Goal: Feedback & Contribution: Submit feedback/report problem

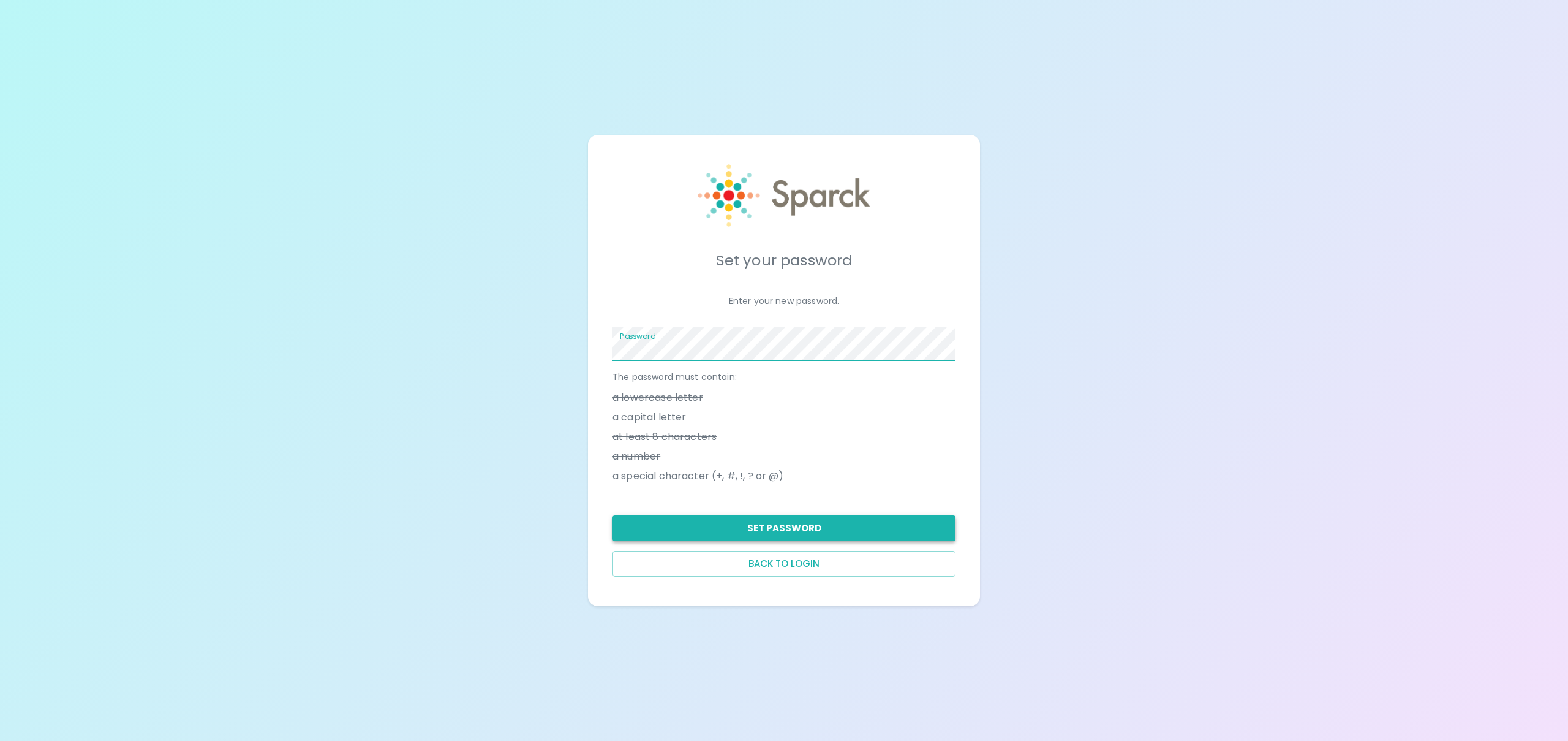
click at [890, 527] on button "Set Password" at bounding box center [783, 528] width 343 height 26
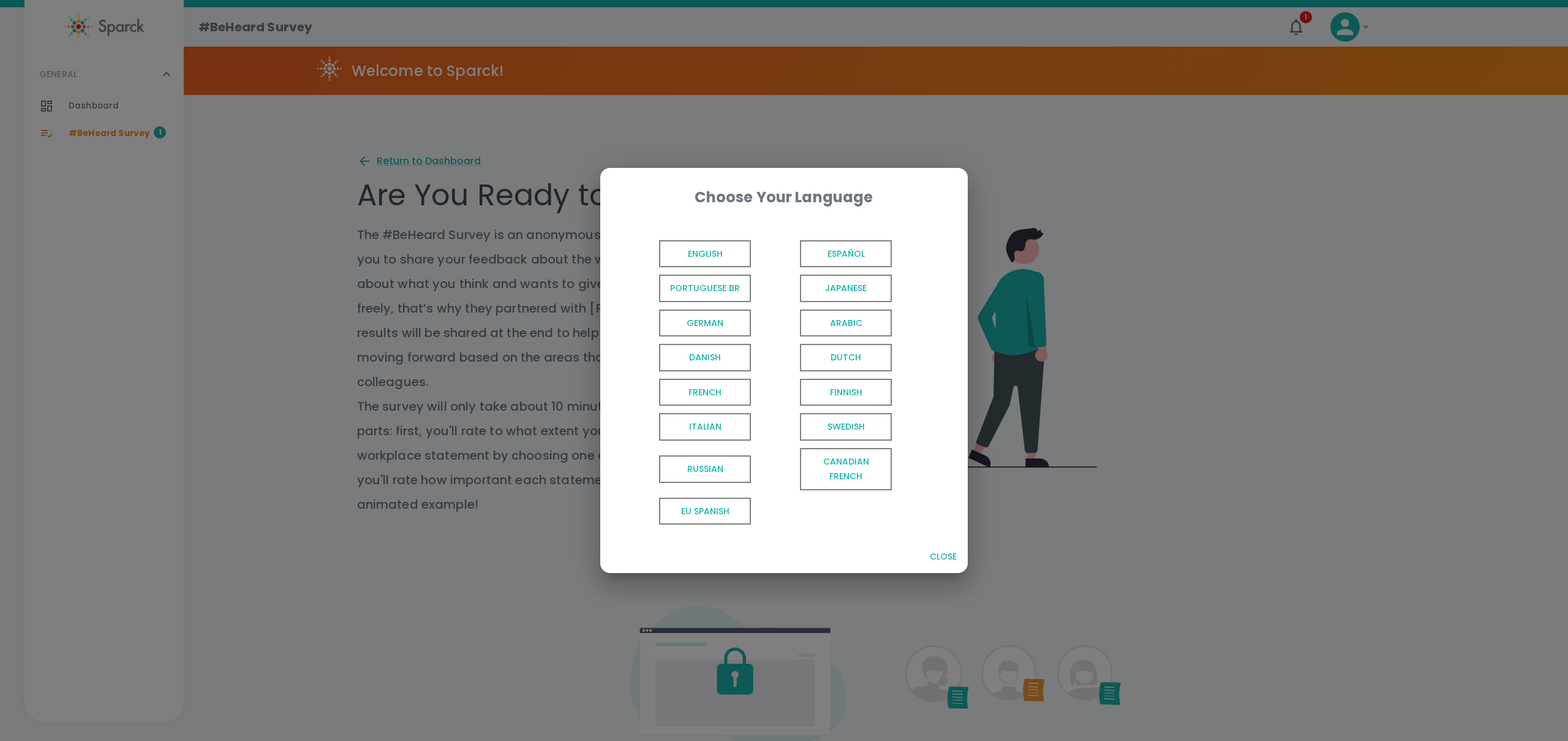
click at [702, 254] on span "English" at bounding box center [705, 254] width 92 height 28
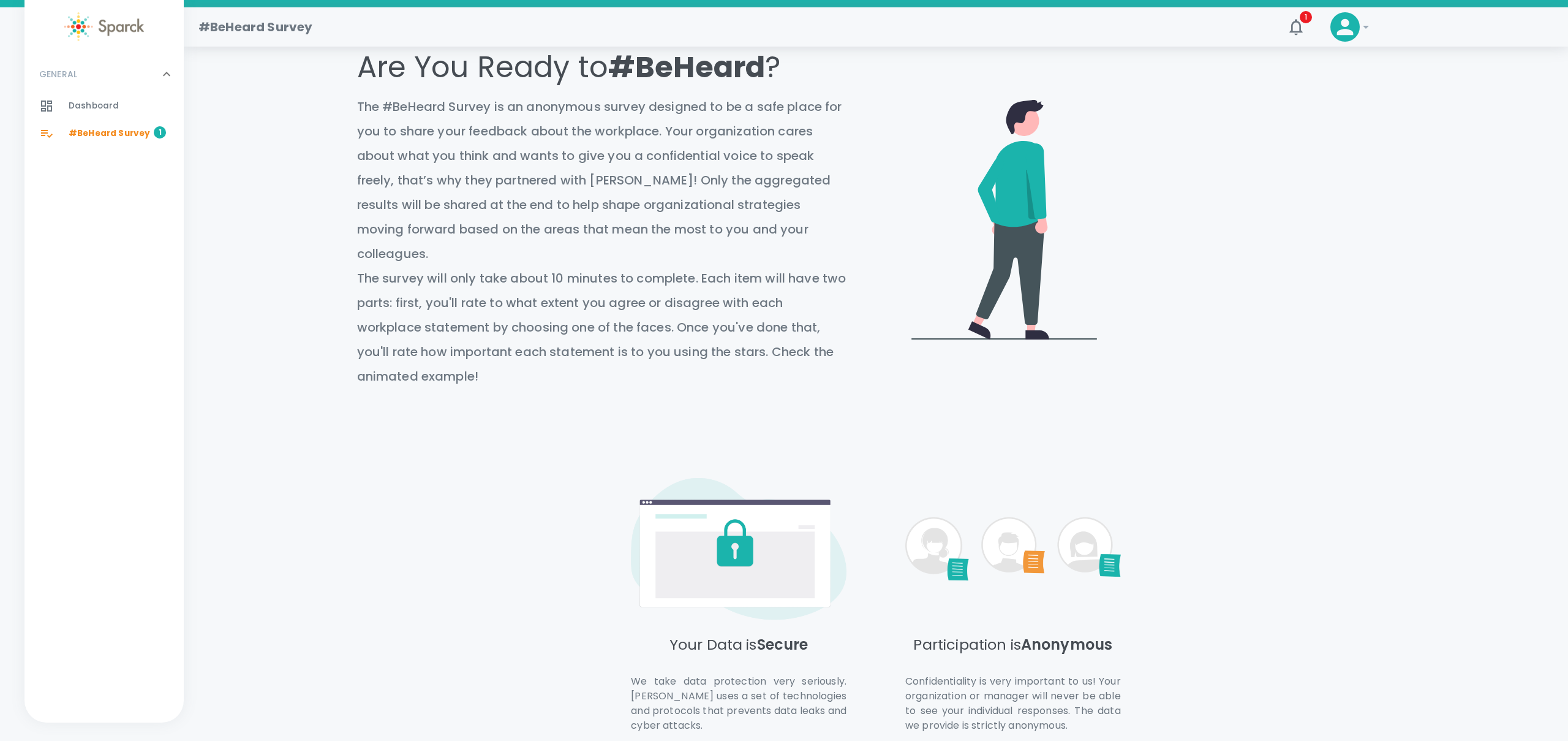
scroll to position [200, 0]
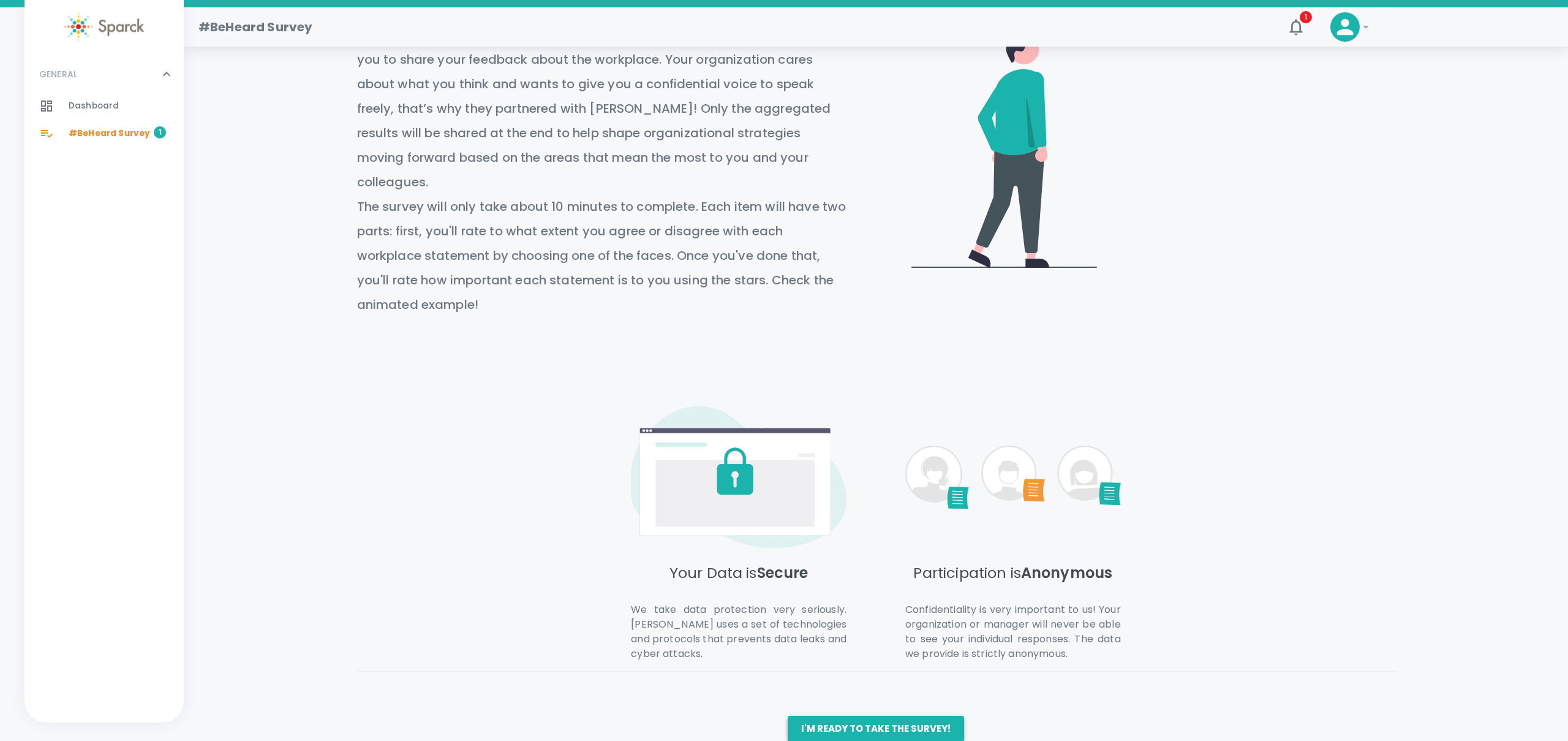
click at [883, 715] on button "I'm ready to take the survey!" at bounding box center [876, 728] width 177 height 26
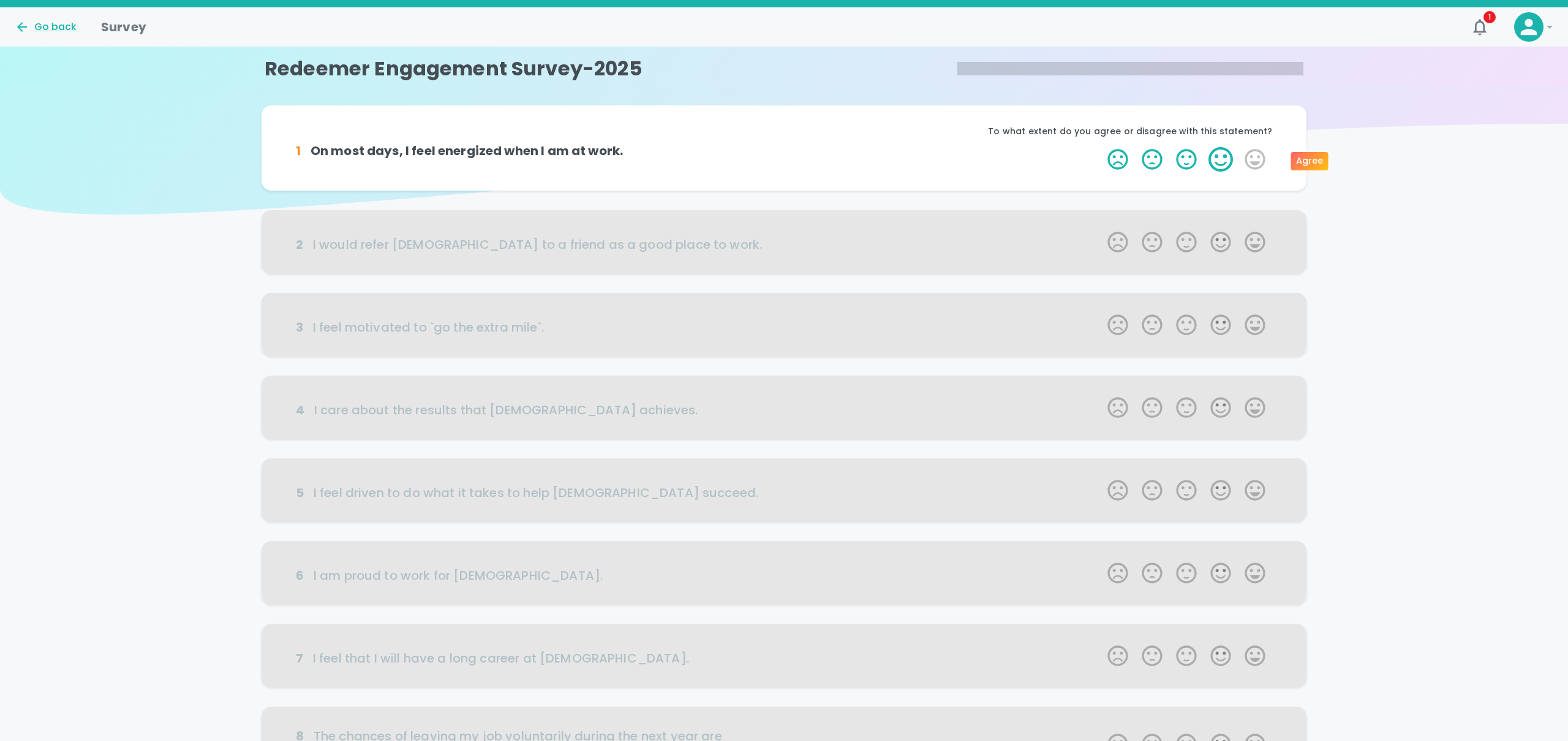
click at [1224, 163] on label "4 Stars" at bounding box center [1220, 159] width 34 height 25
click at [1100, 147] on input "4 Stars" at bounding box center [1100, 146] width 1 height 1
click at [1224, 163] on label "4 Stars" at bounding box center [1220, 159] width 34 height 25
click at [1100, 147] on input "4 Stars" at bounding box center [1100, 146] width 1 height 1
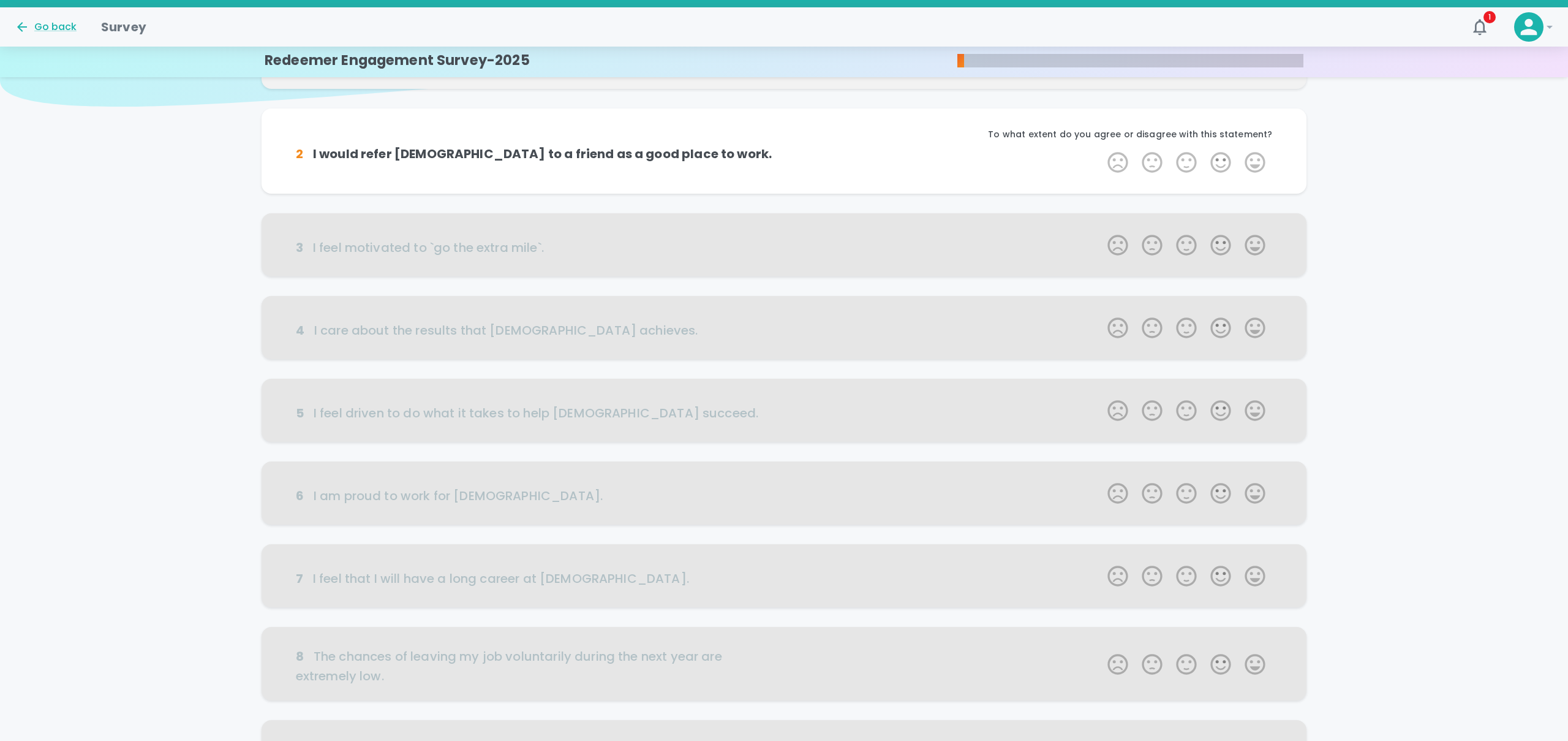
scroll to position [105, 0]
click at [1250, 164] on label "5 Stars" at bounding box center [1255, 165] width 34 height 25
click at [1100, 153] on input "5 Stars" at bounding box center [1100, 152] width 1 height 1
click at [1251, 158] on label "5 Stars" at bounding box center [1255, 161] width 34 height 25
click at [1100, 149] on input "5 Stars" at bounding box center [1100, 148] width 1 height 1
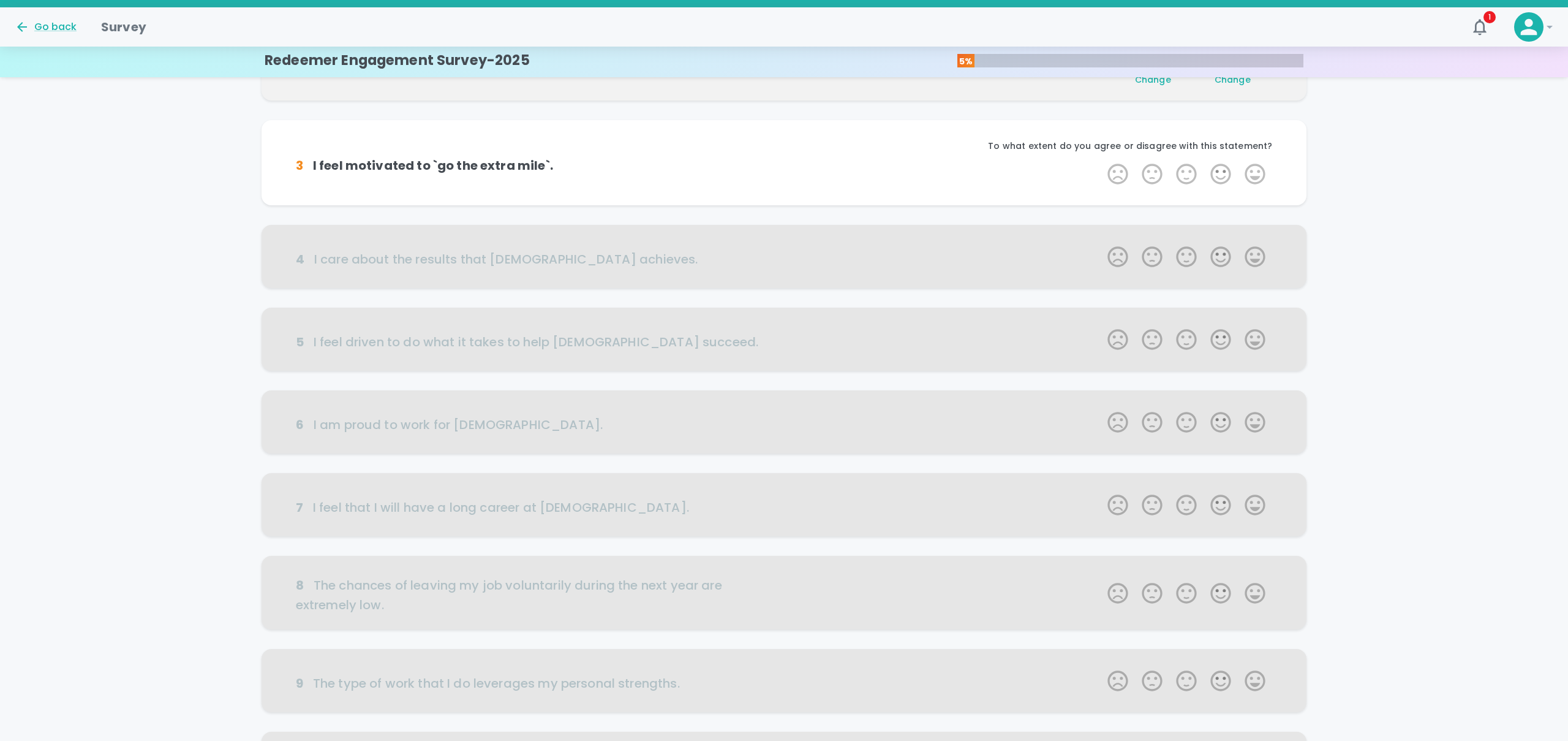
scroll to position [215, 0]
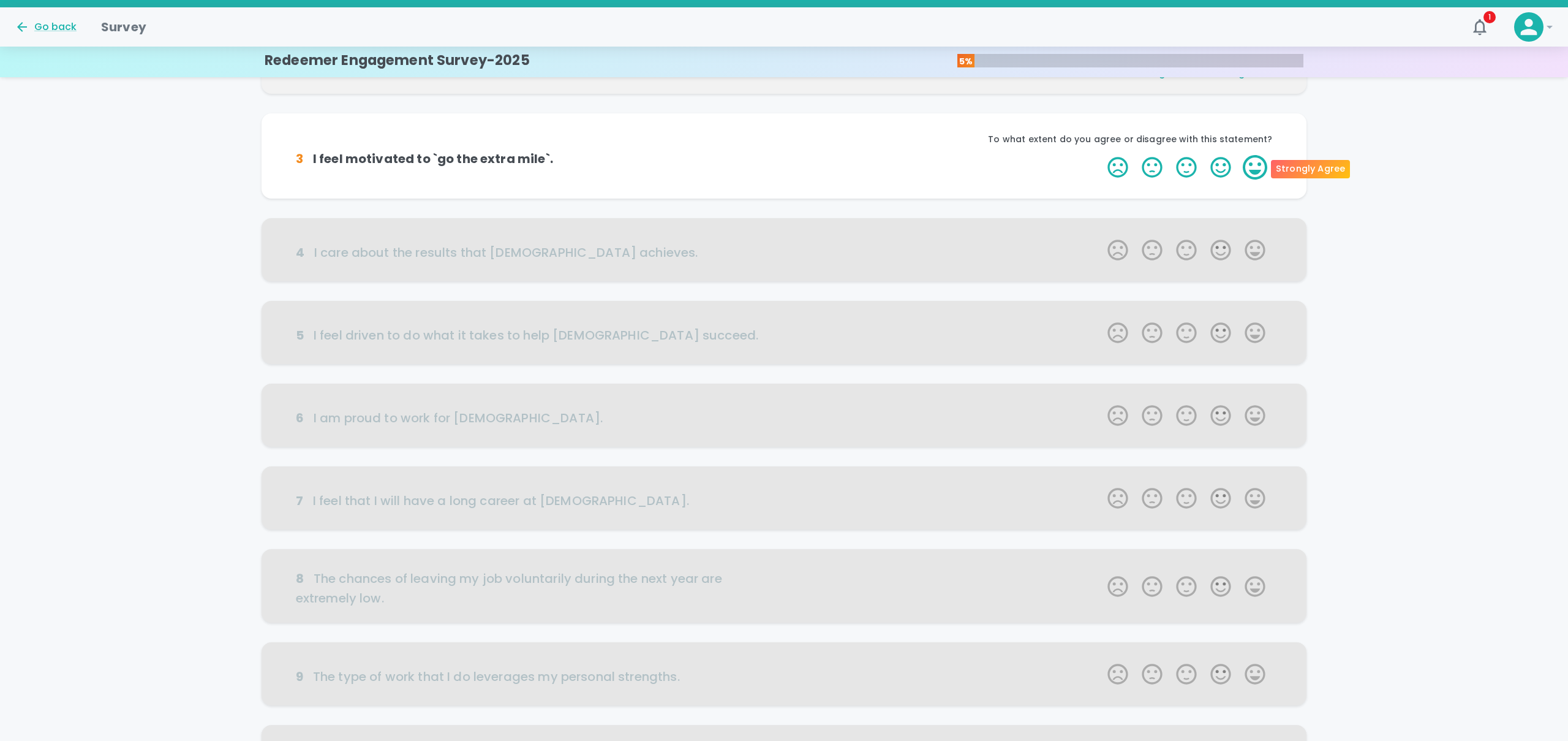
click at [1250, 164] on label "5 Stars" at bounding box center [1255, 167] width 34 height 25
click at [1100, 155] on input "5 Stars" at bounding box center [1100, 154] width 1 height 1
click at [1250, 164] on label "5 Stars" at bounding box center [1255, 167] width 34 height 25
click at [1100, 155] on input "5 Stars" at bounding box center [1100, 154] width 1 height 1
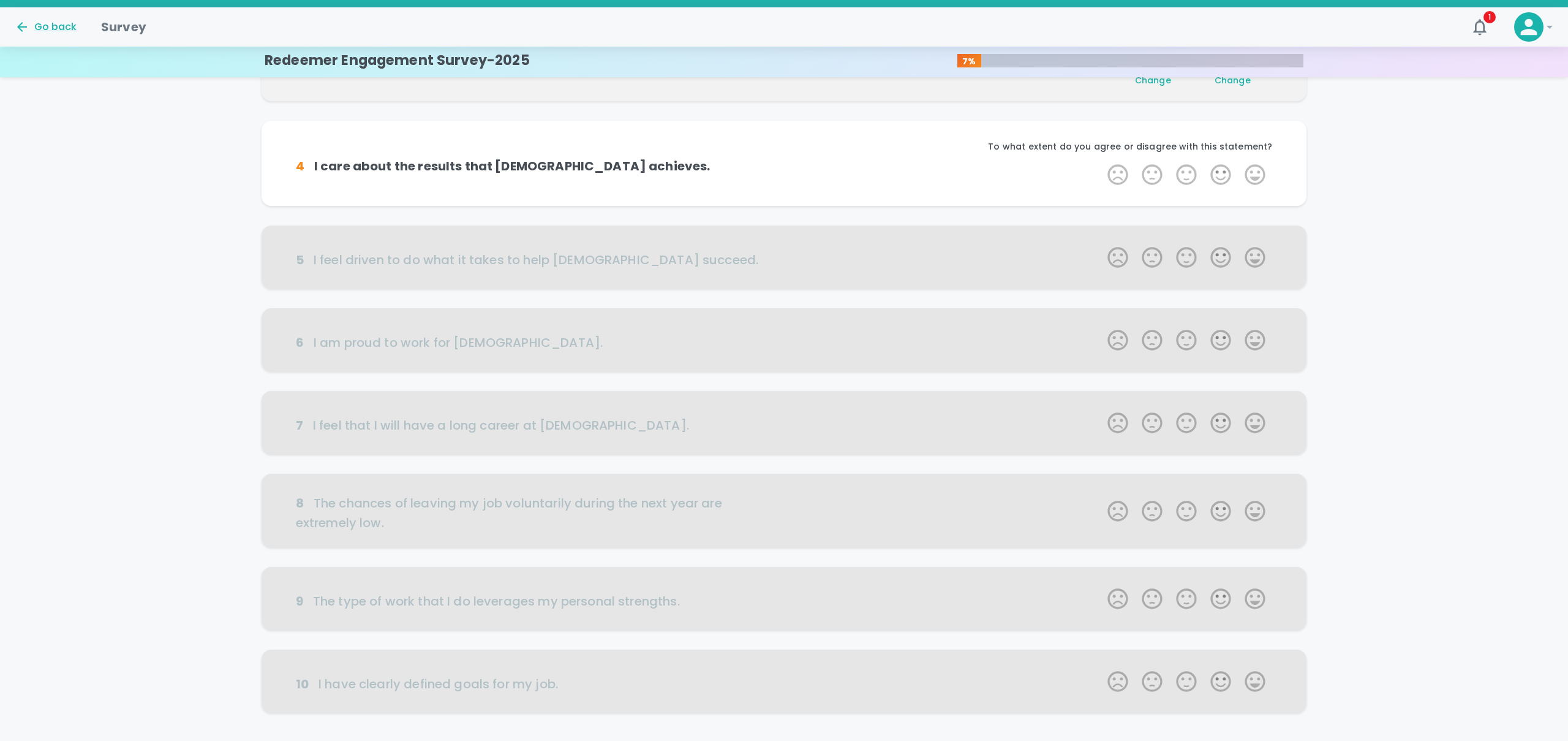
scroll to position [322, 0]
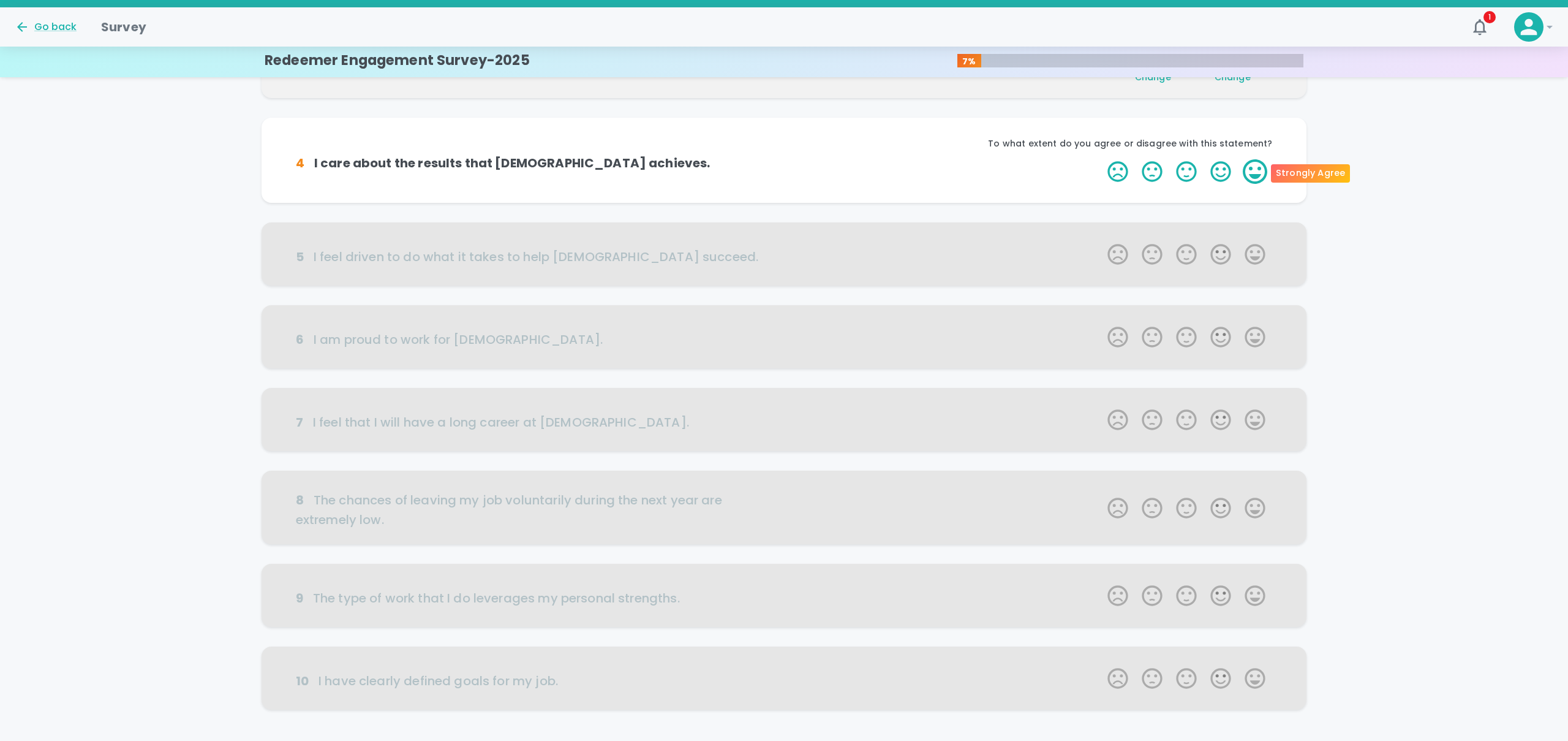
click at [1245, 172] on label "5 Stars" at bounding box center [1255, 171] width 34 height 25
click at [1100, 159] on input "5 Stars" at bounding box center [1100, 158] width 1 height 1
click at [1245, 172] on label "5 Stars" at bounding box center [1255, 170] width 34 height 25
click at [1100, 158] on input "5 Stars" at bounding box center [1100, 158] width 1 height 1
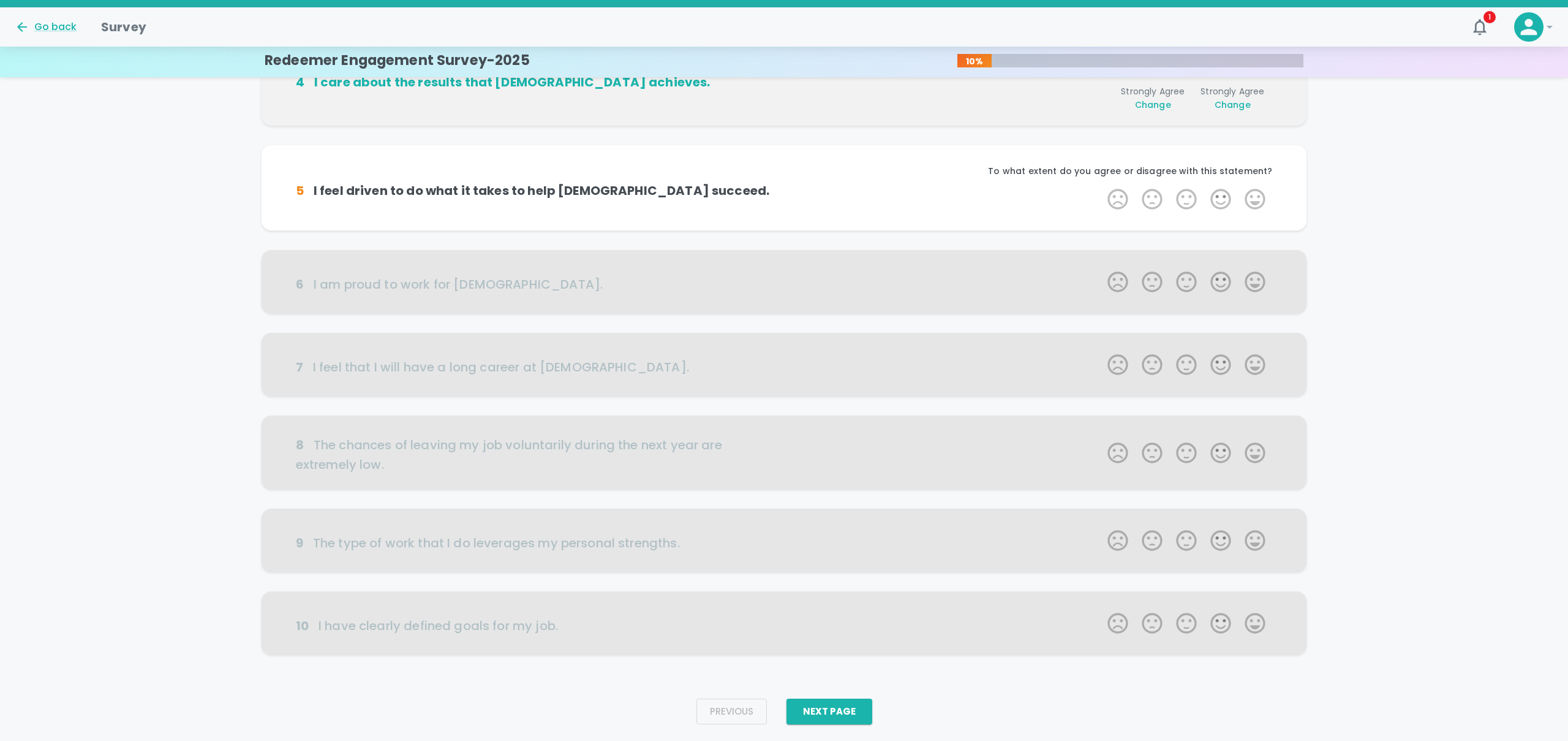
scroll to position [409, 0]
click at [1248, 202] on label "5 Stars" at bounding box center [1255, 198] width 34 height 25
click at [1100, 186] on input "5 Stars" at bounding box center [1100, 185] width 1 height 1
click at [1245, 200] on label "5 Stars" at bounding box center [1255, 198] width 34 height 25
click at [1100, 186] on input "5 Stars" at bounding box center [1100, 185] width 1 height 1
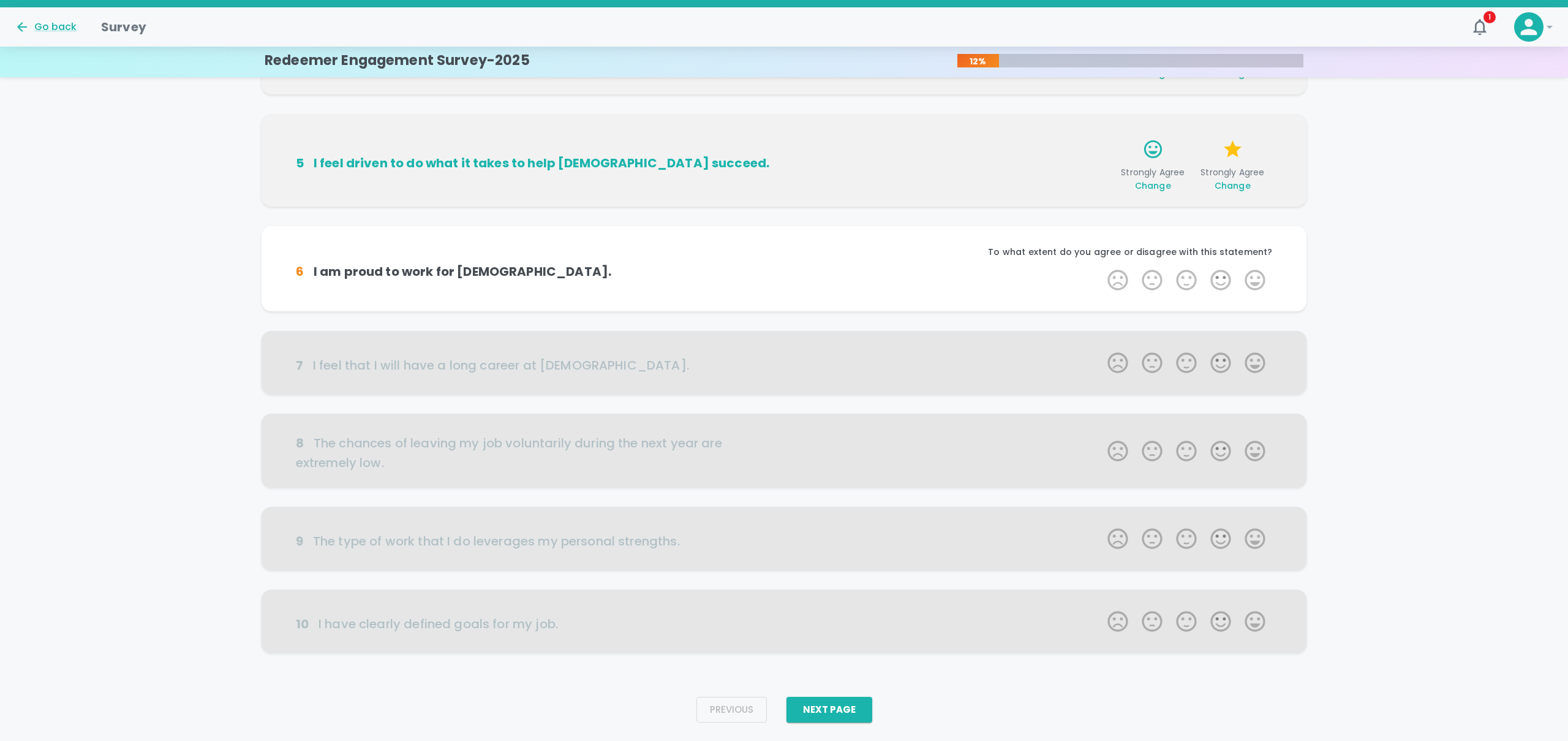
scroll to position [468, 0]
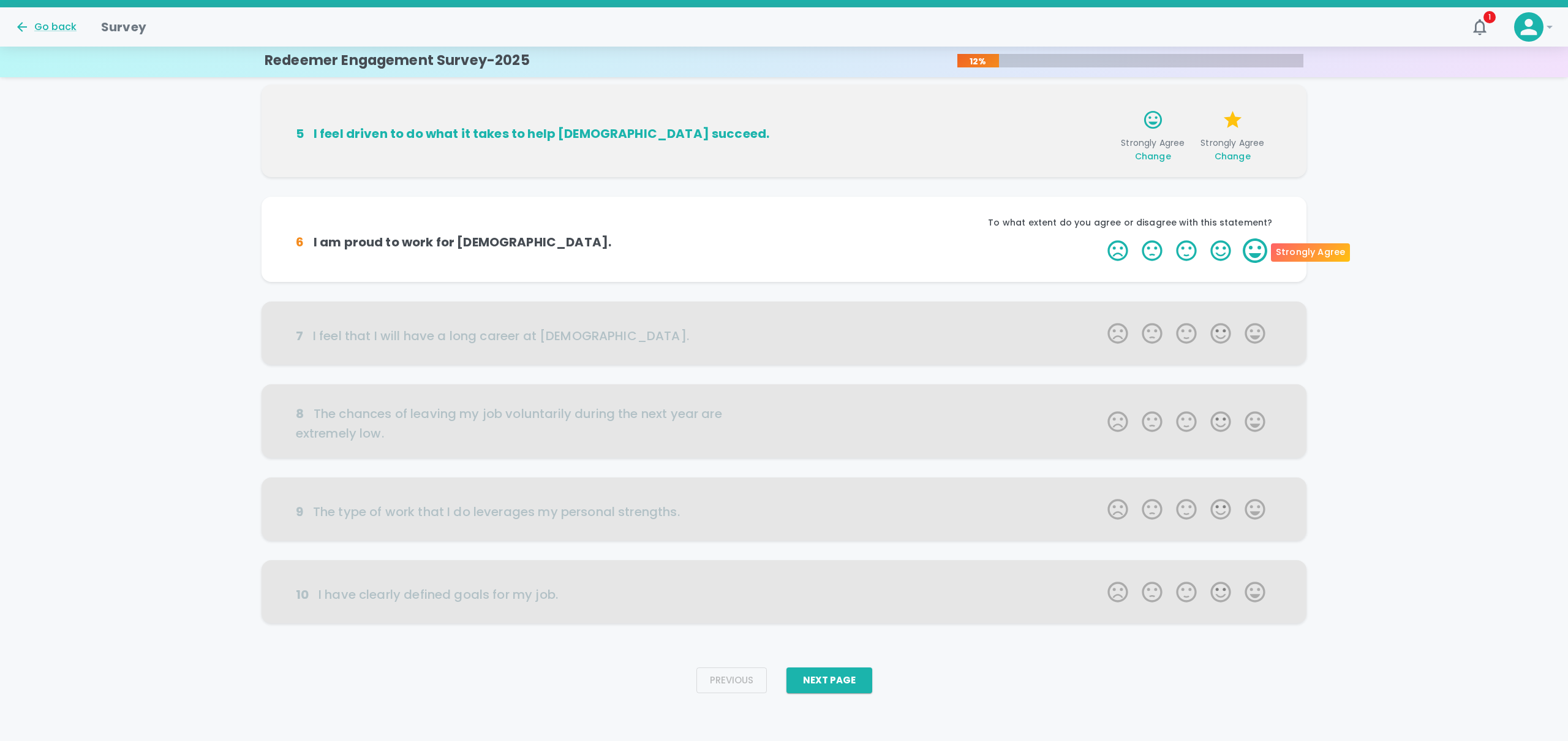
click at [1260, 255] on label "5 Stars" at bounding box center [1255, 250] width 34 height 25
click at [1100, 238] on input "5 Stars" at bounding box center [1100, 238] width 1 height 1
click at [1260, 253] on label "5 Stars" at bounding box center [1255, 250] width 34 height 25
click at [1100, 238] on input "5 Stars" at bounding box center [1100, 238] width 1 height 1
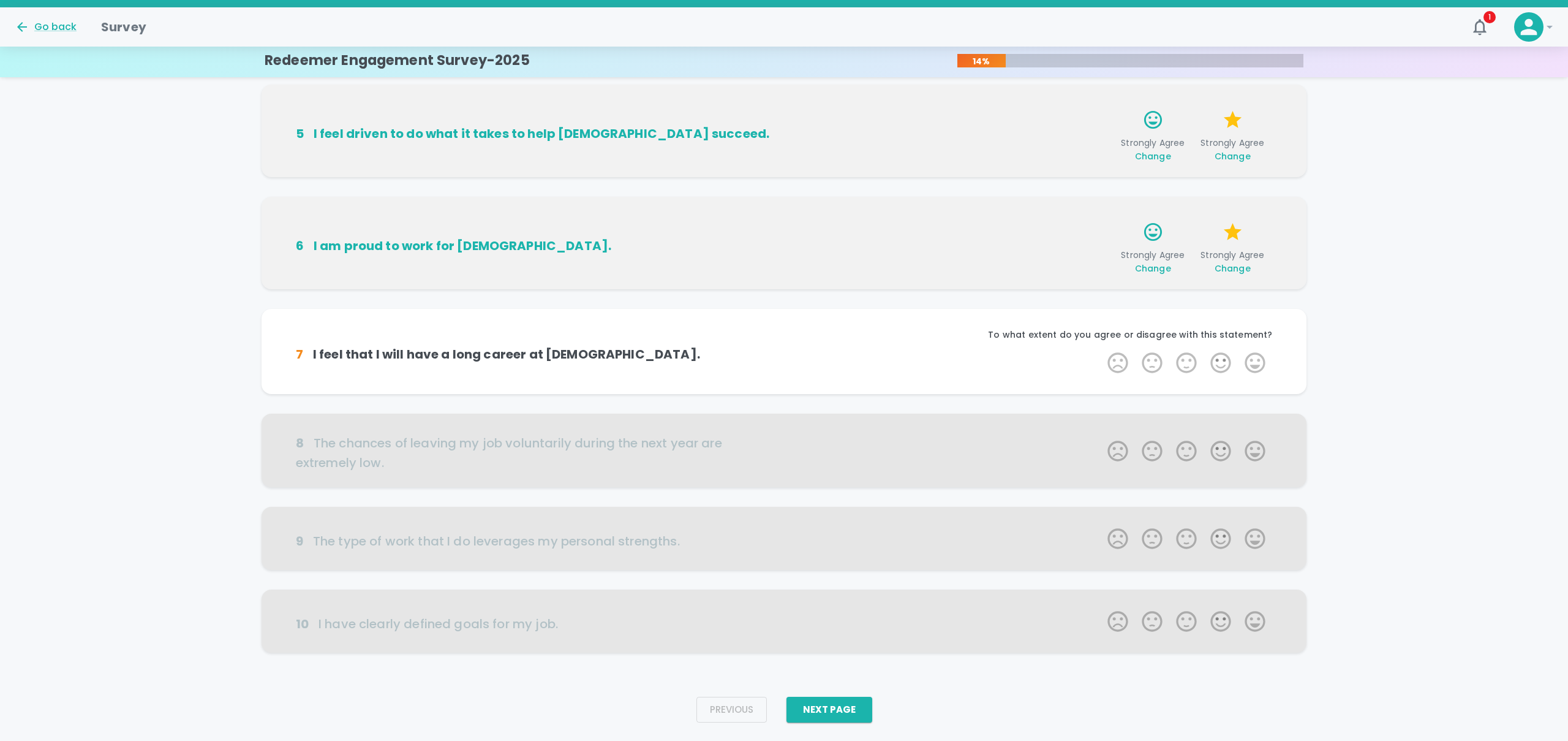
scroll to position [498, 0]
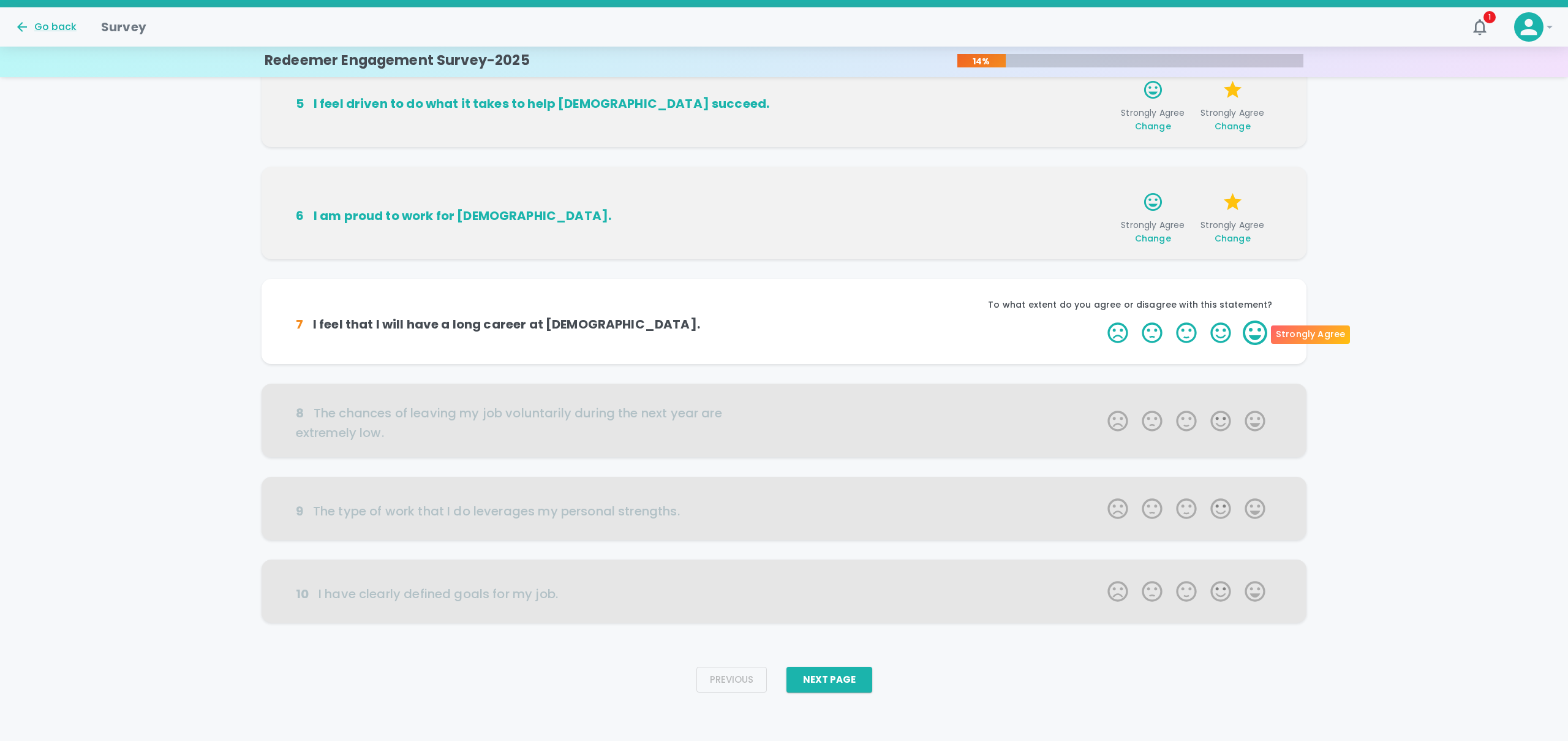
click at [1259, 336] on label "5 Stars" at bounding box center [1255, 332] width 34 height 25
click at [1100, 320] on input "5 Stars" at bounding box center [1100, 319] width 1 height 1
click at [1259, 335] on label "5 Stars" at bounding box center [1255, 333] width 34 height 25
click at [1100, 321] on input "5 Stars" at bounding box center [1100, 321] width 1 height 1
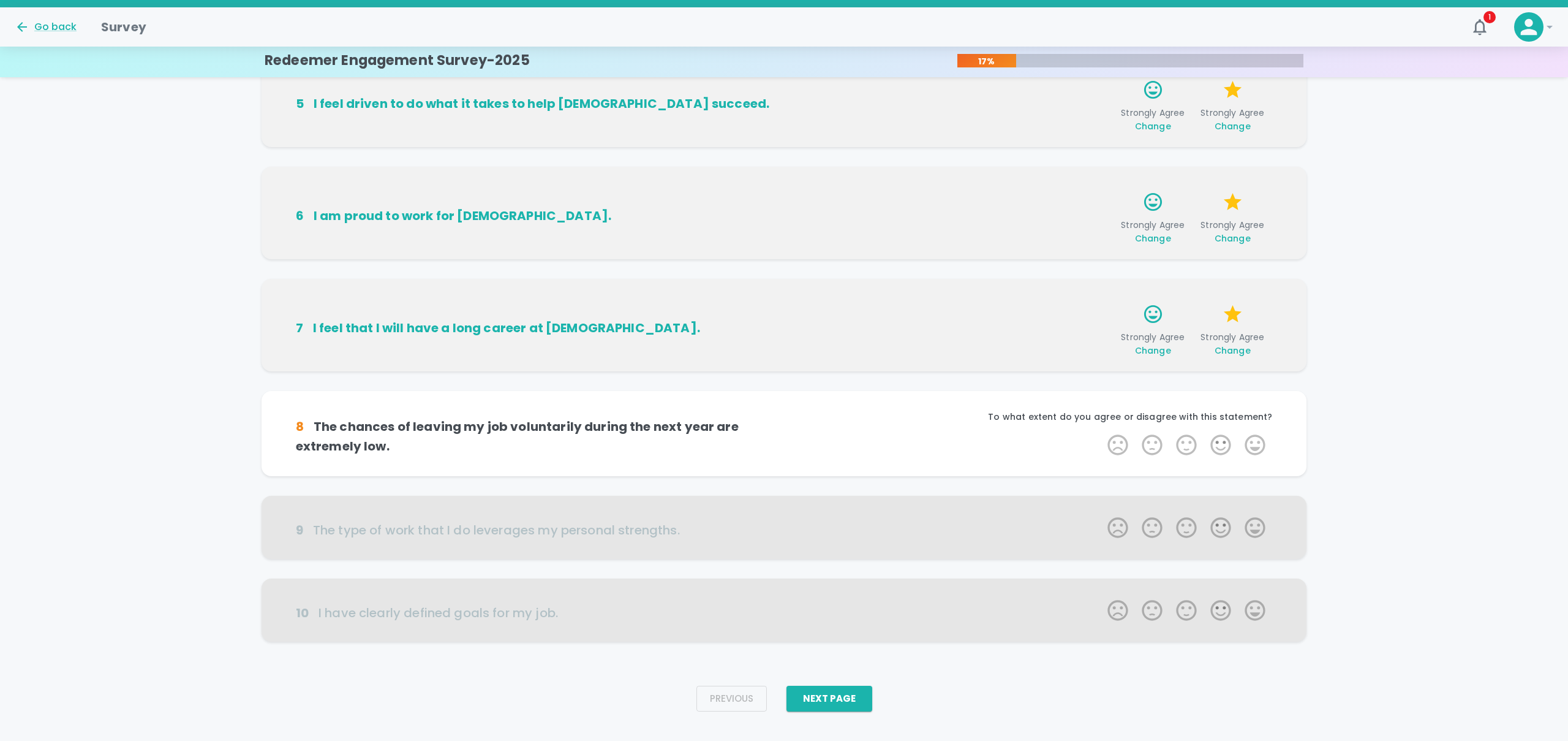
scroll to position [517, 0]
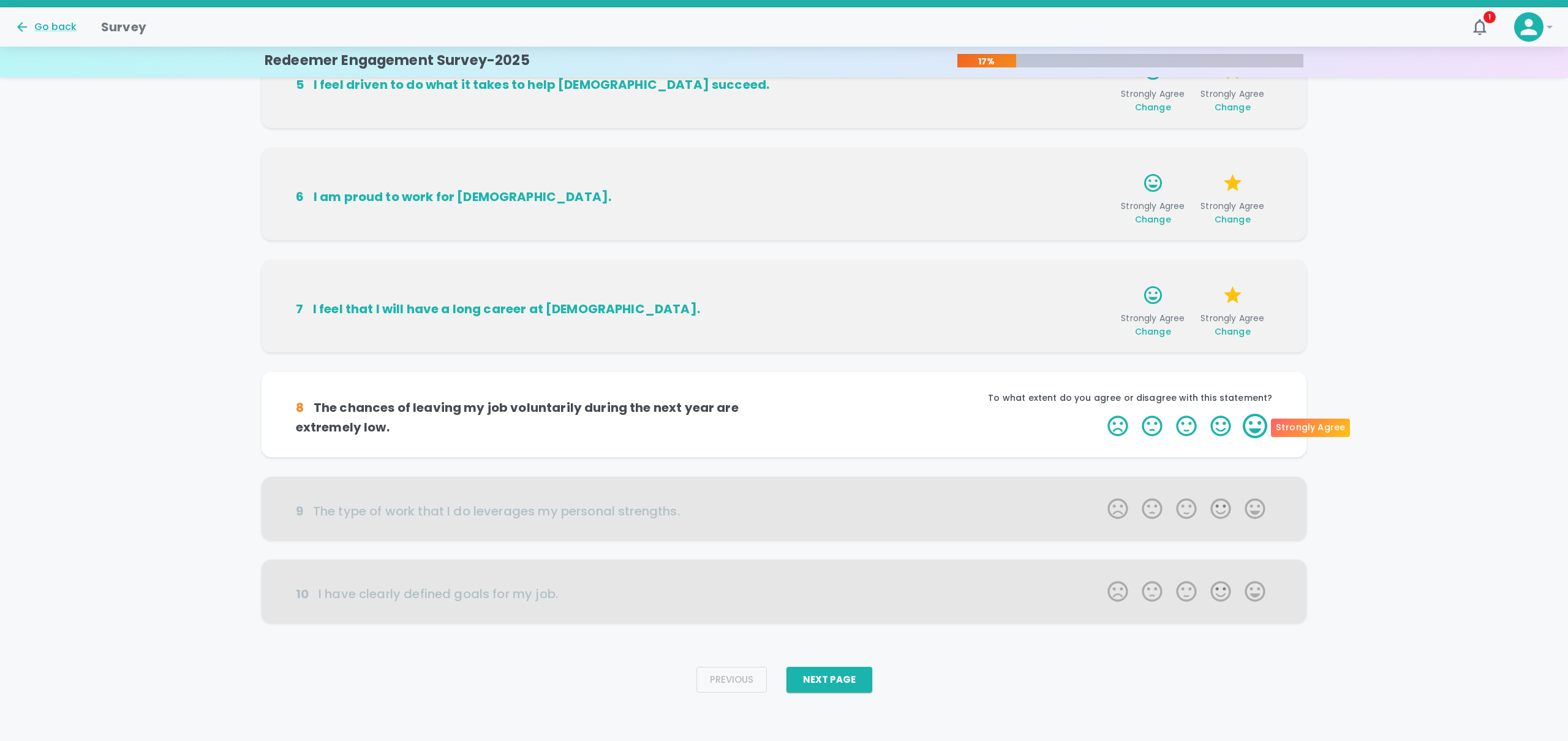
click at [1258, 424] on label "5 Stars" at bounding box center [1255, 426] width 34 height 25
click at [1100, 414] on input "5 Stars" at bounding box center [1100, 413] width 1 height 1
click at [1258, 424] on label "5 Stars" at bounding box center [1255, 426] width 34 height 25
click at [1100, 414] on input "5 Stars" at bounding box center [1100, 413] width 1 height 1
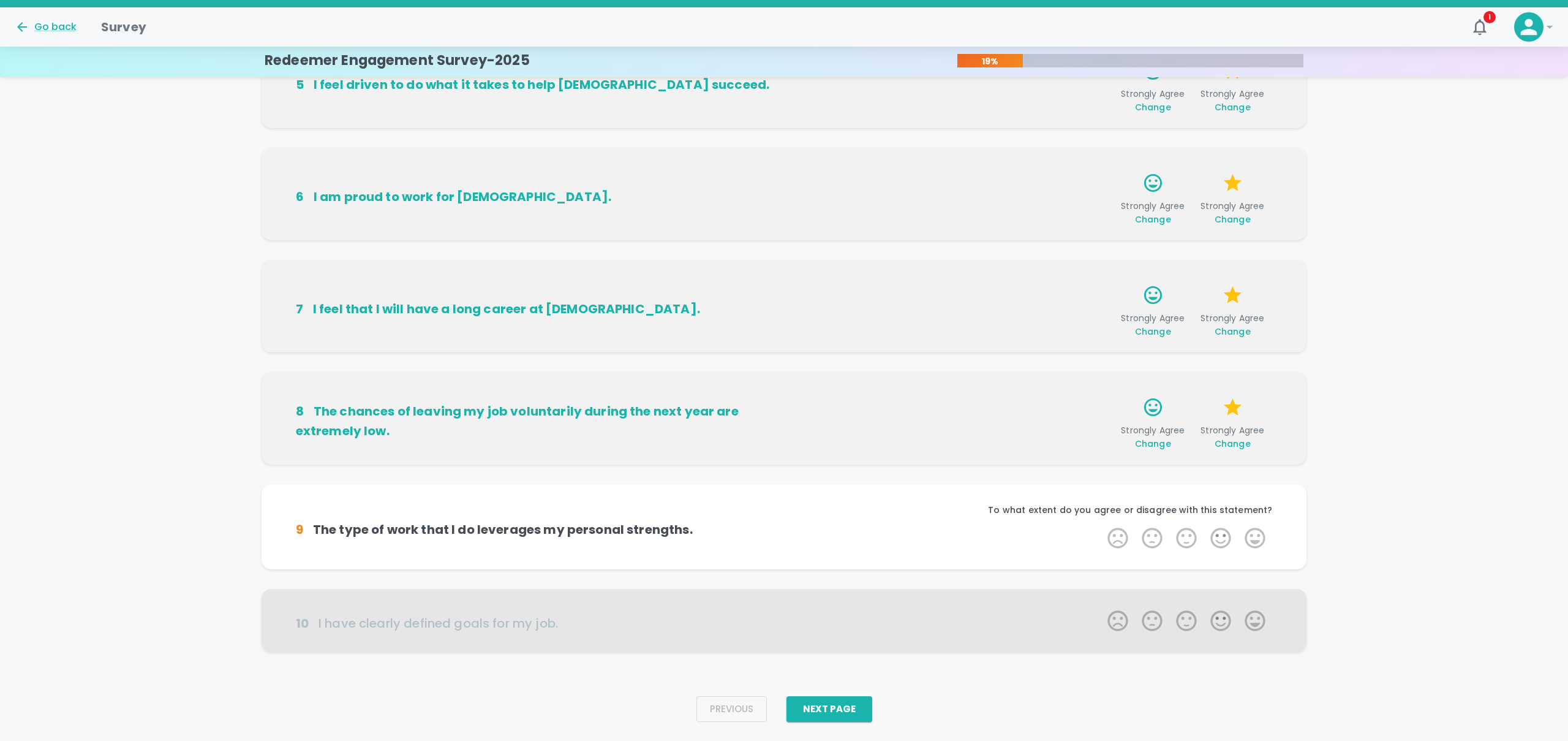
scroll to position [546, 0]
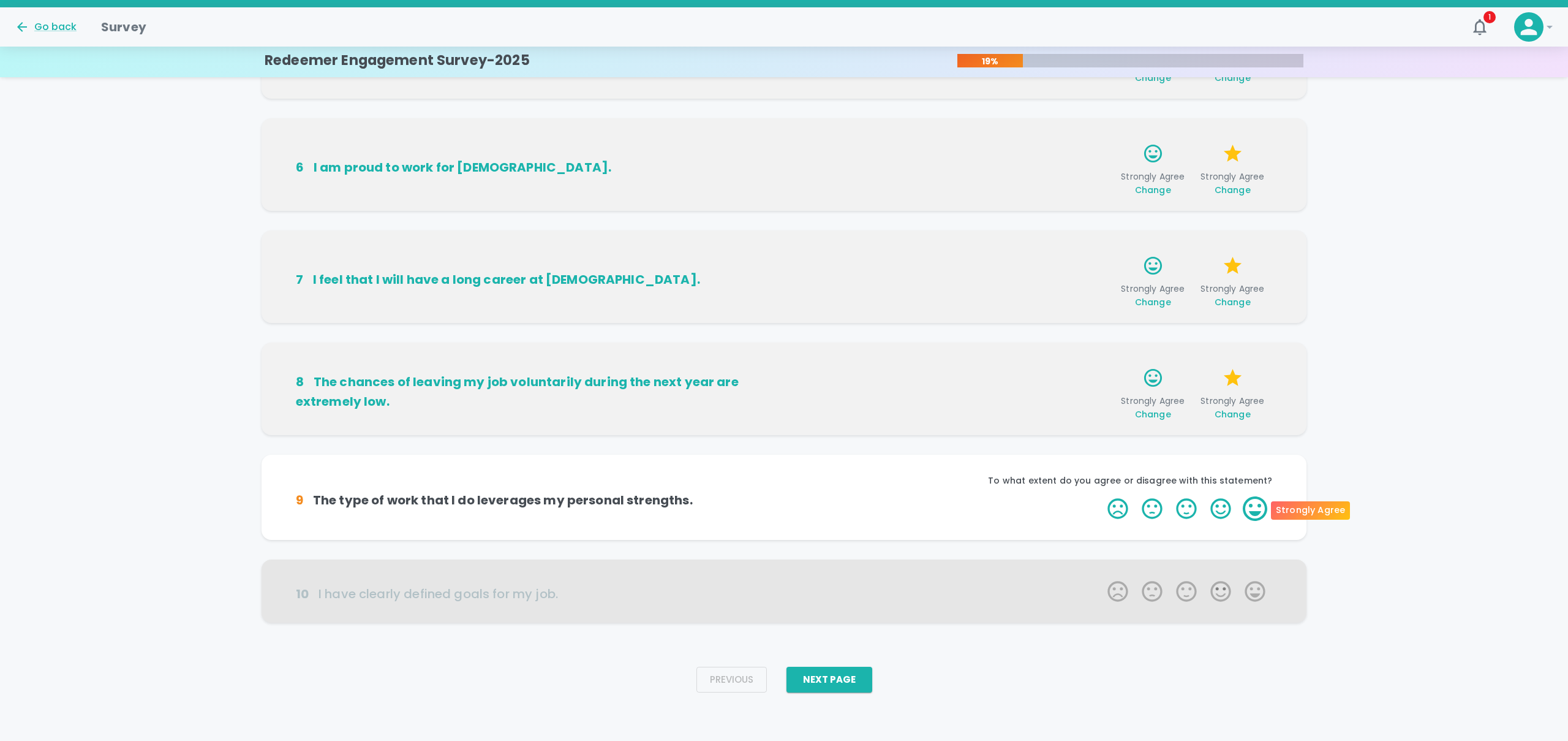
click at [1248, 516] on label "5 Stars" at bounding box center [1255, 508] width 34 height 25
click at [1100, 496] on input "5 Stars" at bounding box center [1100, 495] width 1 height 1
click at [1248, 516] on label "5 Stars" at bounding box center [1255, 508] width 34 height 25
click at [1100, 496] on input "5 Stars" at bounding box center [1100, 495] width 1 height 1
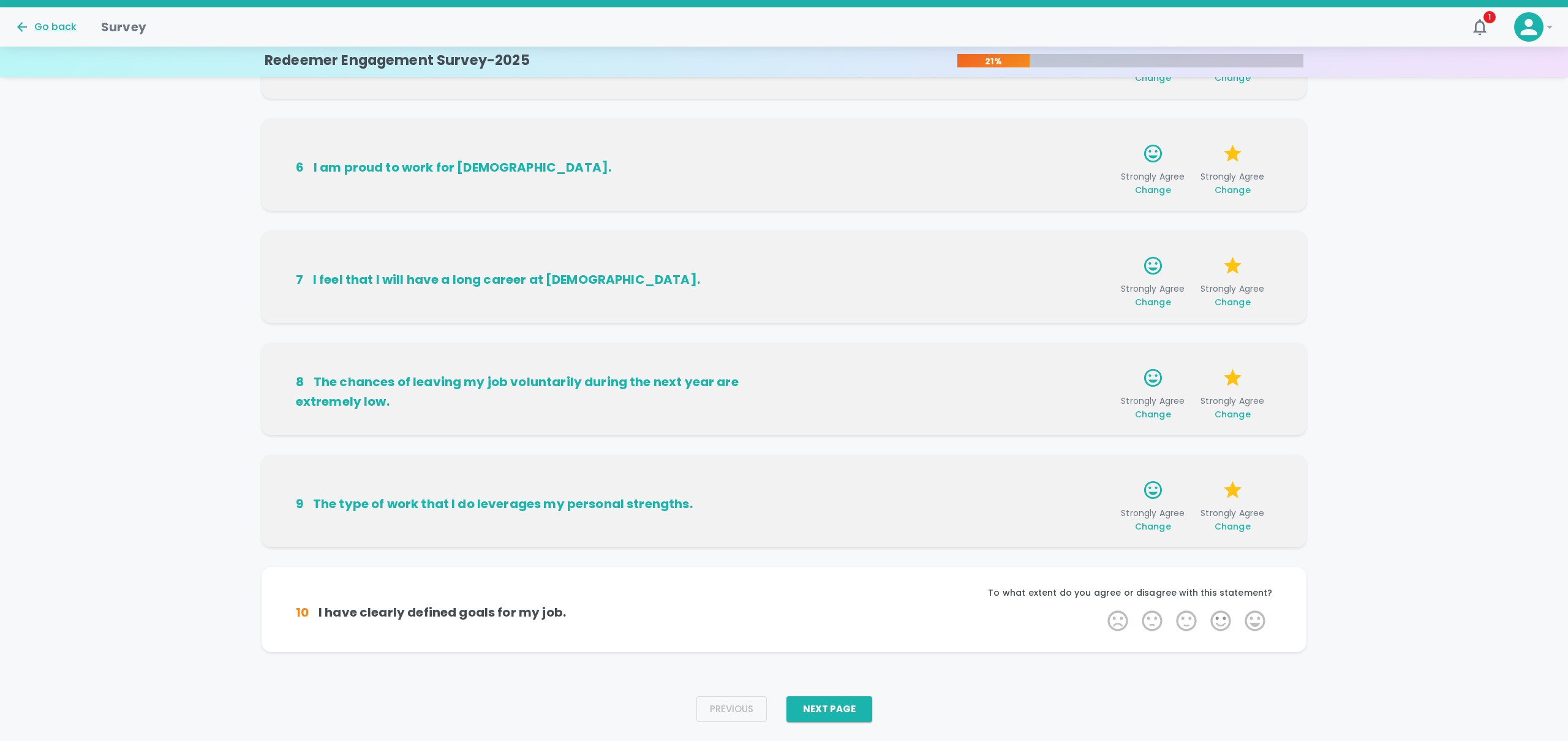
scroll to position [577, 0]
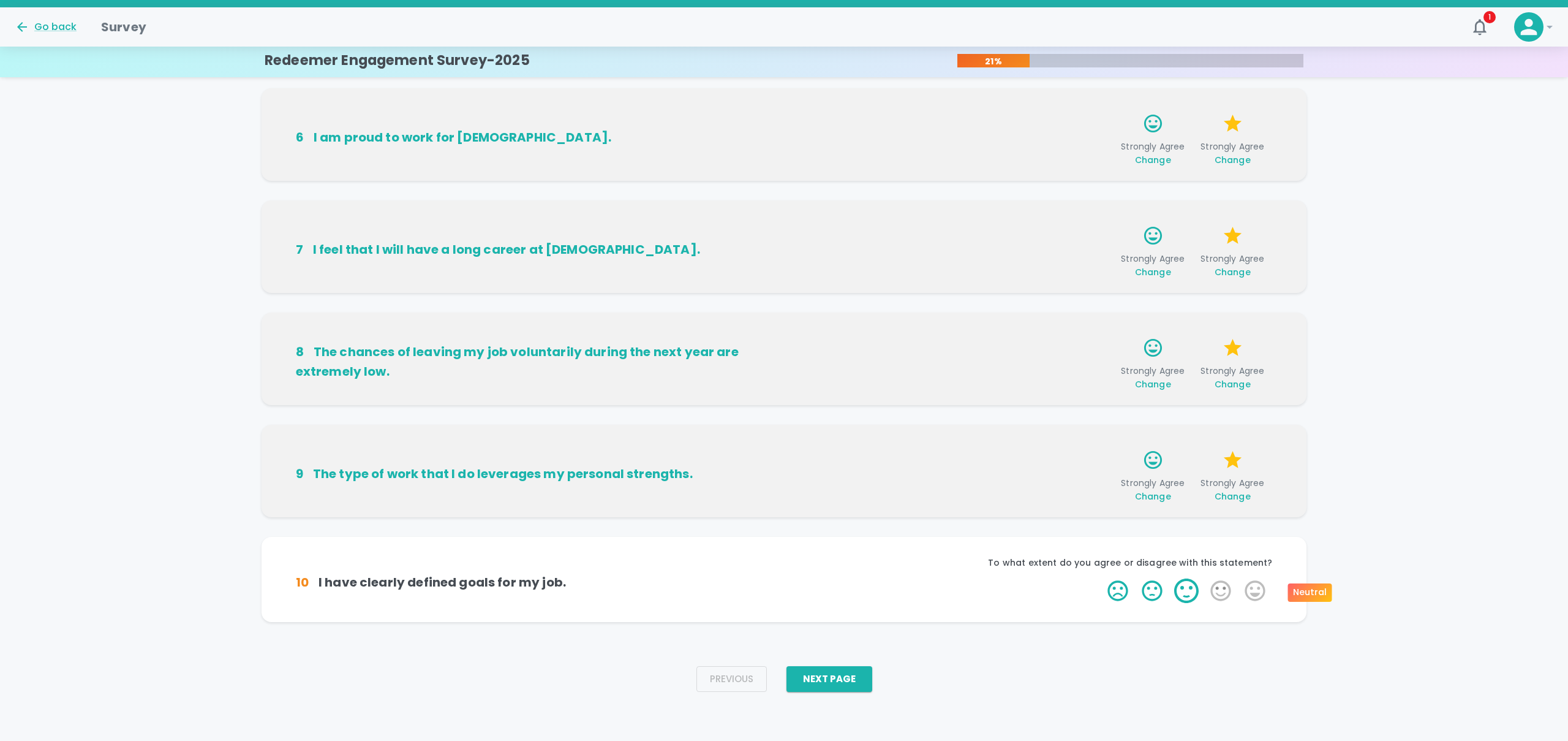
click at [1185, 593] on label "3 Stars" at bounding box center [1186, 590] width 34 height 25
click at [1100, 578] on input "3 Stars" at bounding box center [1100, 578] width 1 height 1
click at [1185, 593] on label "3 Stars" at bounding box center [1186, 590] width 34 height 25
click at [1100, 578] on input "3 Stars" at bounding box center [1100, 578] width 1 height 1
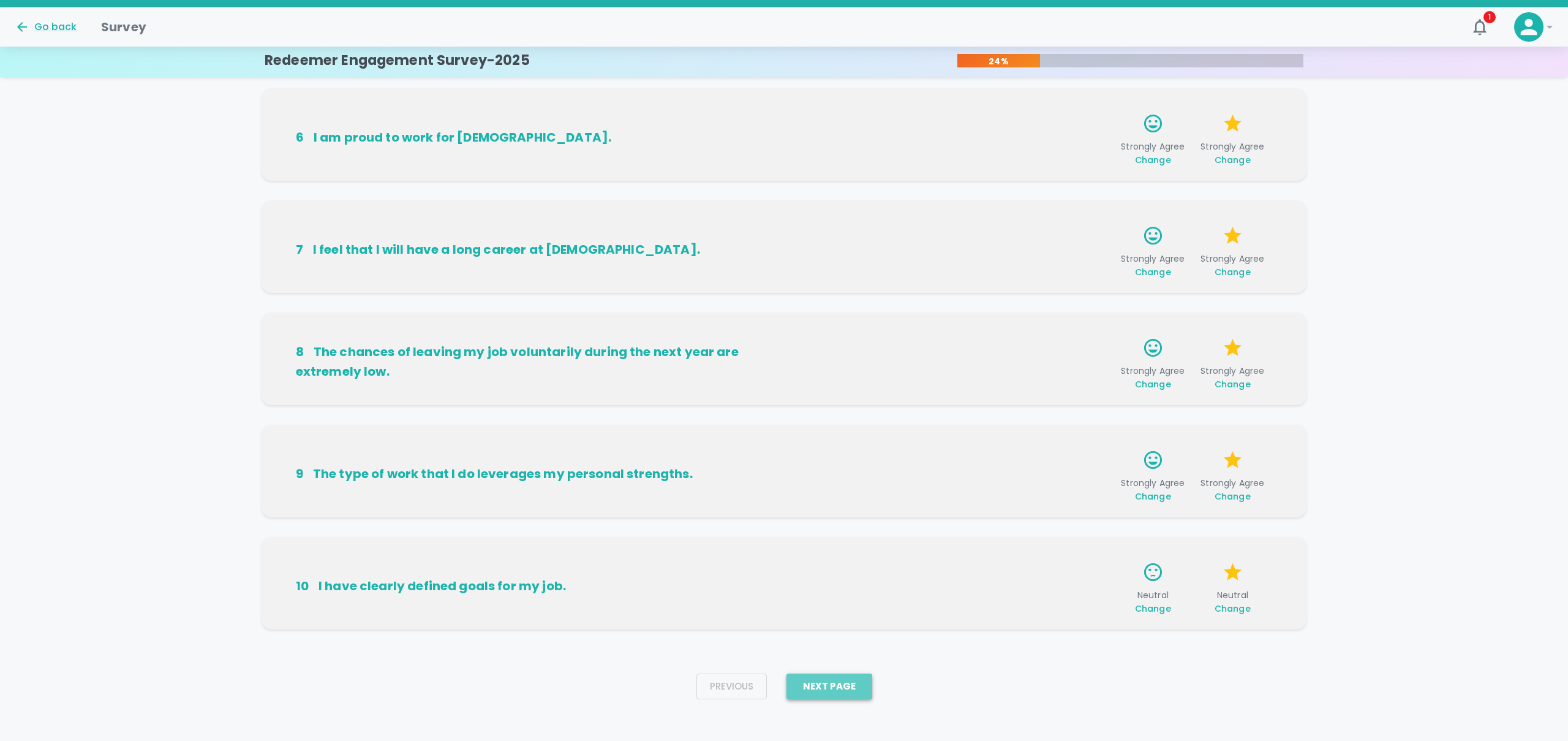
click at [838, 689] on button "Next Page" at bounding box center [828, 686] width 85 height 26
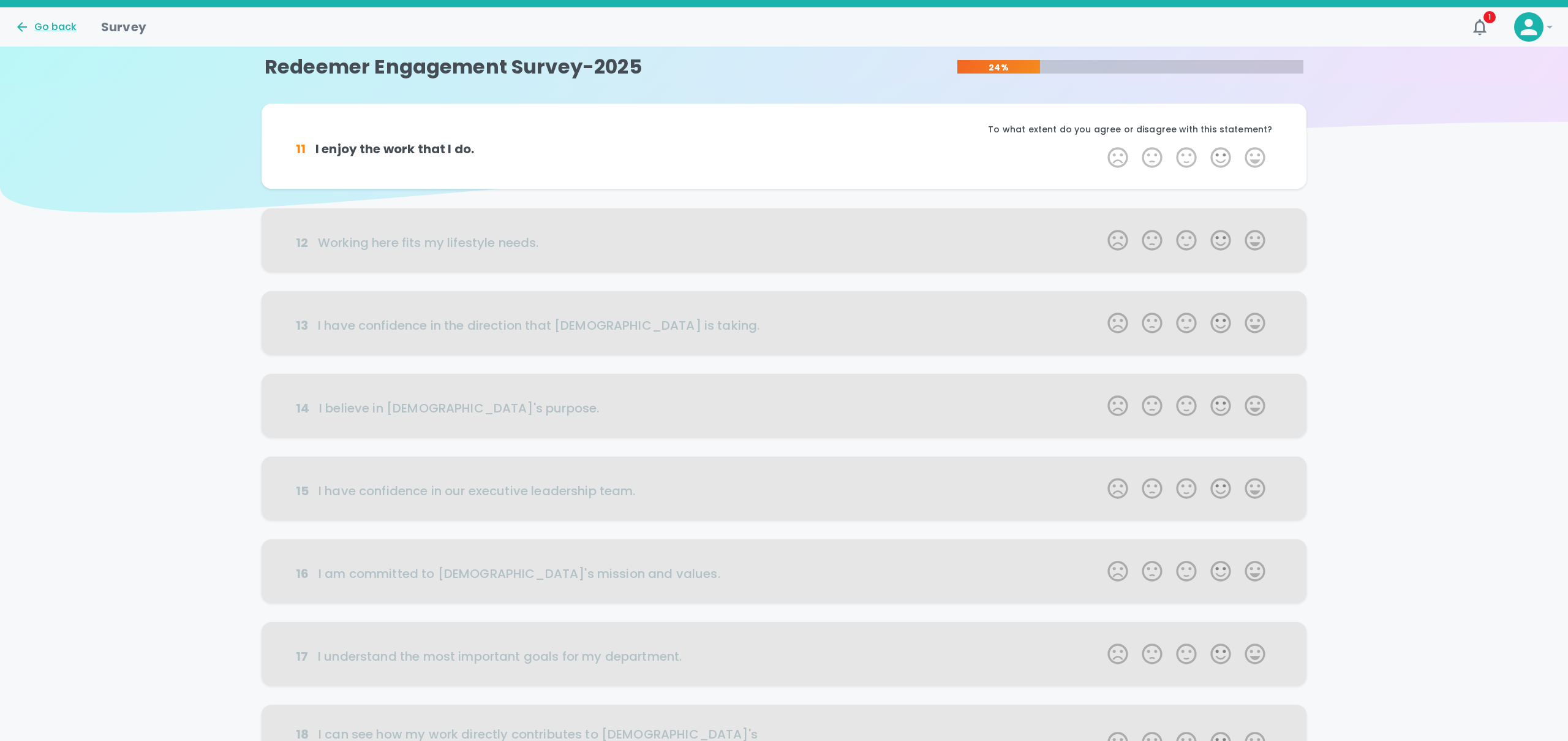
scroll to position [0, 0]
click at [1218, 160] on label "4 Stars" at bounding box center [1220, 159] width 34 height 25
click at [1100, 147] on input "4 Stars" at bounding box center [1100, 146] width 1 height 1
click at [1218, 160] on label "4 Stars" at bounding box center [1220, 159] width 34 height 25
click at [1100, 147] on input "4 Stars" at bounding box center [1100, 146] width 1 height 1
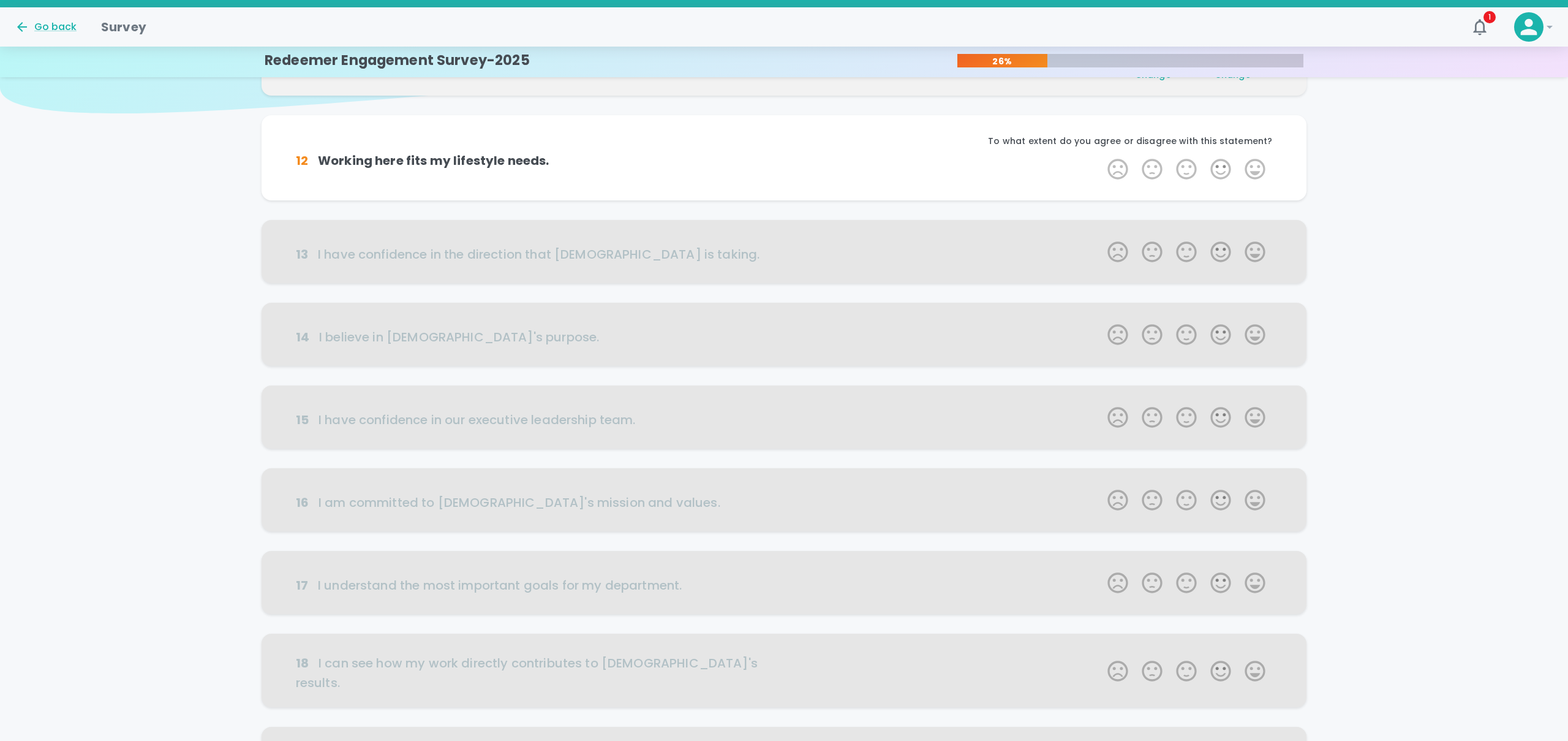
scroll to position [108, 0]
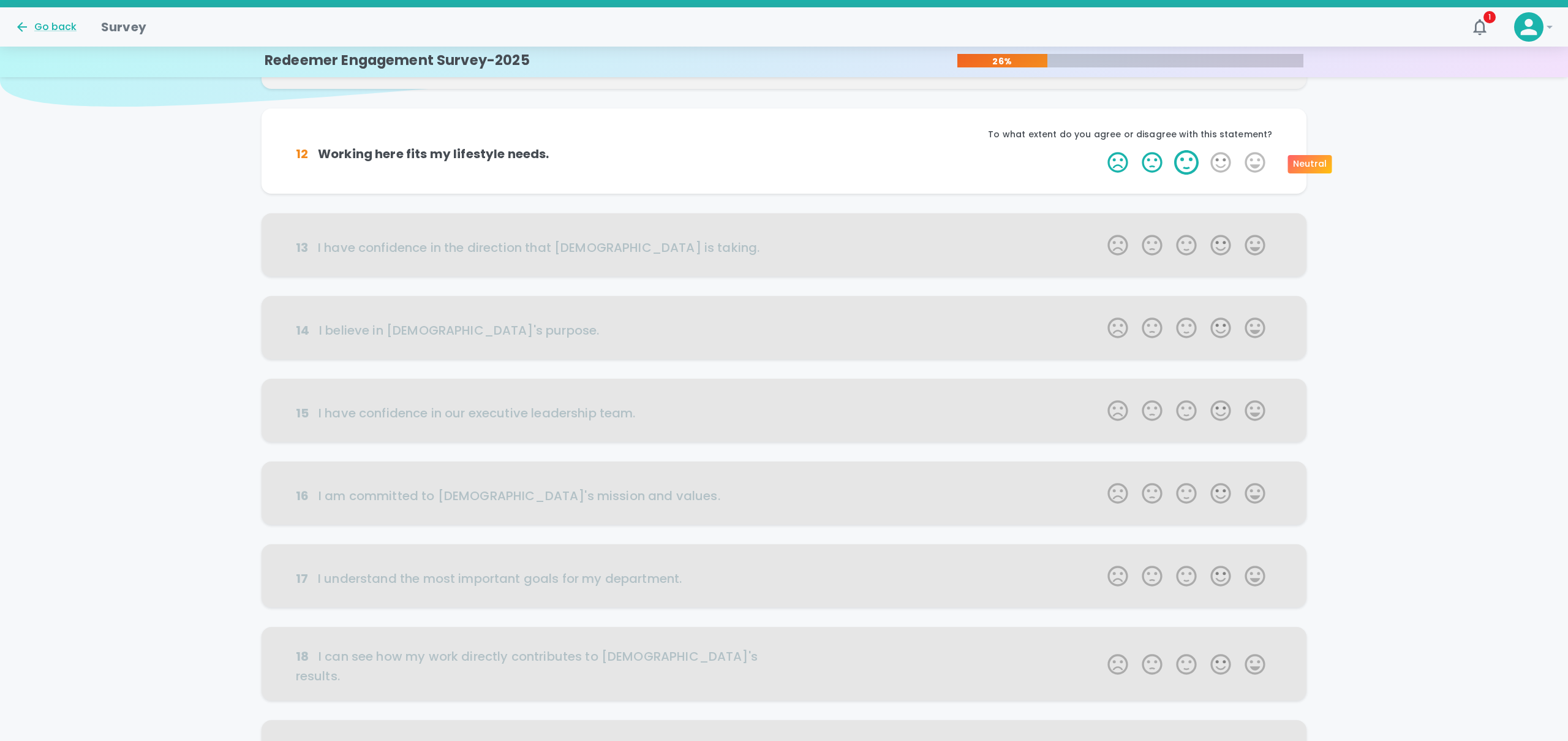
click at [1186, 163] on label "3 Stars" at bounding box center [1186, 162] width 34 height 25
click at [1100, 150] on input "3 Stars" at bounding box center [1100, 149] width 1 height 1
click at [1258, 162] on label "5 Stars" at bounding box center [1255, 162] width 34 height 25
click at [1100, 150] on input "5 Stars" at bounding box center [1100, 149] width 1 height 1
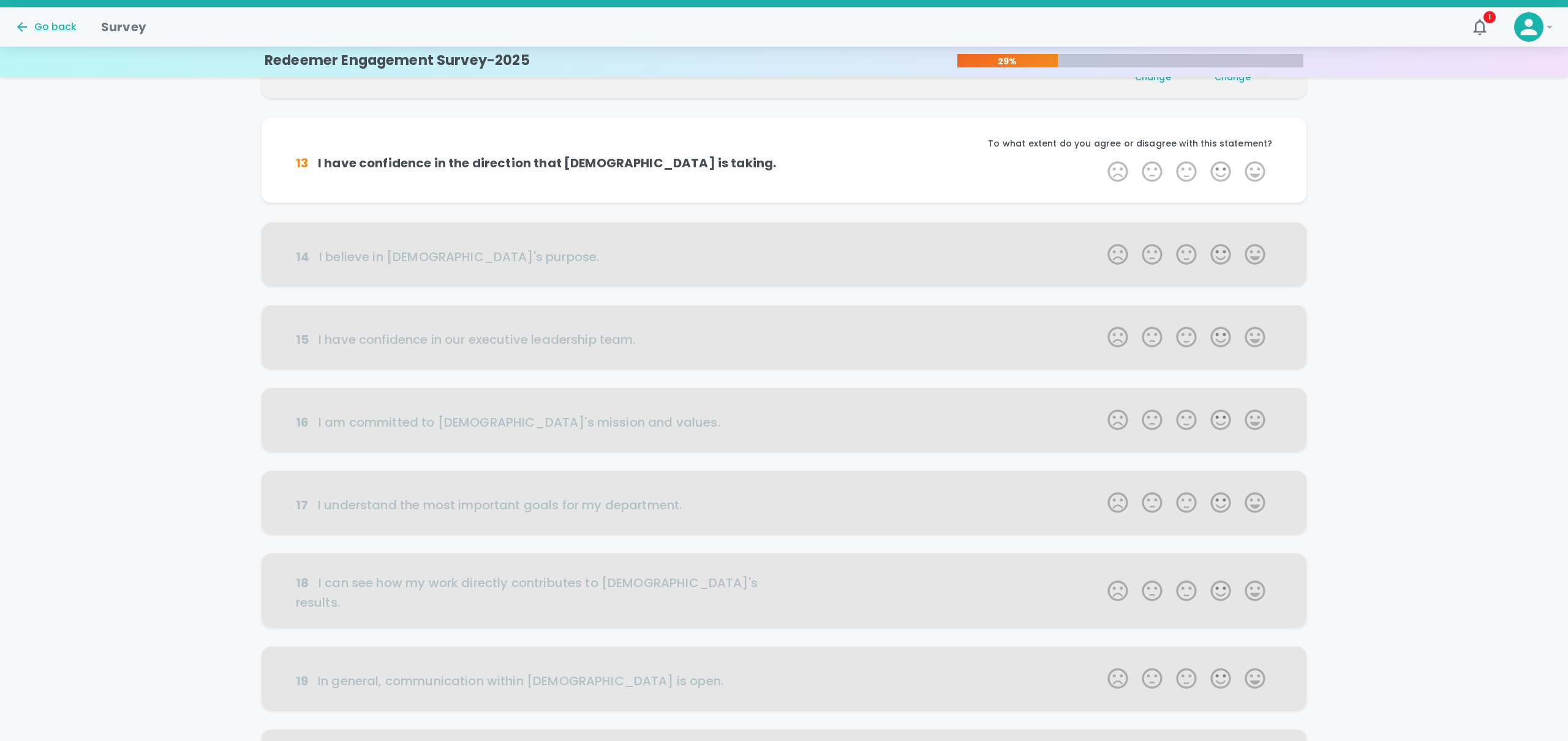
scroll to position [215, 0]
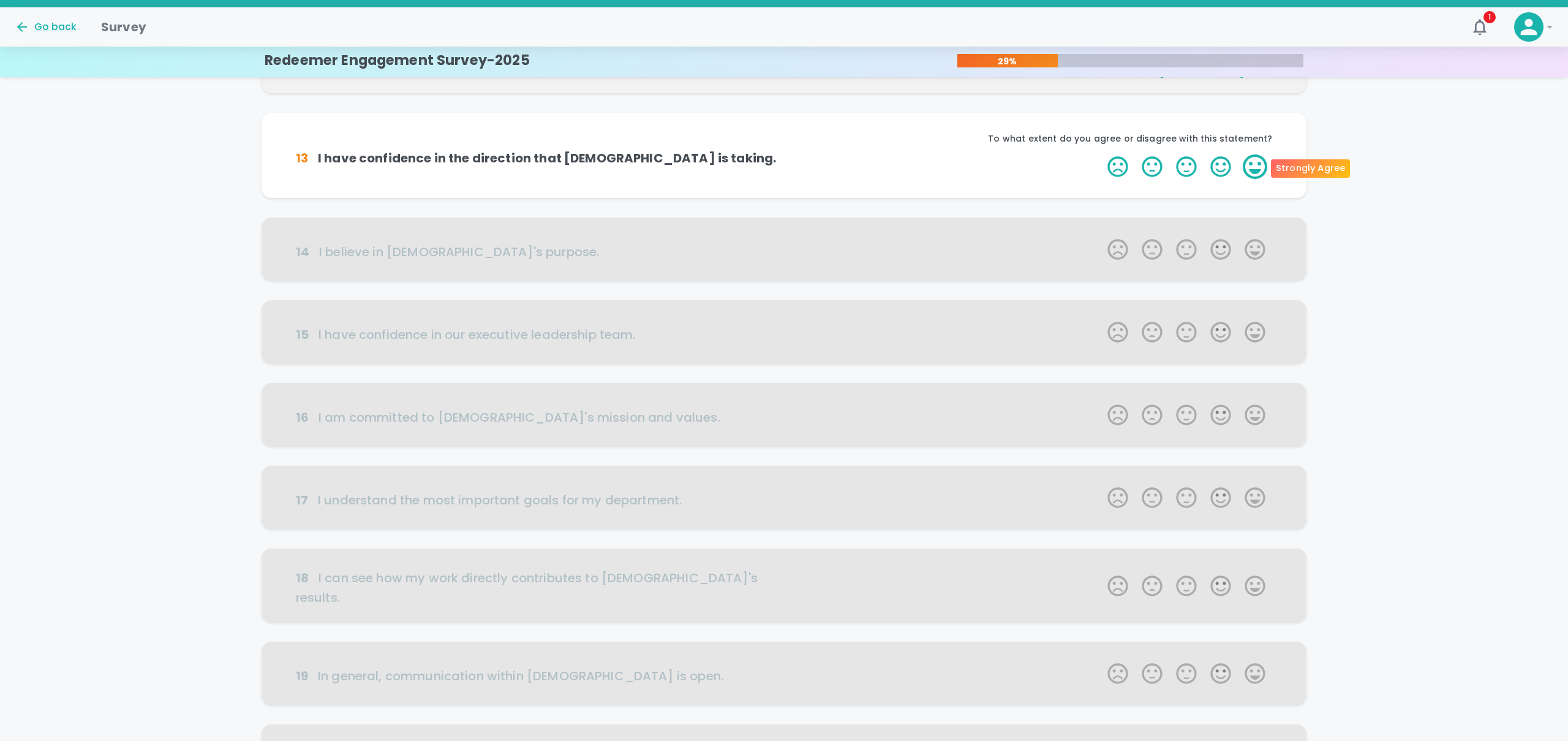
click at [1260, 165] on label "5 Stars" at bounding box center [1255, 166] width 34 height 25
click at [1100, 154] on input "5 Stars" at bounding box center [1100, 153] width 1 height 1
click at [1260, 165] on label "5 Stars" at bounding box center [1255, 166] width 34 height 25
click at [1100, 154] on input "5 Stars" at bounding box center [1100, 153] width 1 height 1
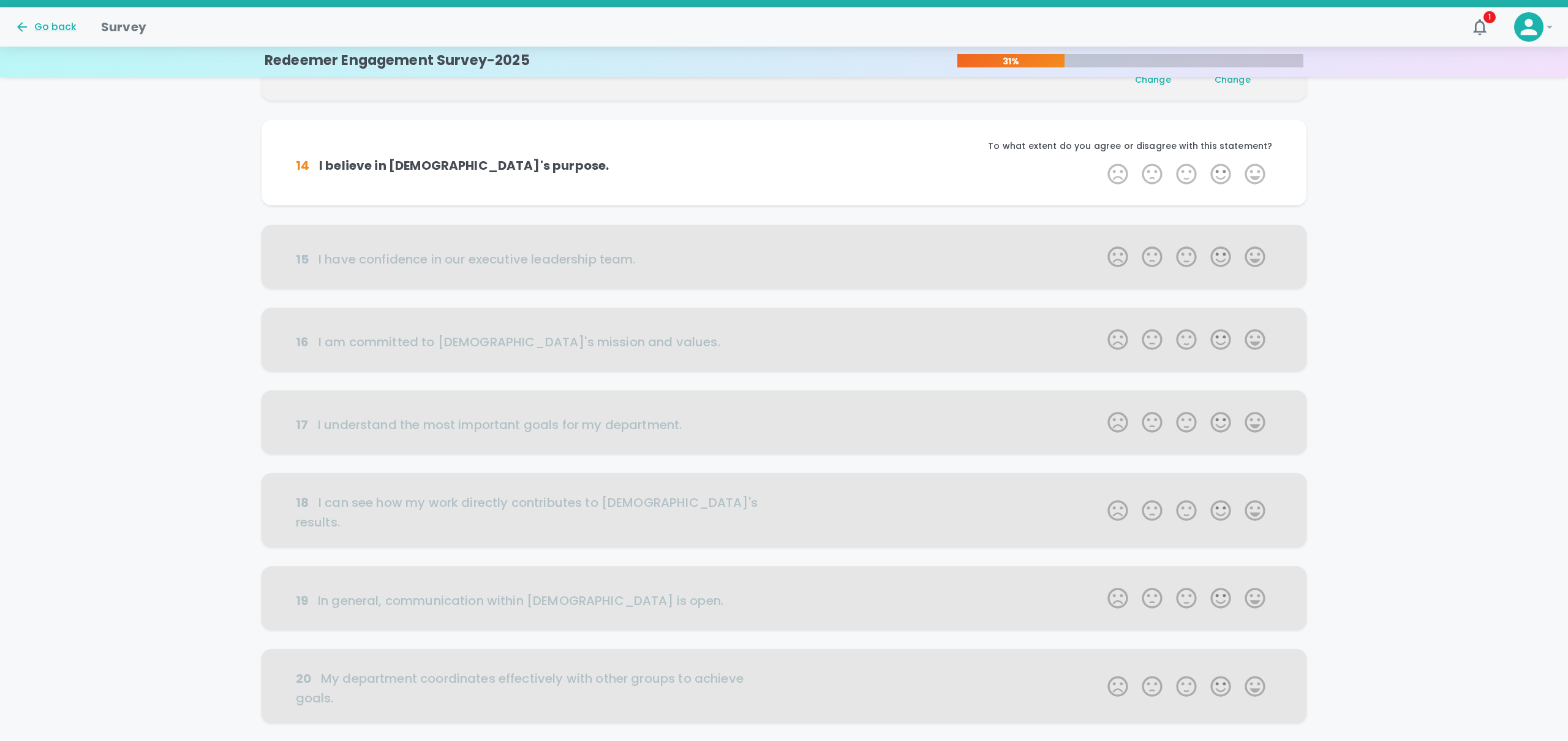
scroll to position [323, 0]
click at [1256, 165] on label "5 Stars" at bounding box center [1255, 170] width 34 height 25
click at [1100, 158] on input "5 Stars" at bounding box center [1100, 158] width 1 height 1
click at [1256, 165] on label "5 Stars" at bounding box center [1255, 170] width 34 height 25
click at [1100, 158] on input "5 Stars" at bounding box center [1100, 158] width 1 height 1
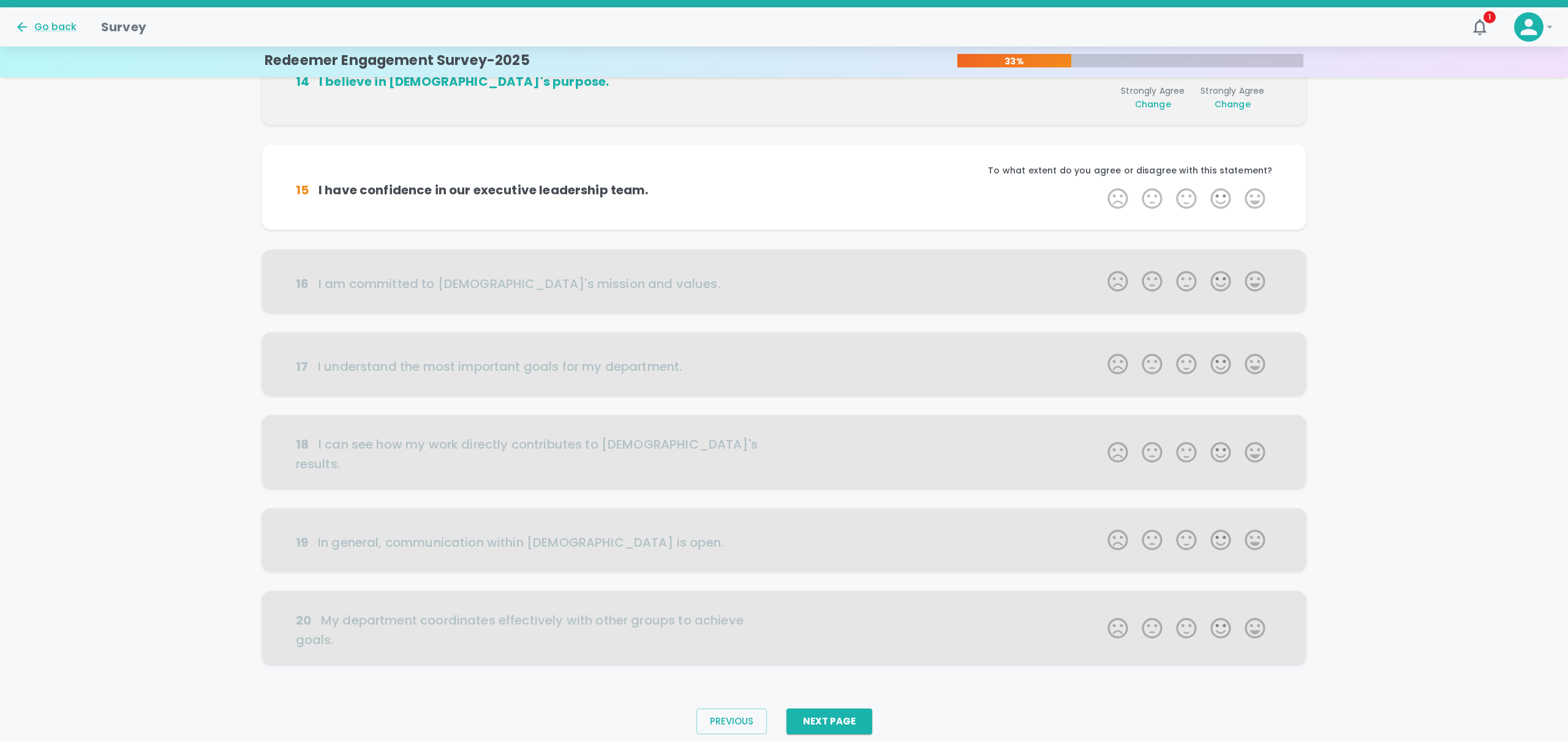
scroll to position [409, 0]
click at [1249, 186] on label "5 Stars" at bounding box center [1255, 198] width 34 height 25
click at [1100, 186] on input "5 Stars" at bounding box center [1100, 185] width 1 height 1
click at [1256, 195] on label "5 Stars" at bounding box center [1255, 198] width 34 height 25
click at [1100, 186] on input "5 Stars" at bounding box center [1100, 185] width 1 height 1
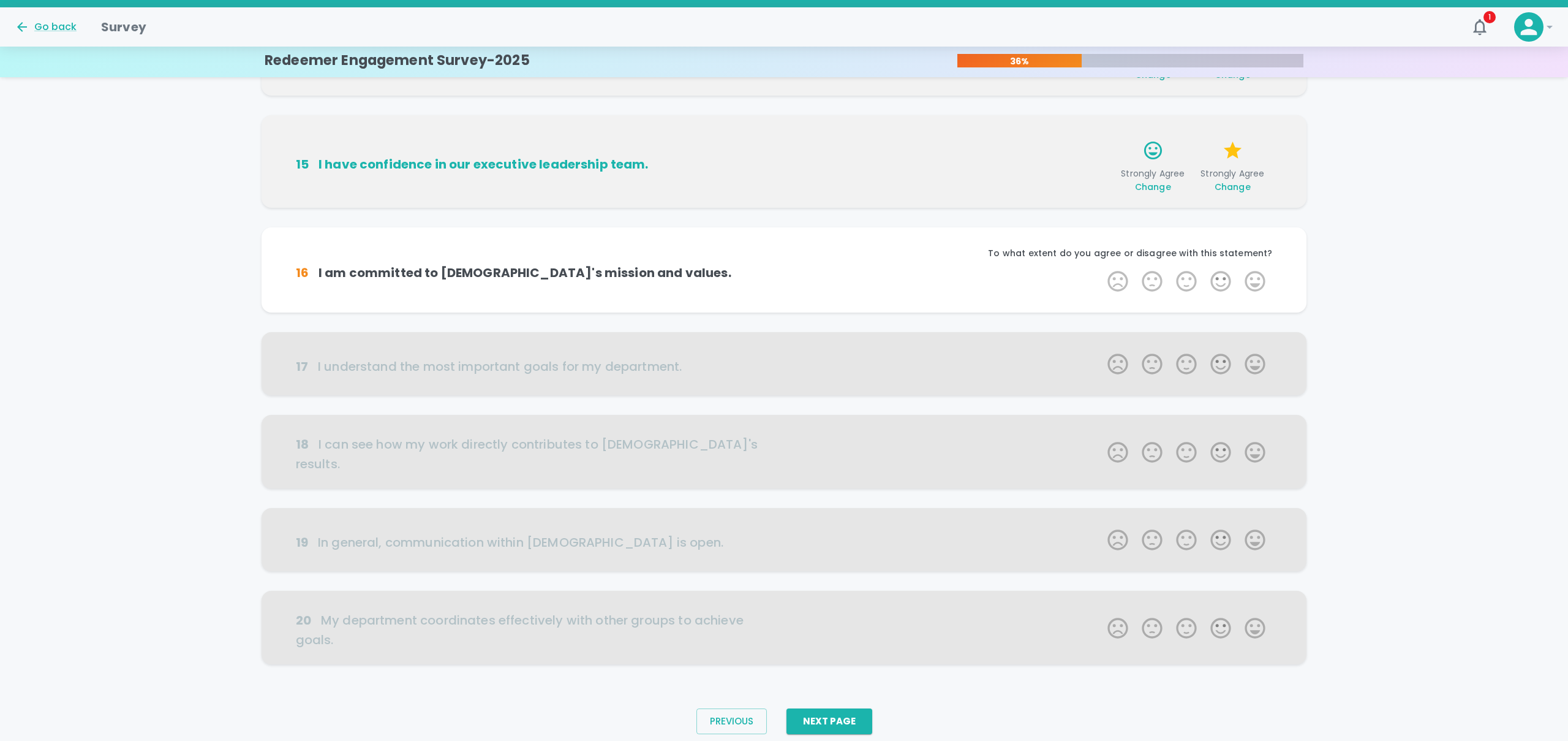
scroll to position [438, 0]
click at [1261, 279] on label "5 Stars" at bounding box center [1255, 279] width 34 height 25
click at [1100, 267] on input "5 Stars" at bounding box center [1100, 267] width 1 height 1
click at [1251, 282] on label "5 Stars" at bounding box center [1255, 279] width 34 height 25
click at [1100, 267] on input "5 Stars" at bounding box center [1100, 267] width 1 height 1
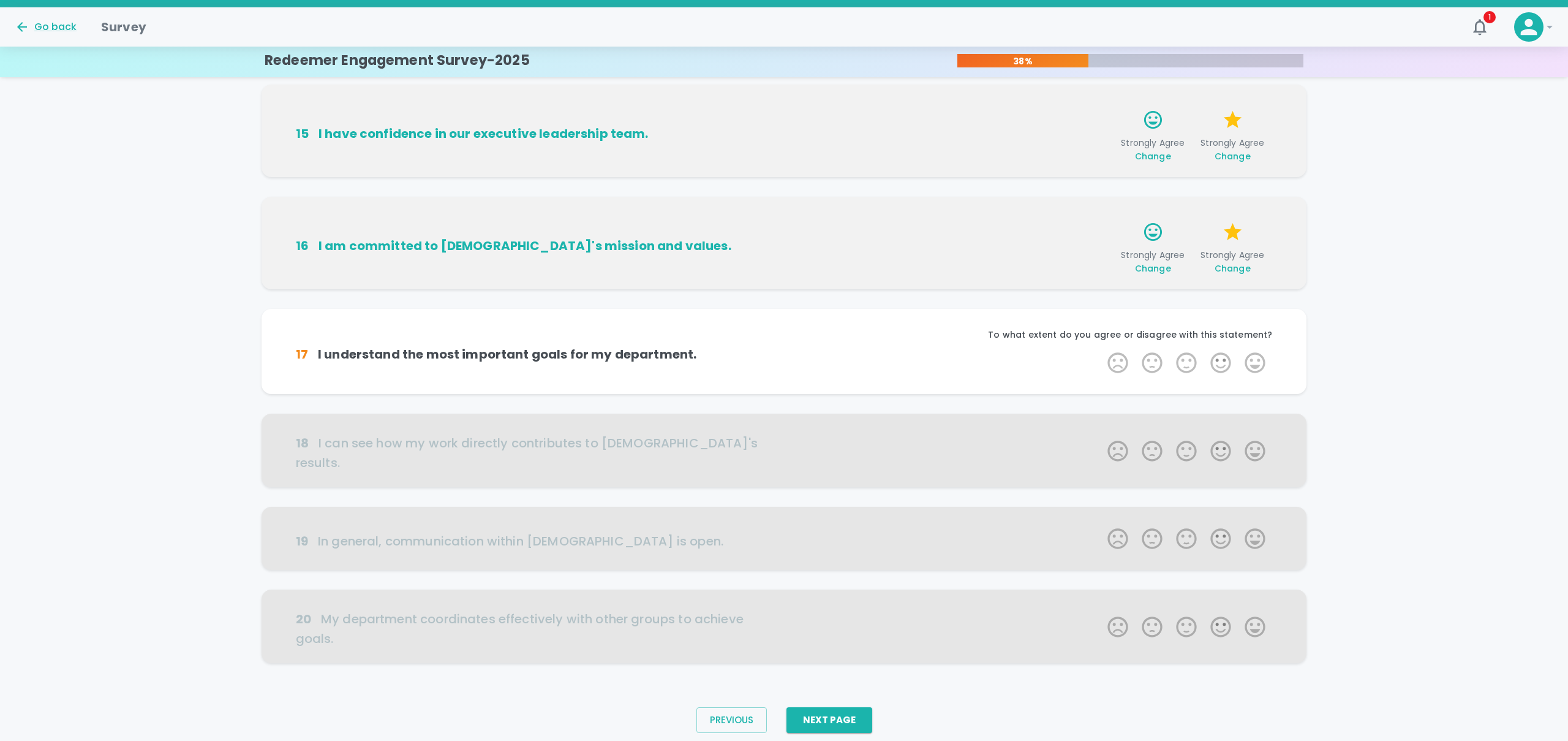
scroll to position [498, 0]
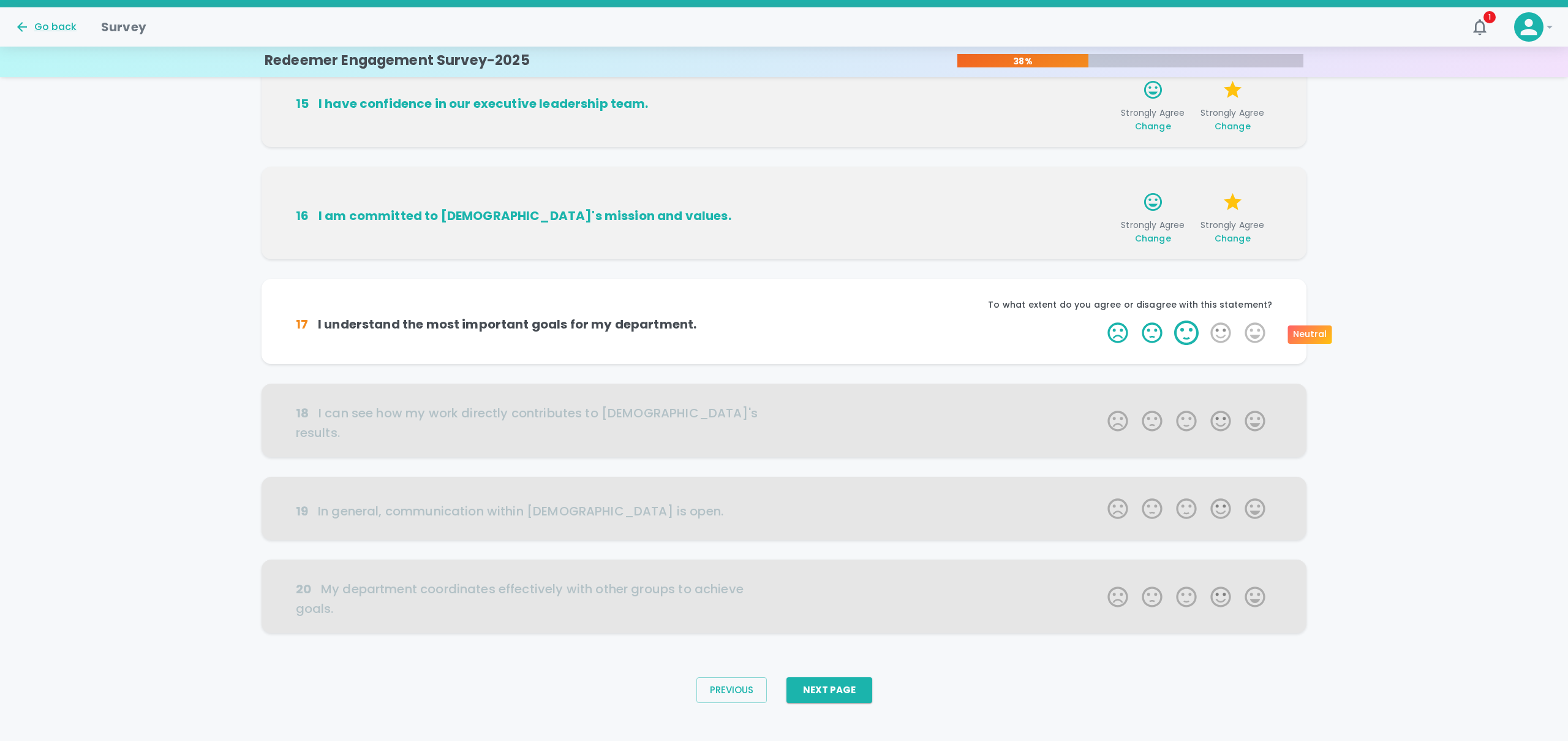
click at [1188, 337] on label "3 Stars" at bounding box center [1186, 332] width 34 height 25
click at [1100, 320] on input "3 Stars" at bounding box center [1100, 319] width 1 height 1
click at [1262, 336] on label "5 Stars" at bounding box center [1255, 332] width 34 height 25
click at [1100, 320] on input "5 Stars" at bounding box center [1100, 319] width 1 height 1
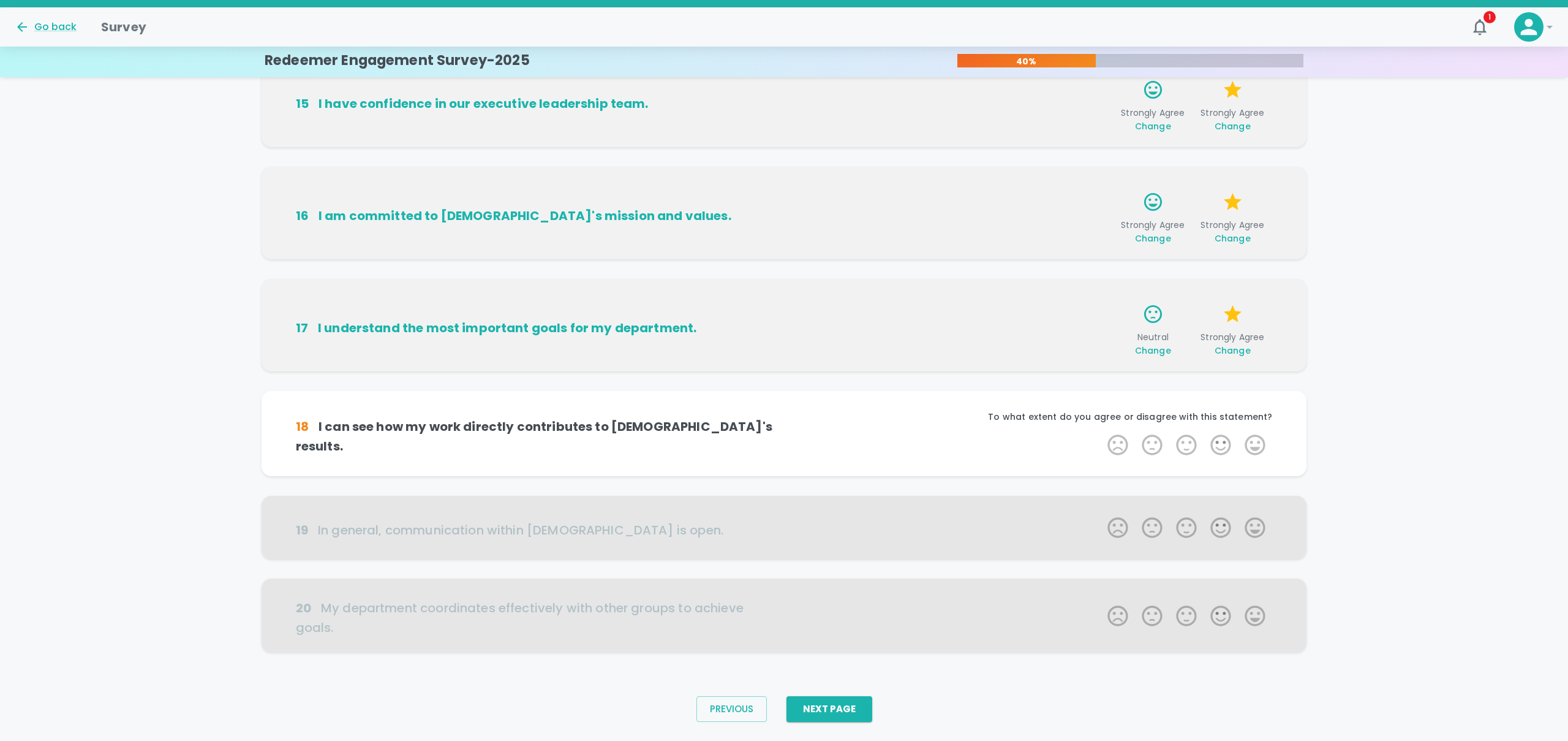
scroll to position [528, 0]
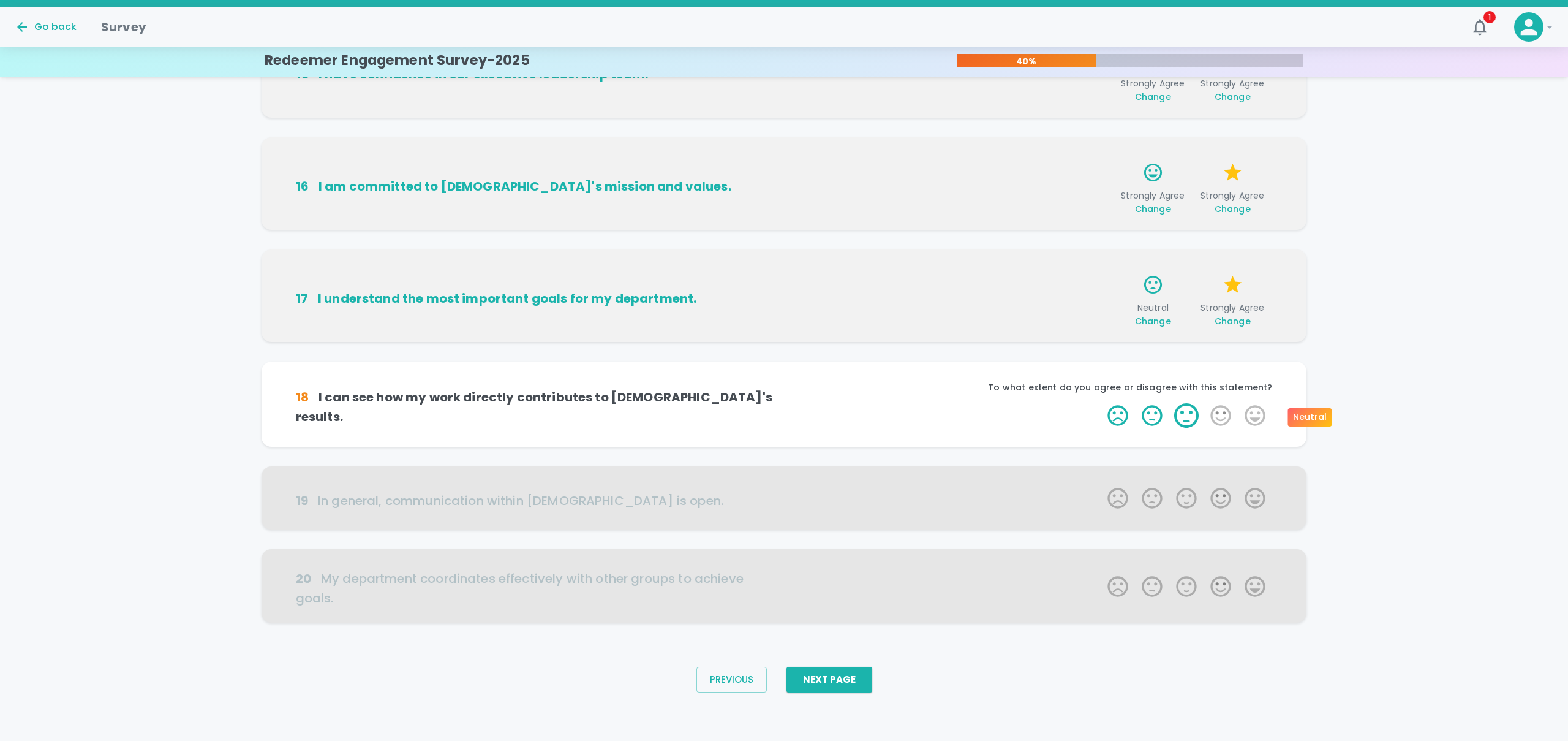
click at [1190, 418] on label "3 Stars" at bounding box center [1186, 415] width 34 height 25
click at [1100, 403] on input "3 Stars" at bounding box center [1100, 403] width 1 height 1
click at [1190, 418] on label "3 Stars" at bounding box center [1186, 415] width 34 height 25
click at [1100, 403] on input "3 Stars" at bounding box center [1100, 403] width 1 height 1
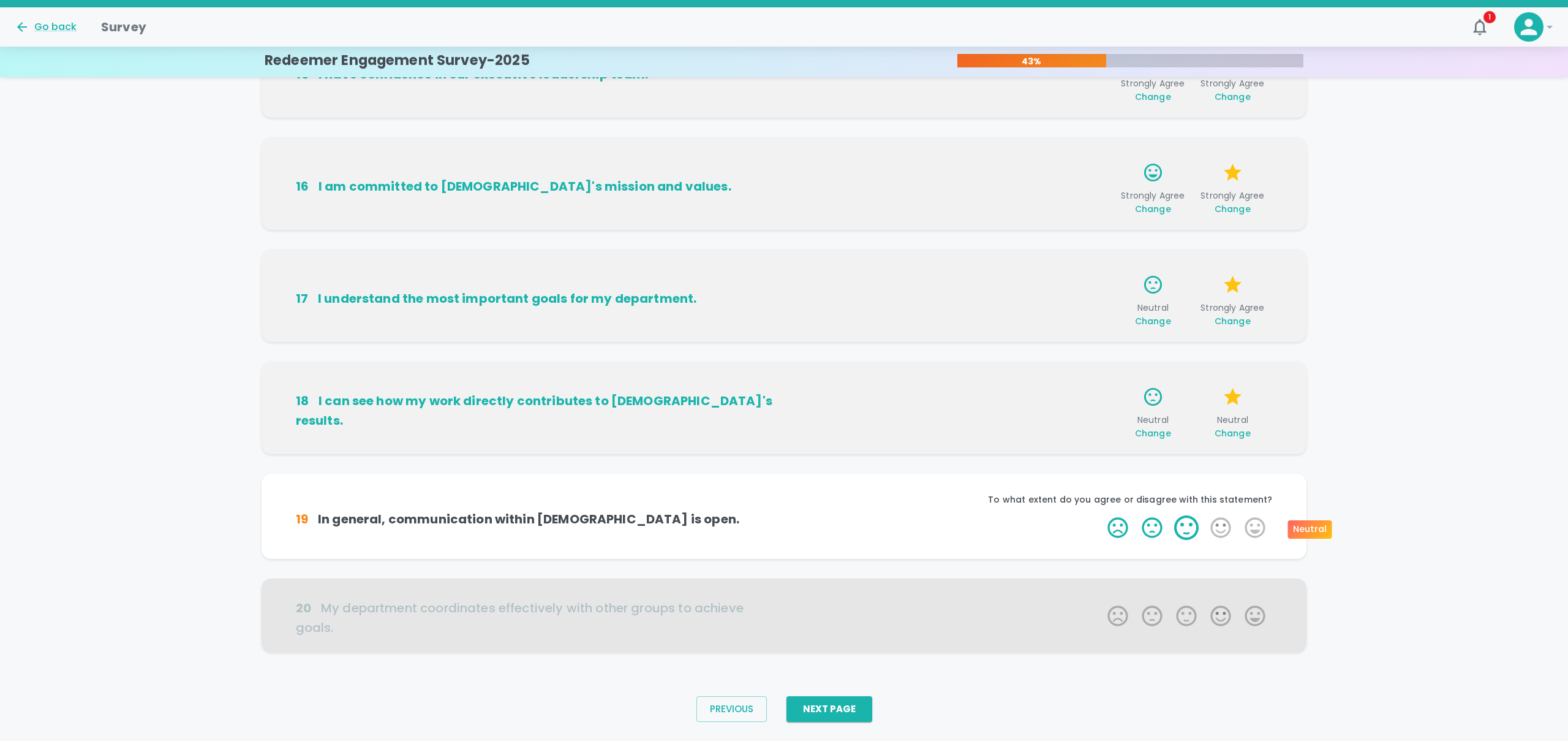
scroll to position [557, 0]
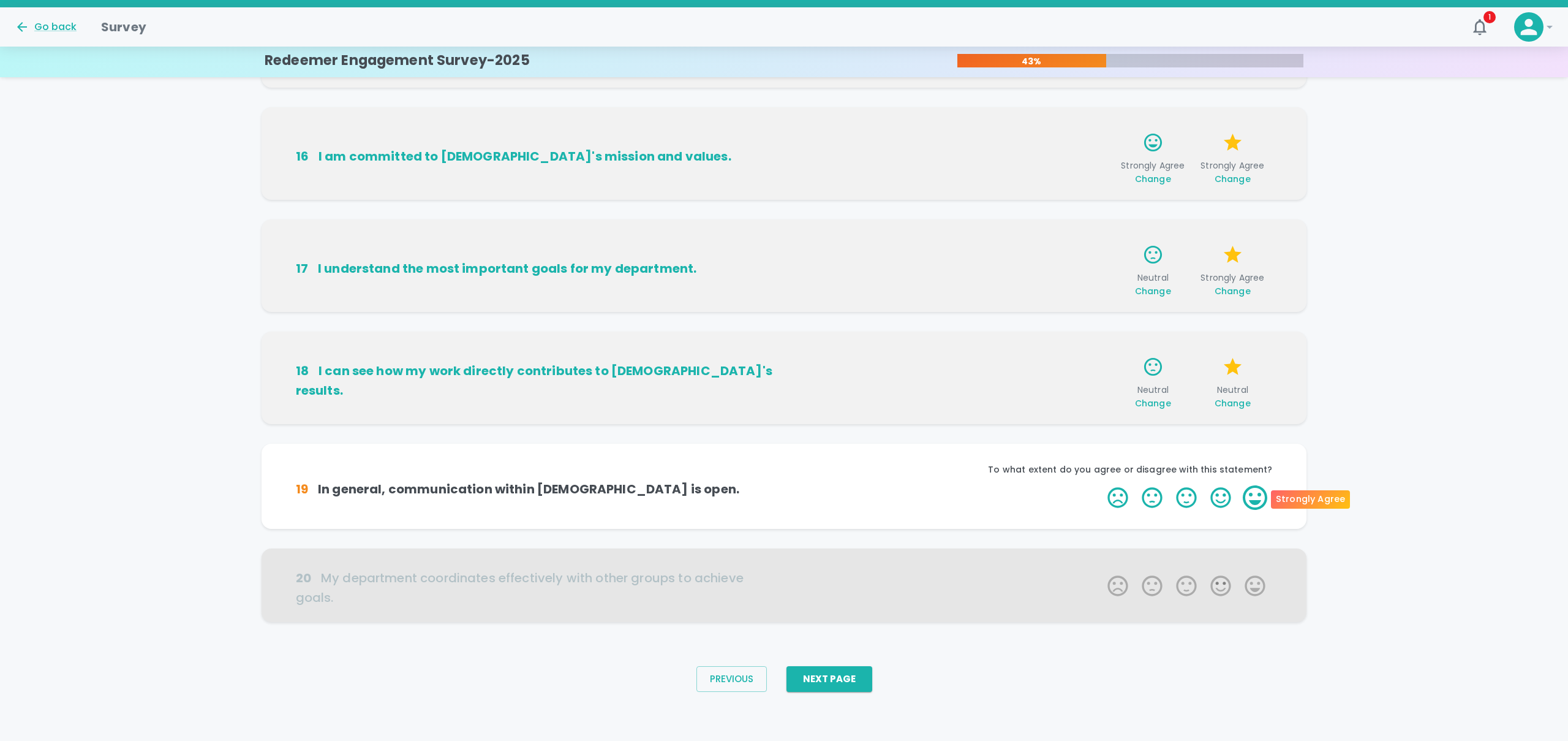
click at [1250, 497] on label "5 Stars" at bounding box center [1255, 497] width 34 height 25
click at [1100, 485] on input "5 Stars" at bounding box center [1100, 484] width 1 height 1
click at [1250, 497] on label "5 Stars" at bounding box center [1255, 497] width 34 height 25
click at [1100, 485] on input "5 Stars" at bounding box center [1100, 484] width 1 height 1
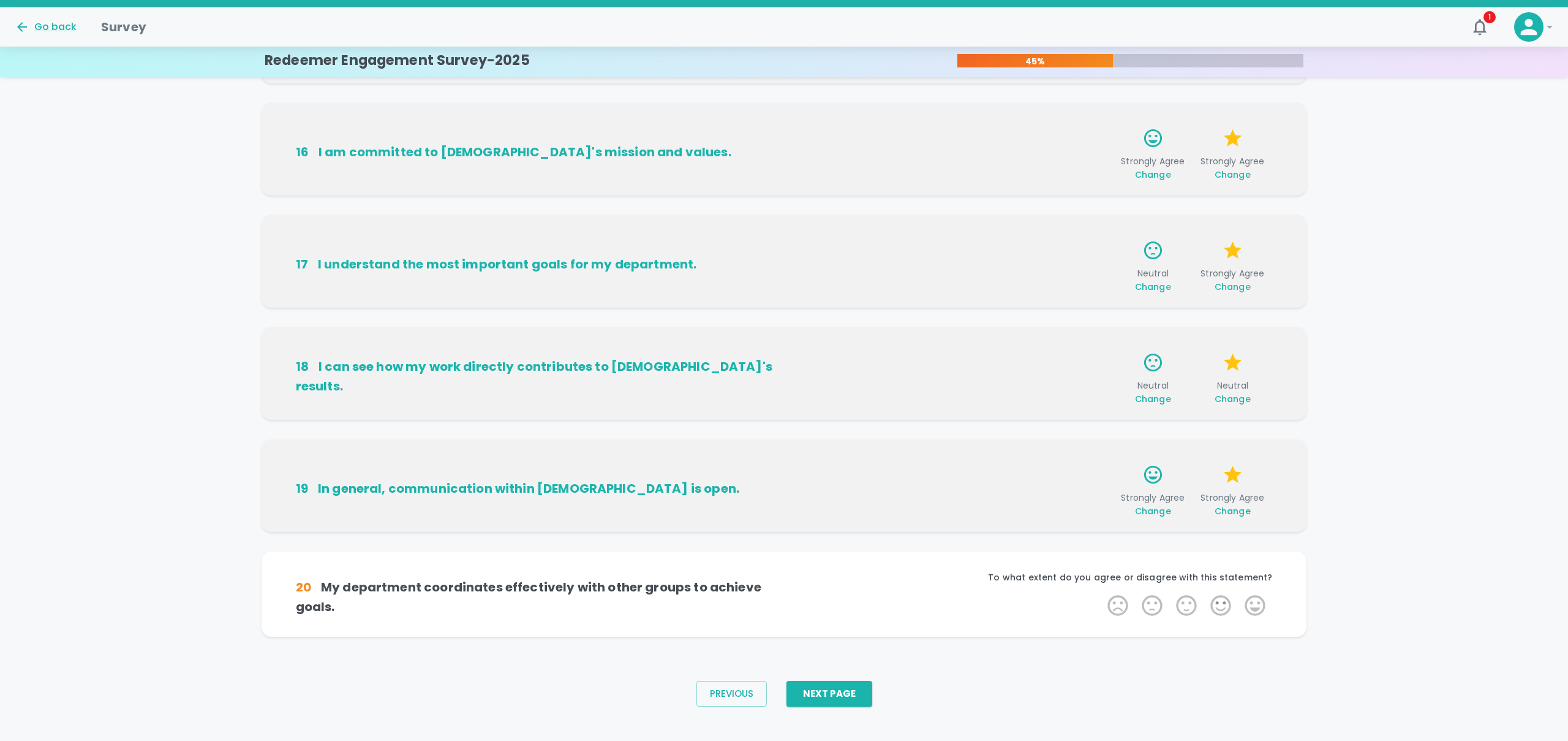
scroll to position [562, 0]
click at [1181, 601] on label "3 Stars" at bounding box center [1186, 604] width 34 height 25
click at [1100, 593] on input "3 Stars" at bounding box center [1100, 592] width 1 height 1
click at [1245, 605] on label "5 Stars" at bounding box center [1255, 604] width 34 height 25
click at [1100, 593] on input "5 Stars" at bounding box center [1100, 592] width 1 height 1
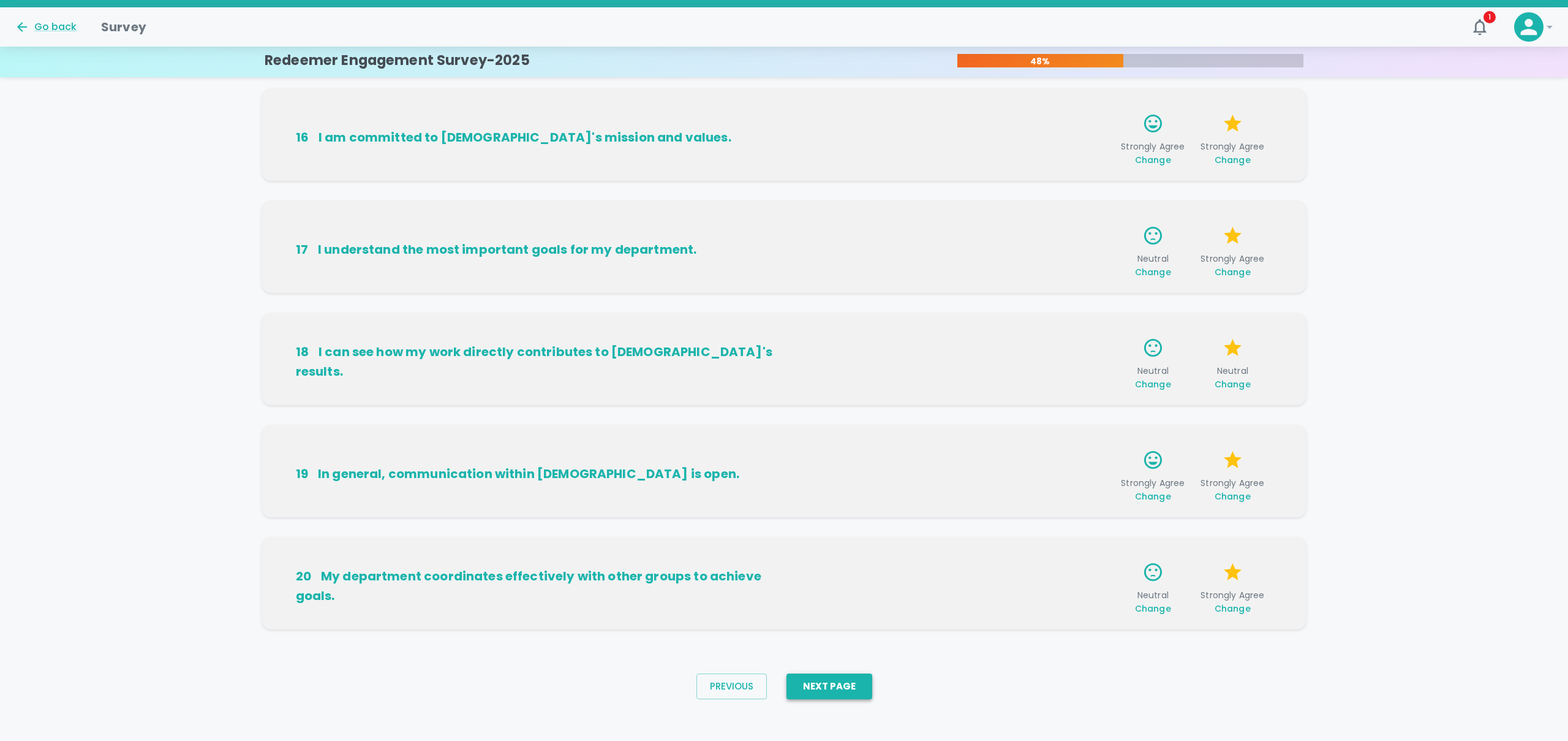
click at [822, 689] on button "Next Page" at bounding box center [828, 686] width 85 height 26
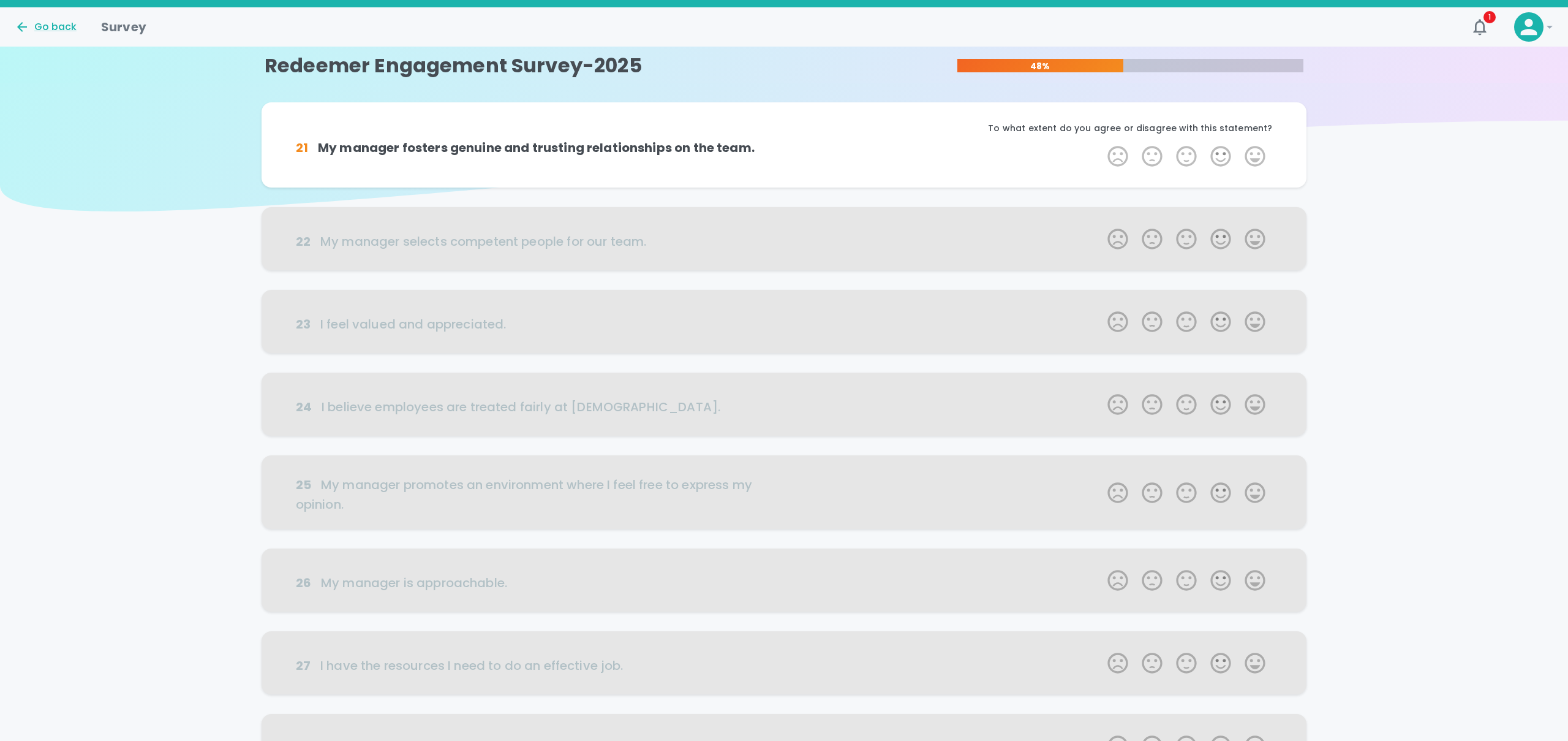
scroll to position [0, 0]
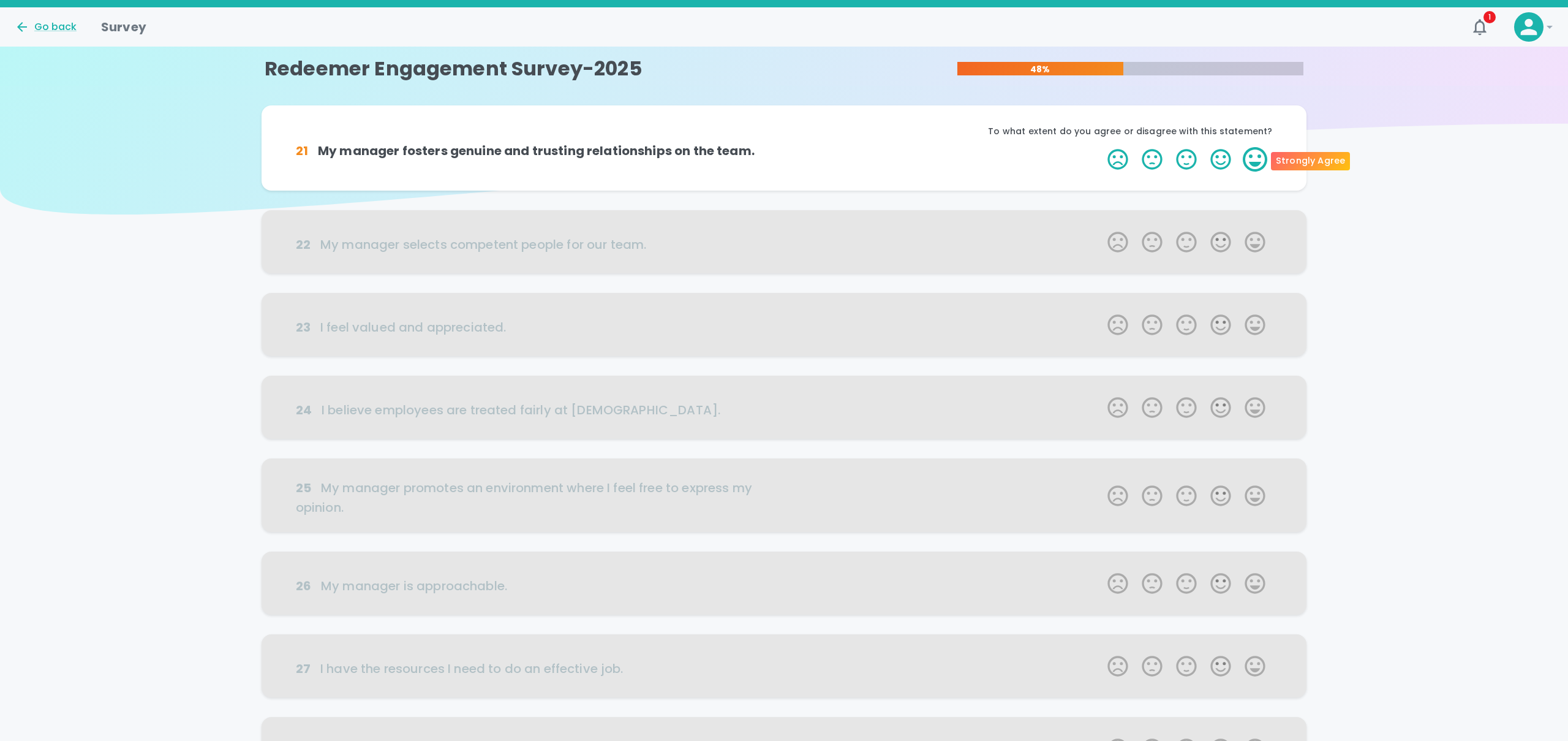
click at [1260, 163] on label "5 Stars" at bounding box center [1255, 159] width 34 height 25
click at [1100, 147] on input "5 Stars" at bounding box center [1100, 146] width 1 height 1
click at [1260, 163] on label "5 Stars" at bounding box center [1255, 159] width 34 height 25
click at [1100, 147] on input "5 Stars" at bounding box center [1100, 146] width 1 height 1
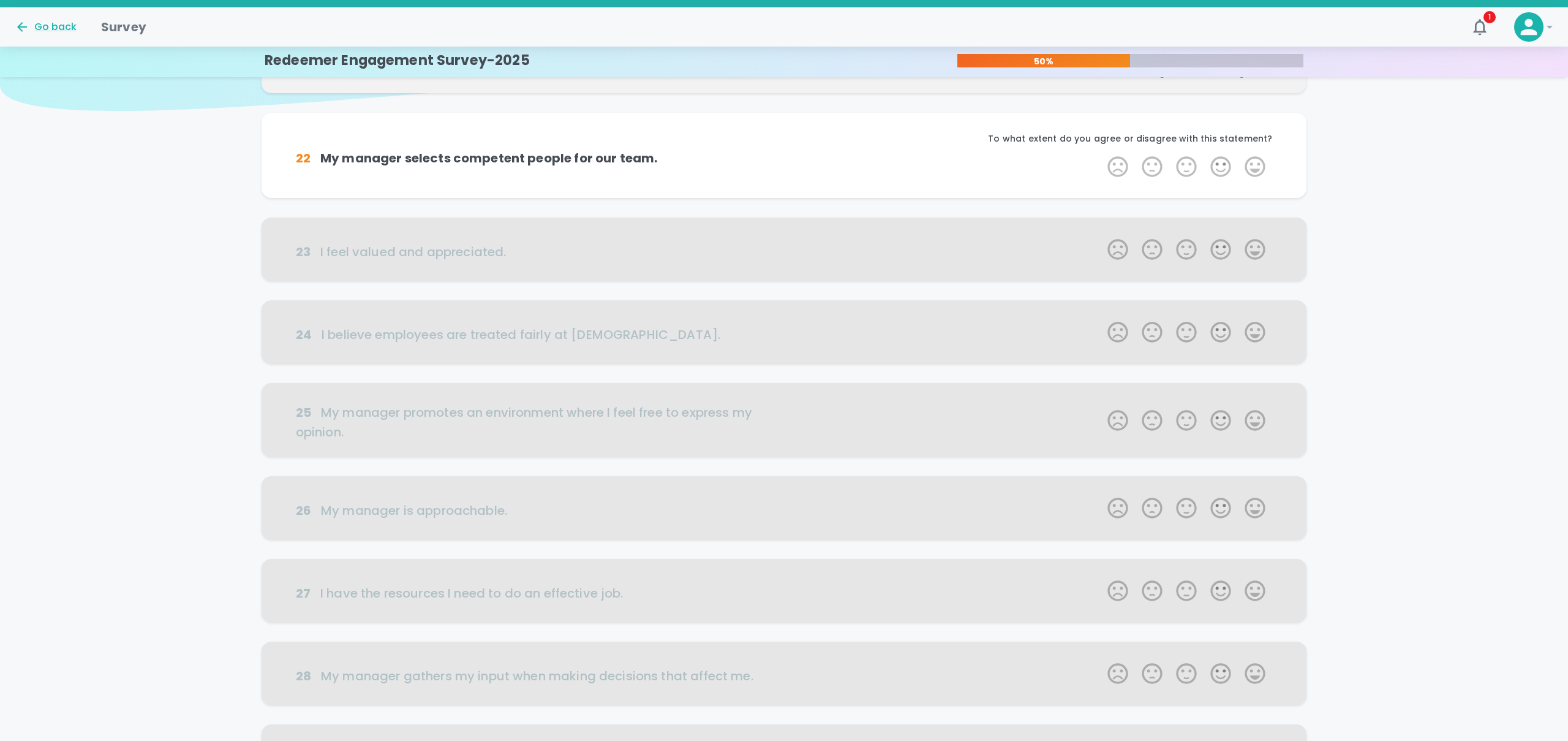
scroll to position [108, 0]
click at [1257, 159] on label "5 Stars" at bounding box center [1255, 162] width 34 height 25
click at [1100, 150] on input "5 Stars" at bounding box center [1100, 149] width 1 height 1
click at [1257, 159] on label "5 Stars" at bounding box center [1255, 162] width 34 height 25
click at [1100, 150] on input "5 Stars" at bounding box center [1100, 149] width 1 height 1
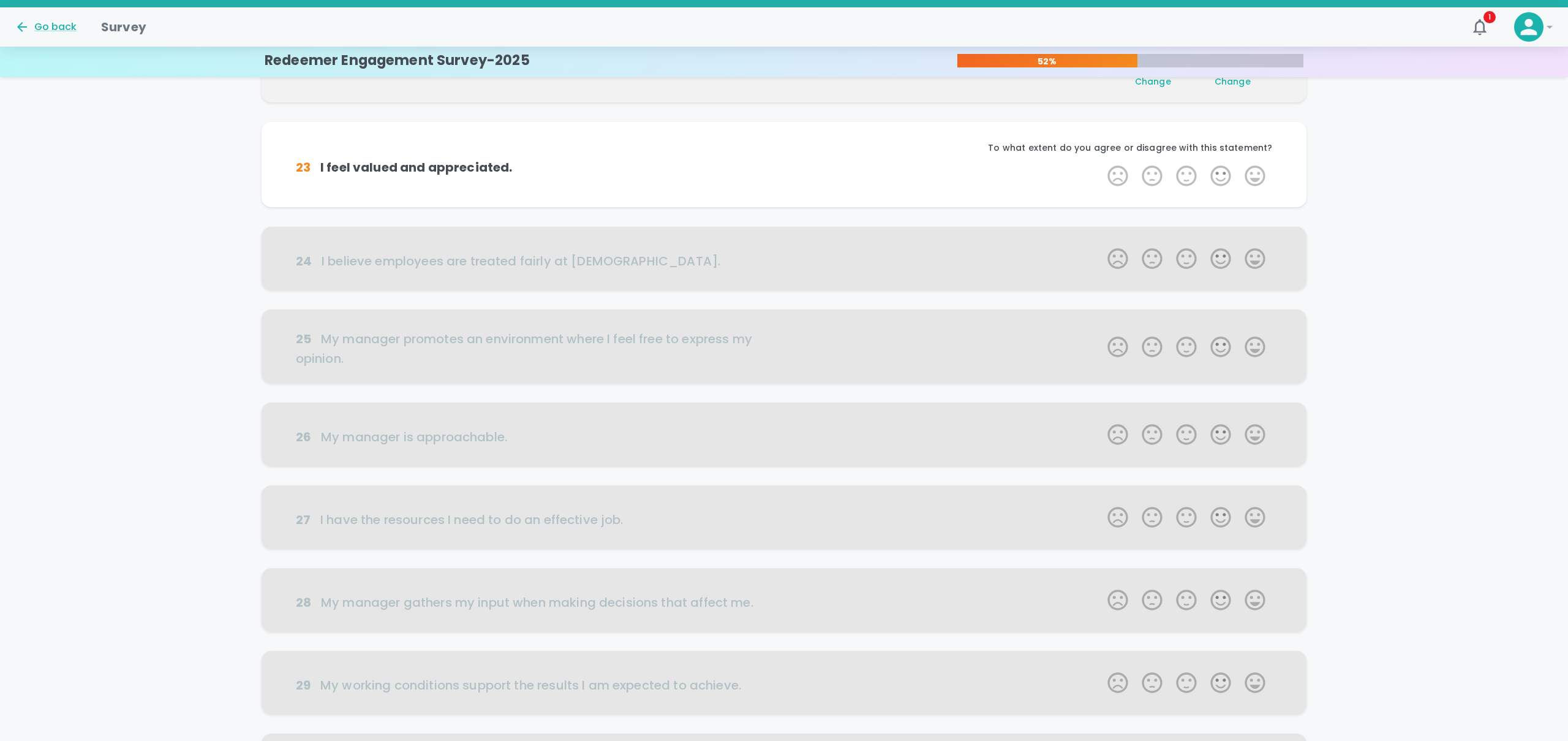
scroll to position [215, 0]
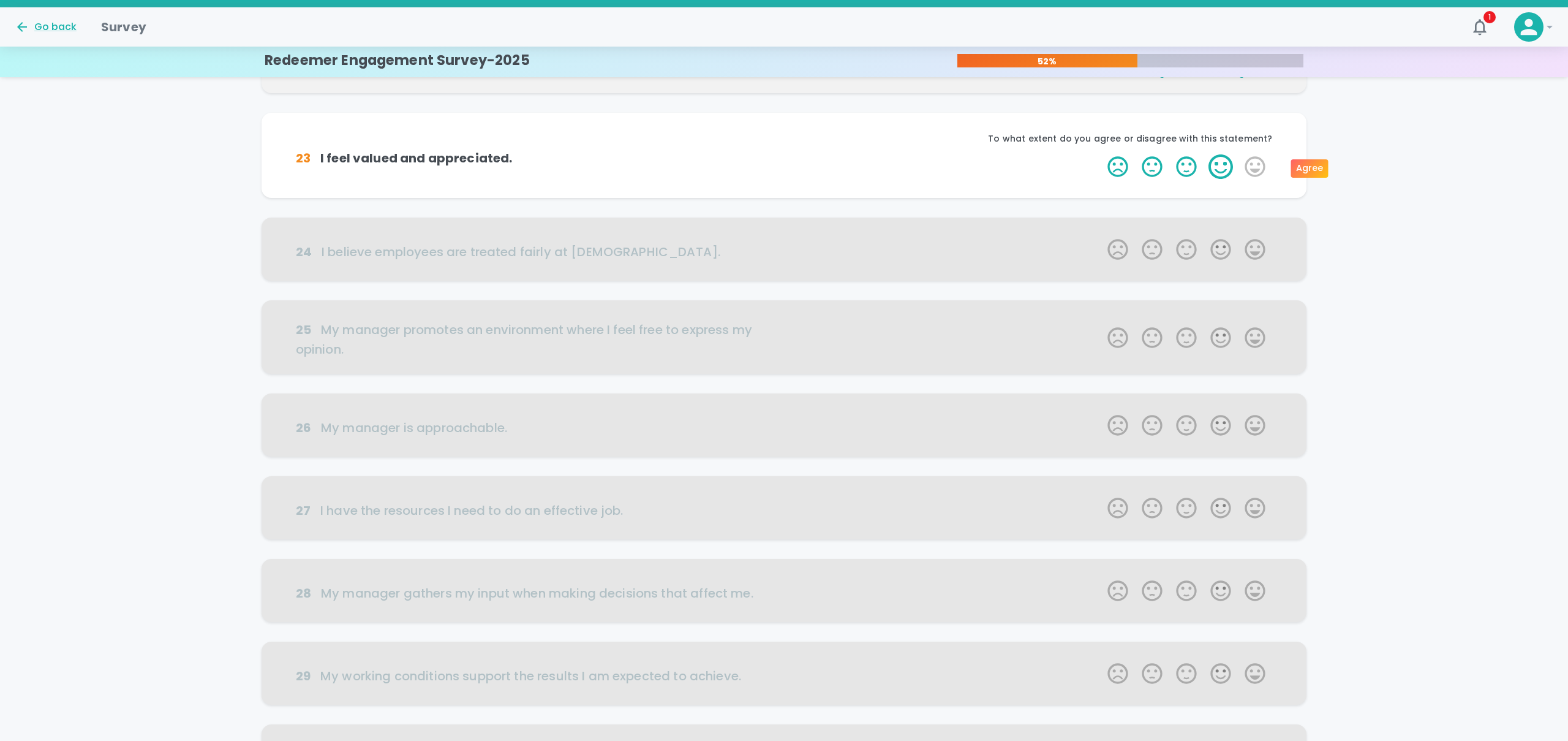
click at [1225, 165] on label "4 Stars" at bounding box center [1220, 166] width 34 height 25
click at [1100, 154] on input "4 Stars" at bounding box center [1100, 153] width 1 height 1
click at [1255, 169] on label "5 Stars" at bounding box center [1255, 166] width 34 height 25
click at [1100, 154] on input "5 Stars" at bounding box center [1100, 153] width 1 height 1
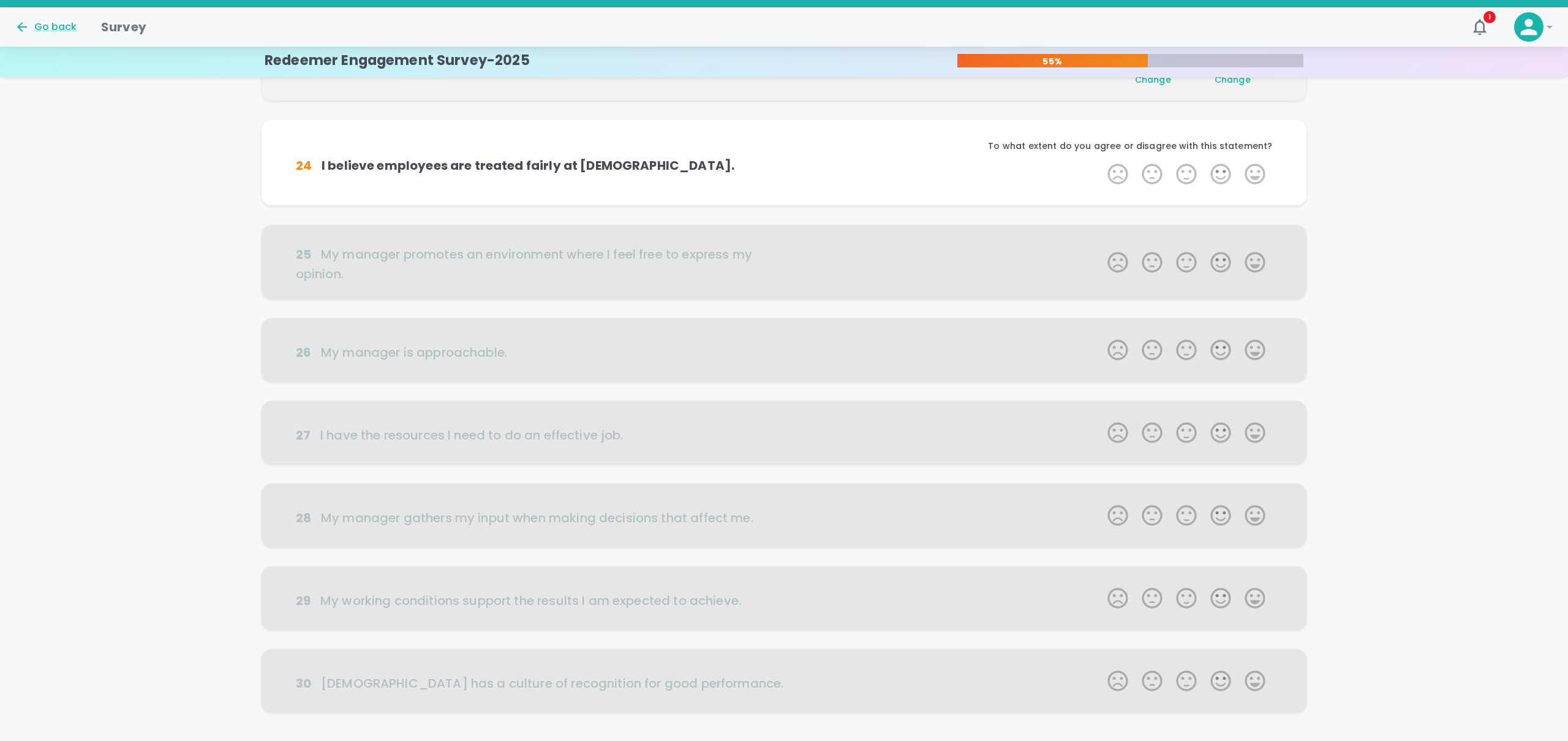
scroll to position [323, 0]
click at [1252, 170] on label "5 Stars" at bounding box center [1255, 170] width 34 height 25
click at [1100, 158] on input "5 Stars" at bounding box center [1100, 158] width 1 height 1
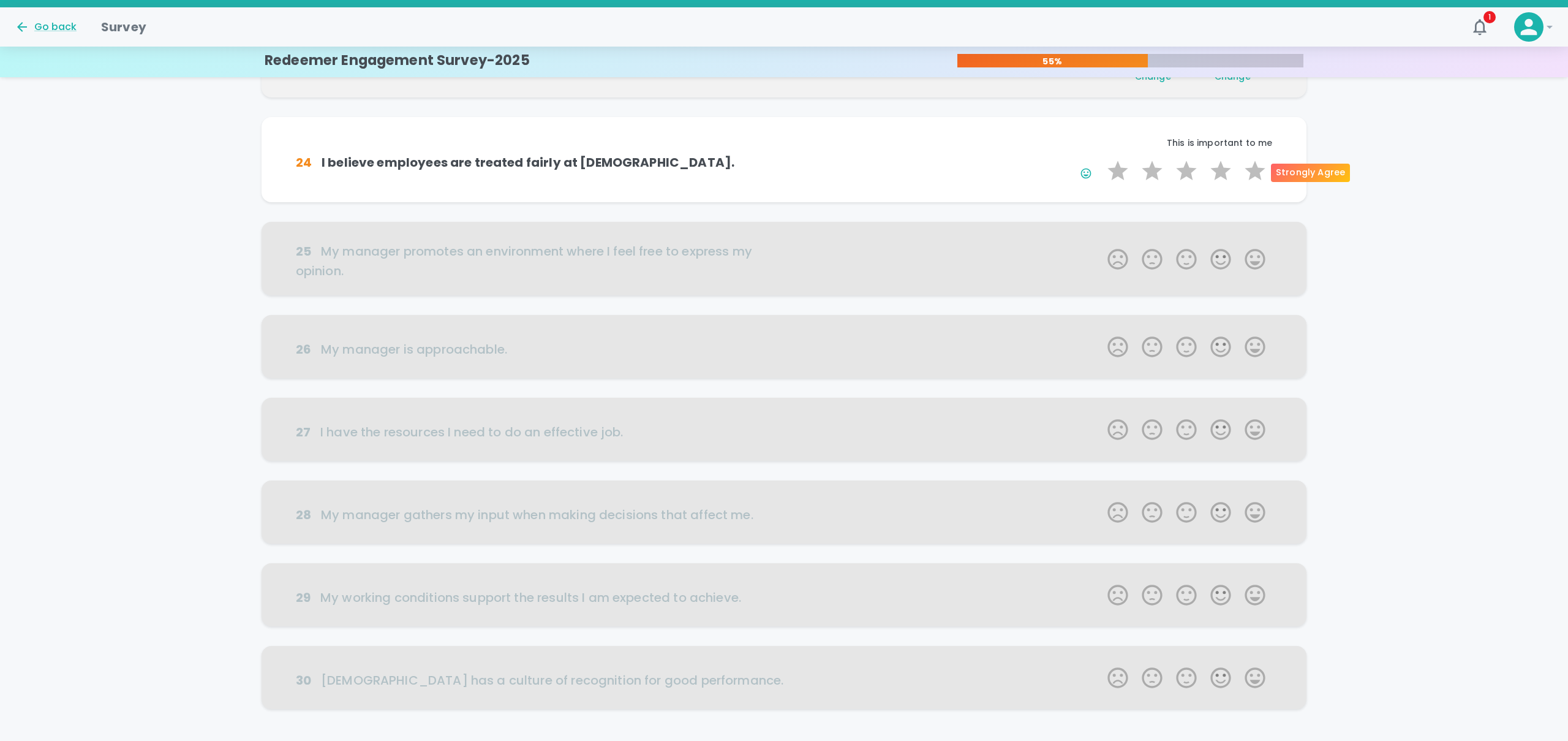
click at [1252, 170] on label "5 Stars" at bounding box center [1255, 170] width 34 height 25
click at [1100, 158] on input "5 Stars" at bounding box center [1100, 158] width 1 height 1
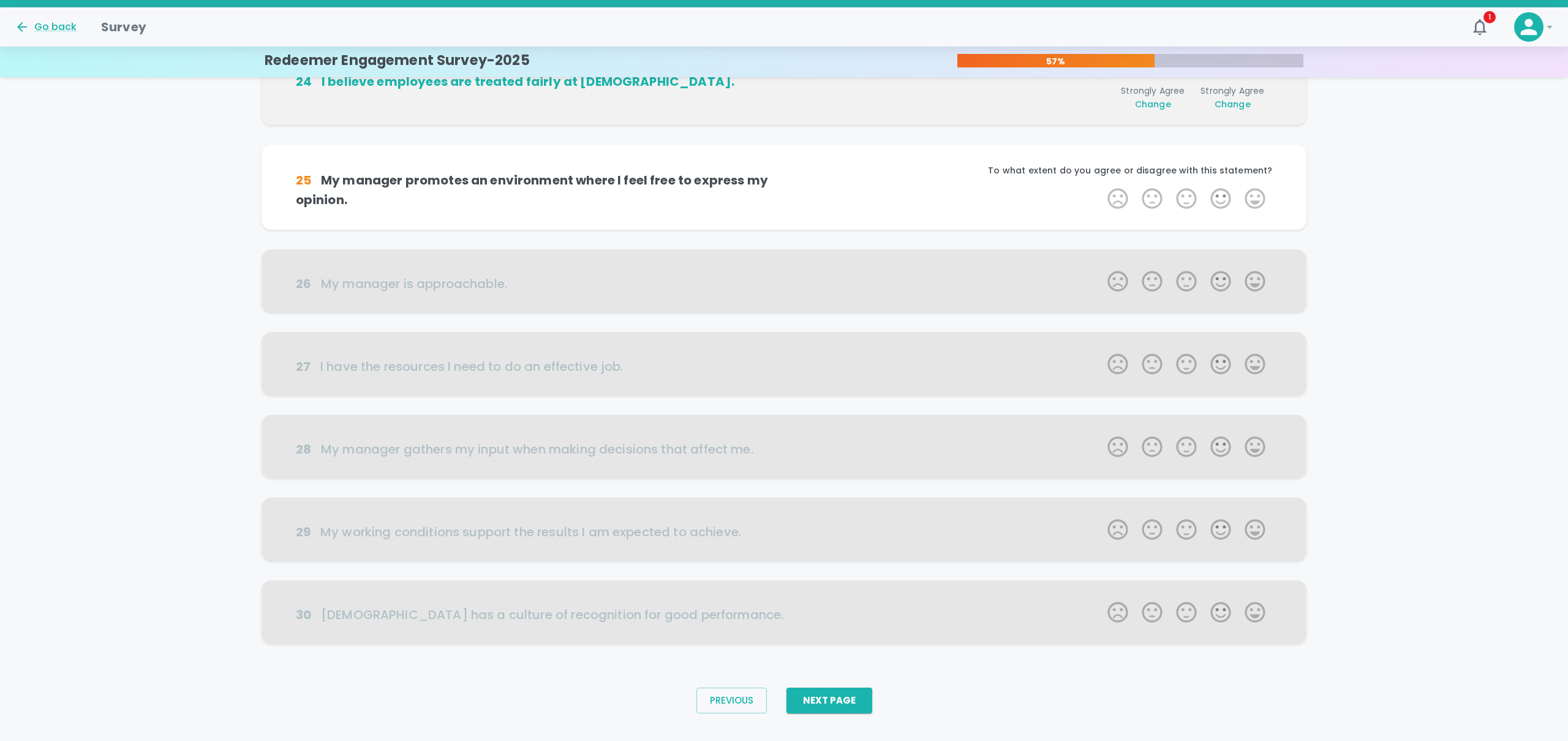
scroll to position [409, 0]
click at [1253, 204] on label "5 Stars" at bounding box center [1255, 198] width 34 height 25
click at [1100, 186] on input "5 Stars" at bounding box center [1100, 185] width 1 height 1
click at [1253, 204] on label "5 Stars" at bounding box center [1255, 198] width 34 height 25
click at [1100, 186] on input "5 Stars" at bounding box center [1100, 185] width 1 height 1
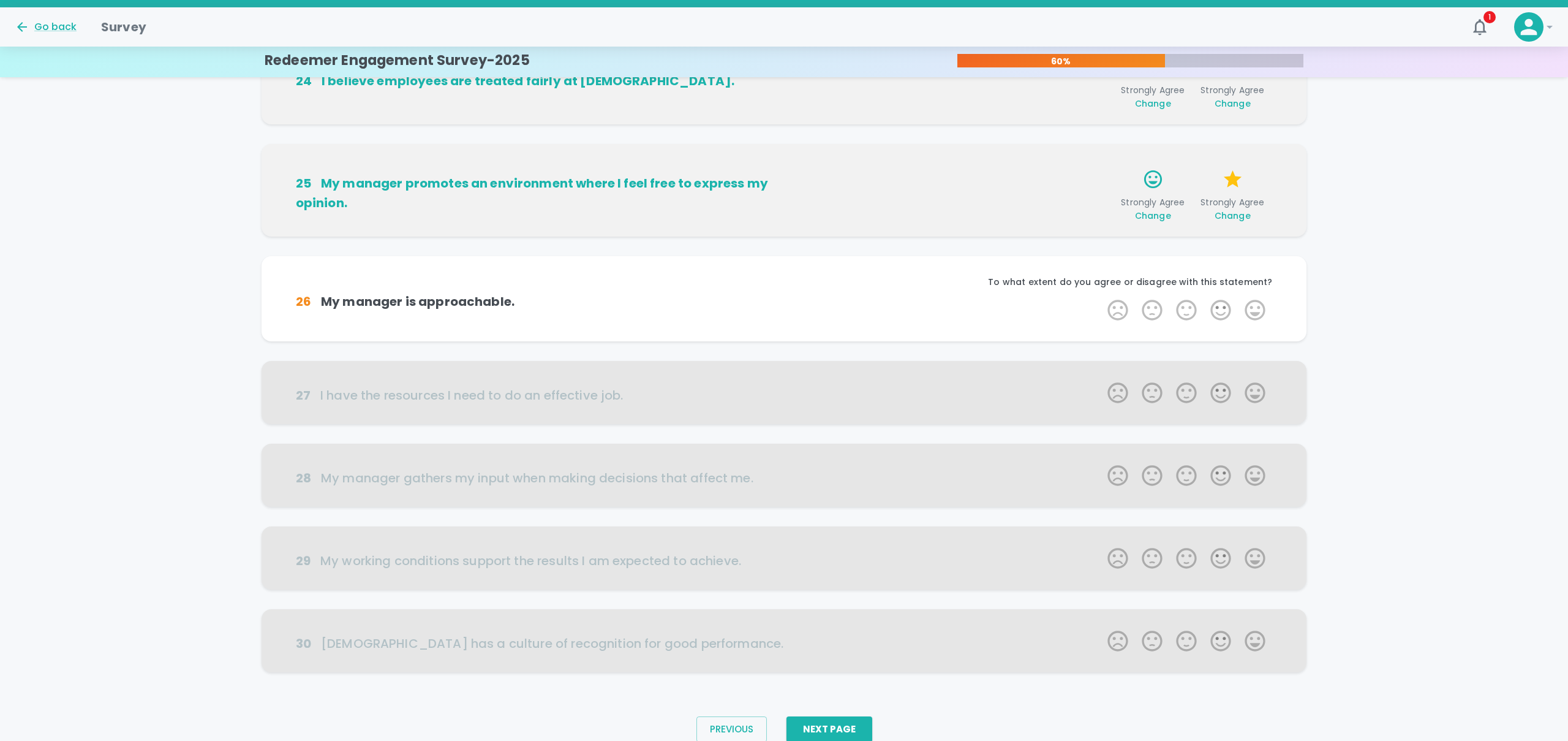
scroll to position [428, 0]
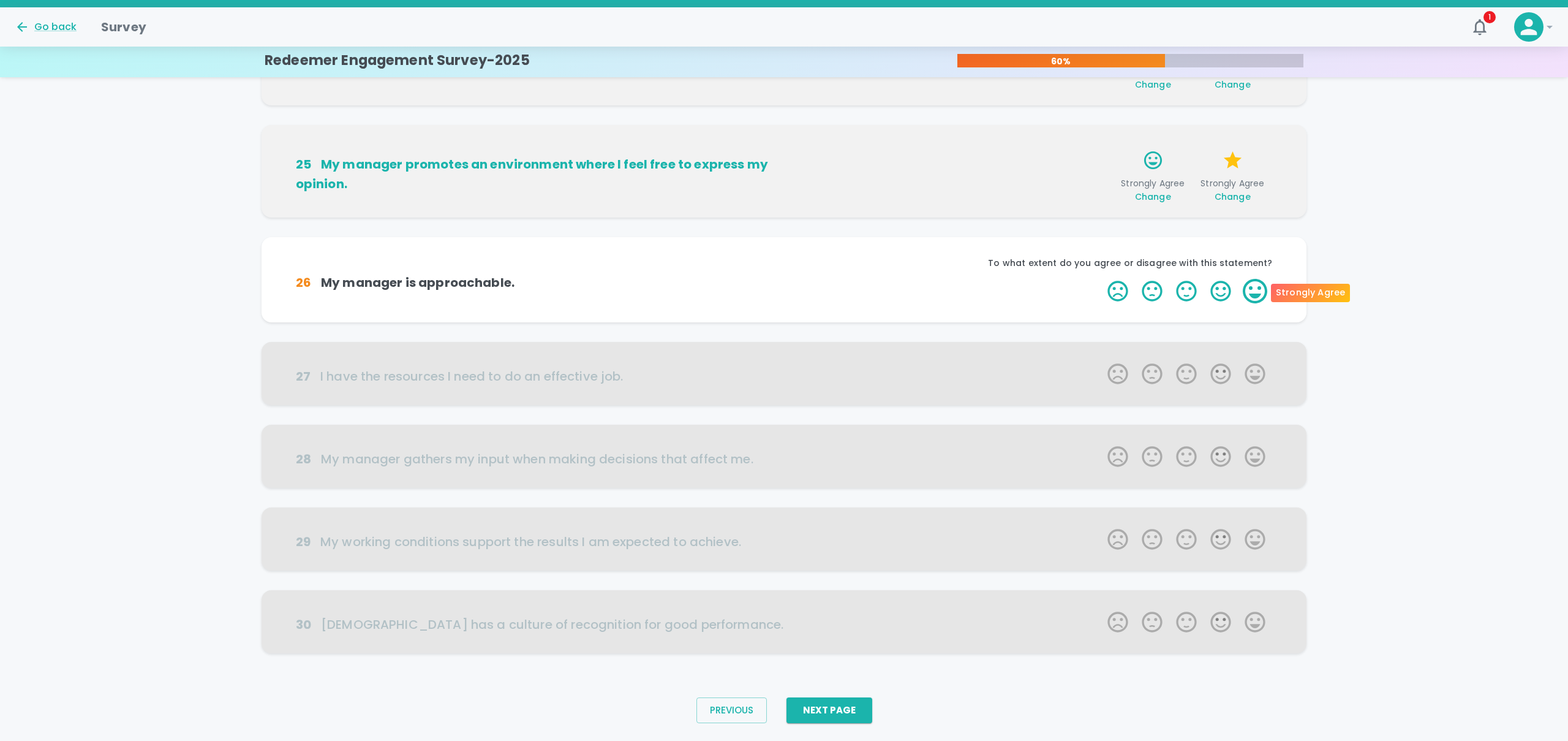
click at [1258, 295] on label "5 Stars" at bounding box center [1255, 291] width 34 height 25
click at [1100, 279] on input "5 Stars" at bounding box center [1100, 278] width 1 height 1
click at [1258, 295] on label "5 Stars" at bounding box center [1255, 291] width 34 height 25
click at [1100, 279] on input "5 Stars" at bounding box center [1100, 278] width 1 height 1
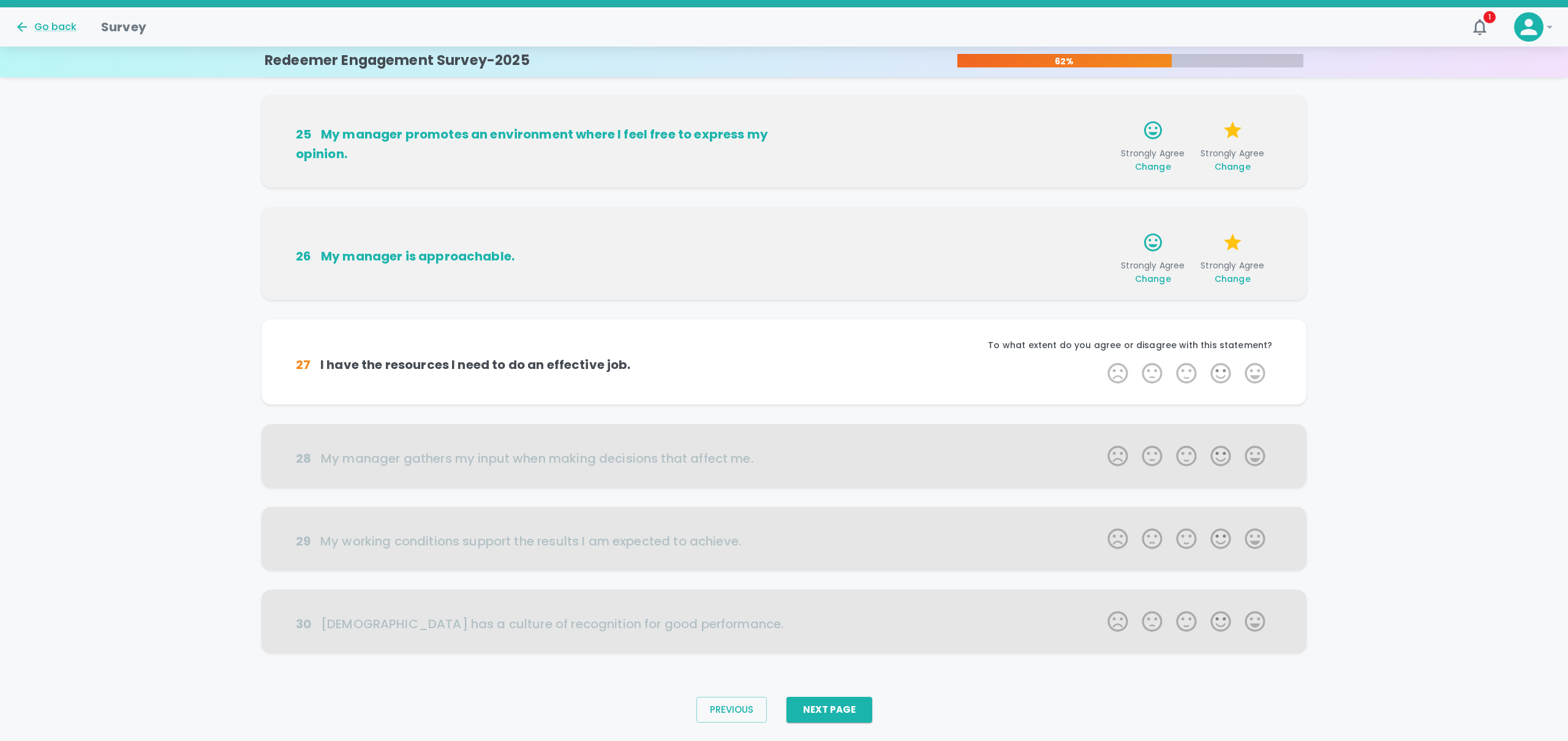
scroll to position [487, 0]
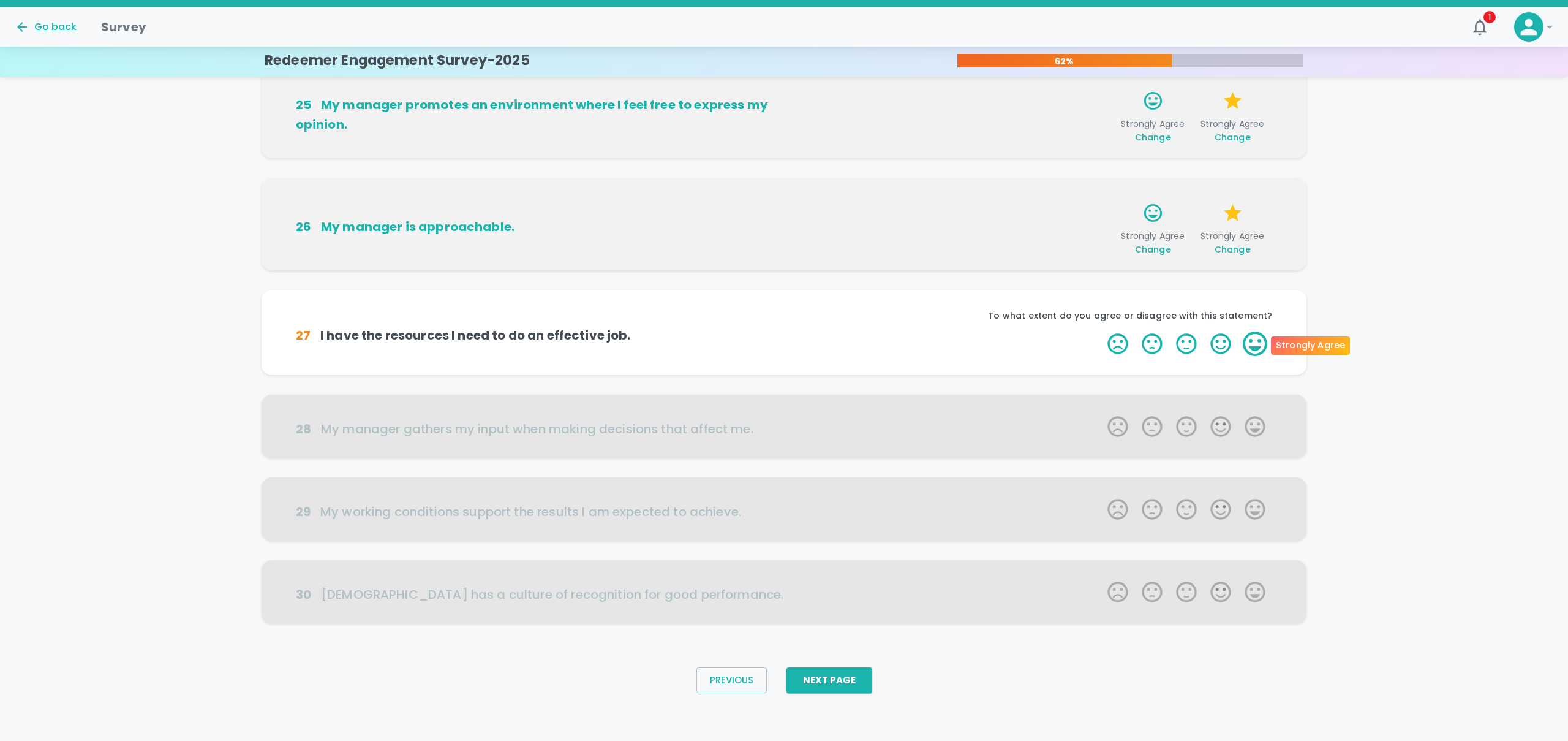
click at [1253, 345] on label "5 Stars" at bounding box center [1255, 343] width 34 height 25
click at [1100, 331] on input "5 Stars" at bounding box center [1100, 331] width 1 height 1
click at [1253, 345] on label "5 Stars" at bounding box center [1255, 343] width 34 height 25
click at [1100, 331] on input "5 Stars" at bounding box center [1100, 331] width 1 height 1
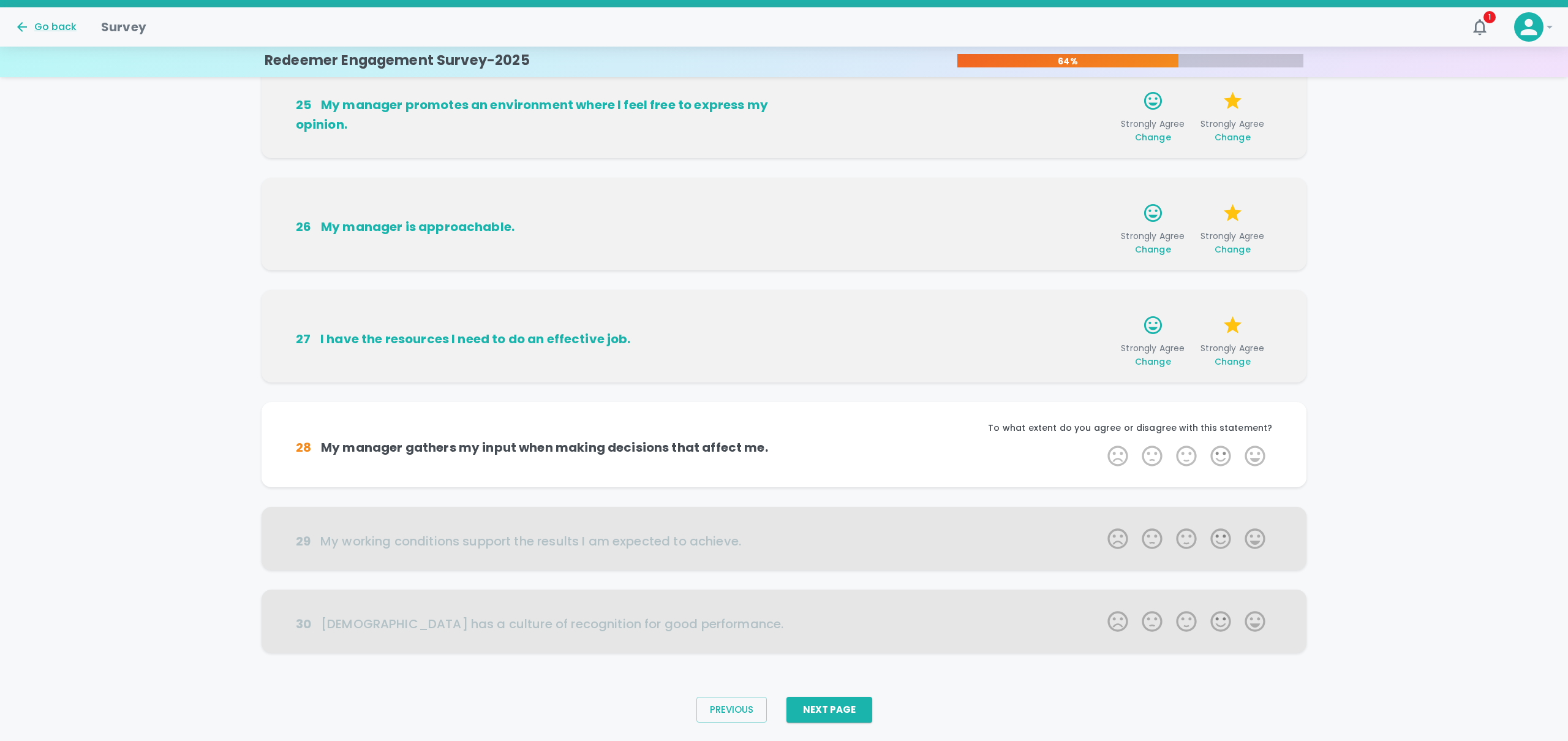
scroll to position [517, 0]
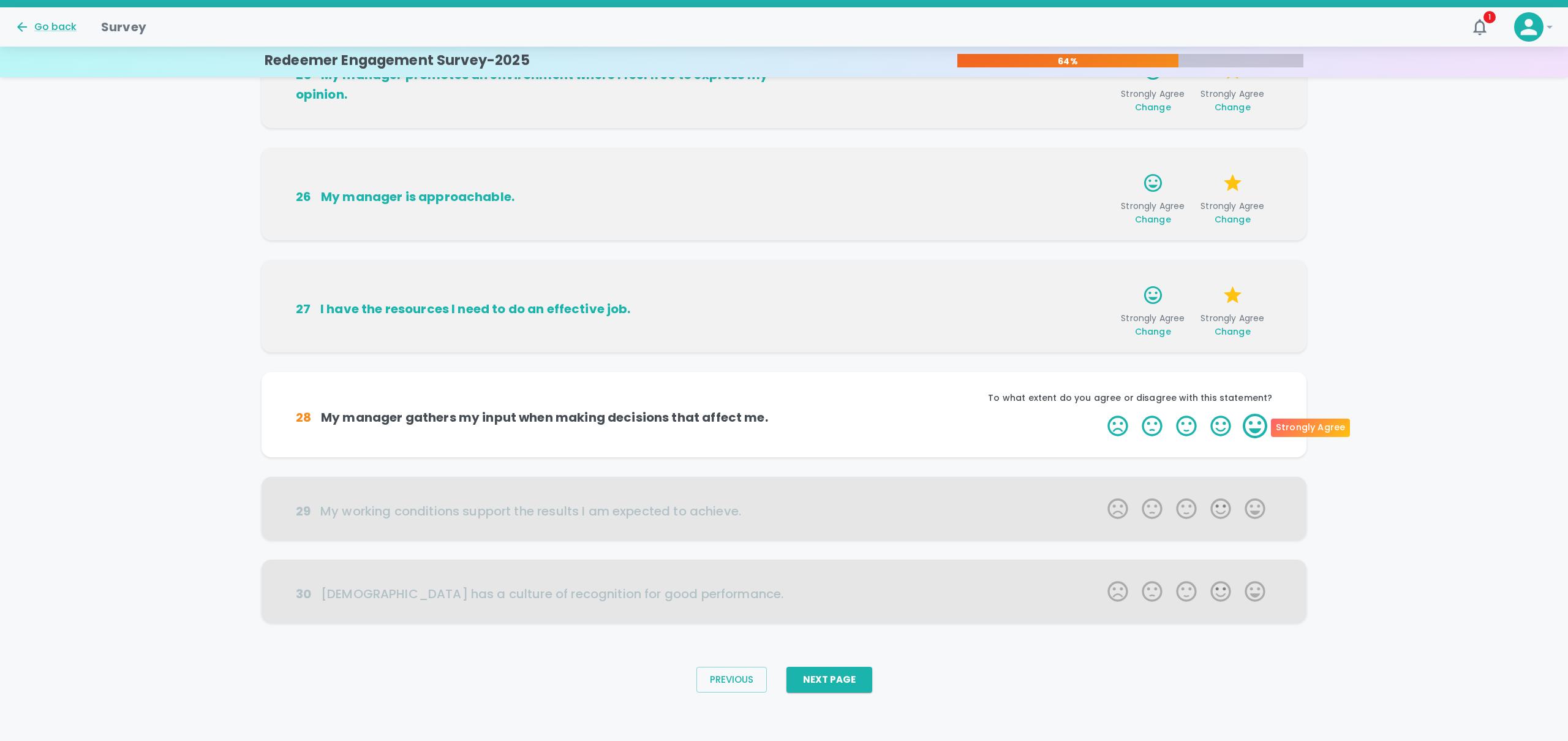
click at [1259, 426] on label "5 Stars" at bounding box center [1255, 426] width 34 height 25
click at [1100, 414] on input "5 Stars" at bounding box center [1100, 413] width 1 height 1
click at [1259, 426] on label "5 Stars" at bounding box center [1255, 426] width 34 height 25
click at [1100, 414] on input "5 Stars" at bounding box center [1100, 413] width 1 height 1
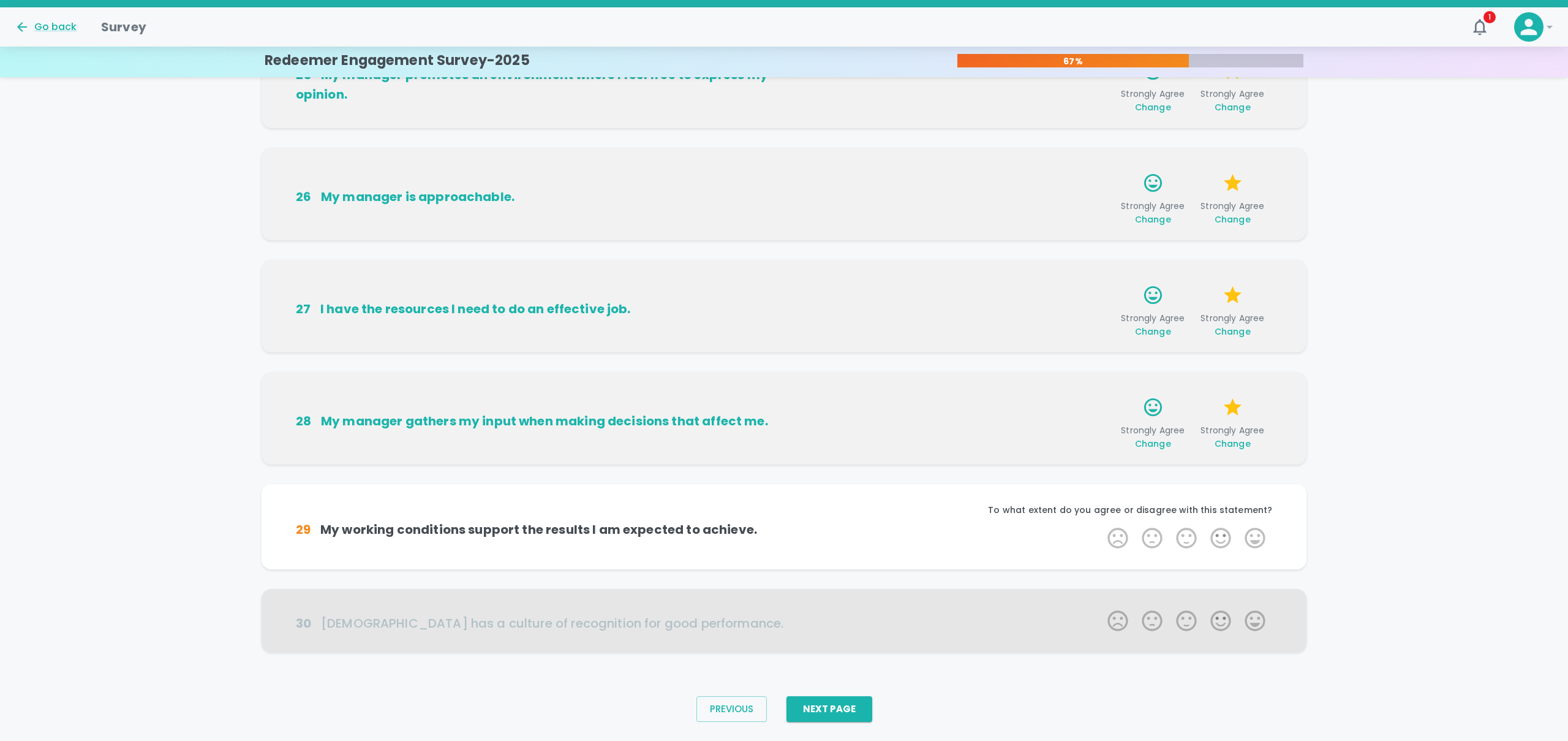
scroll to position [546, 0]
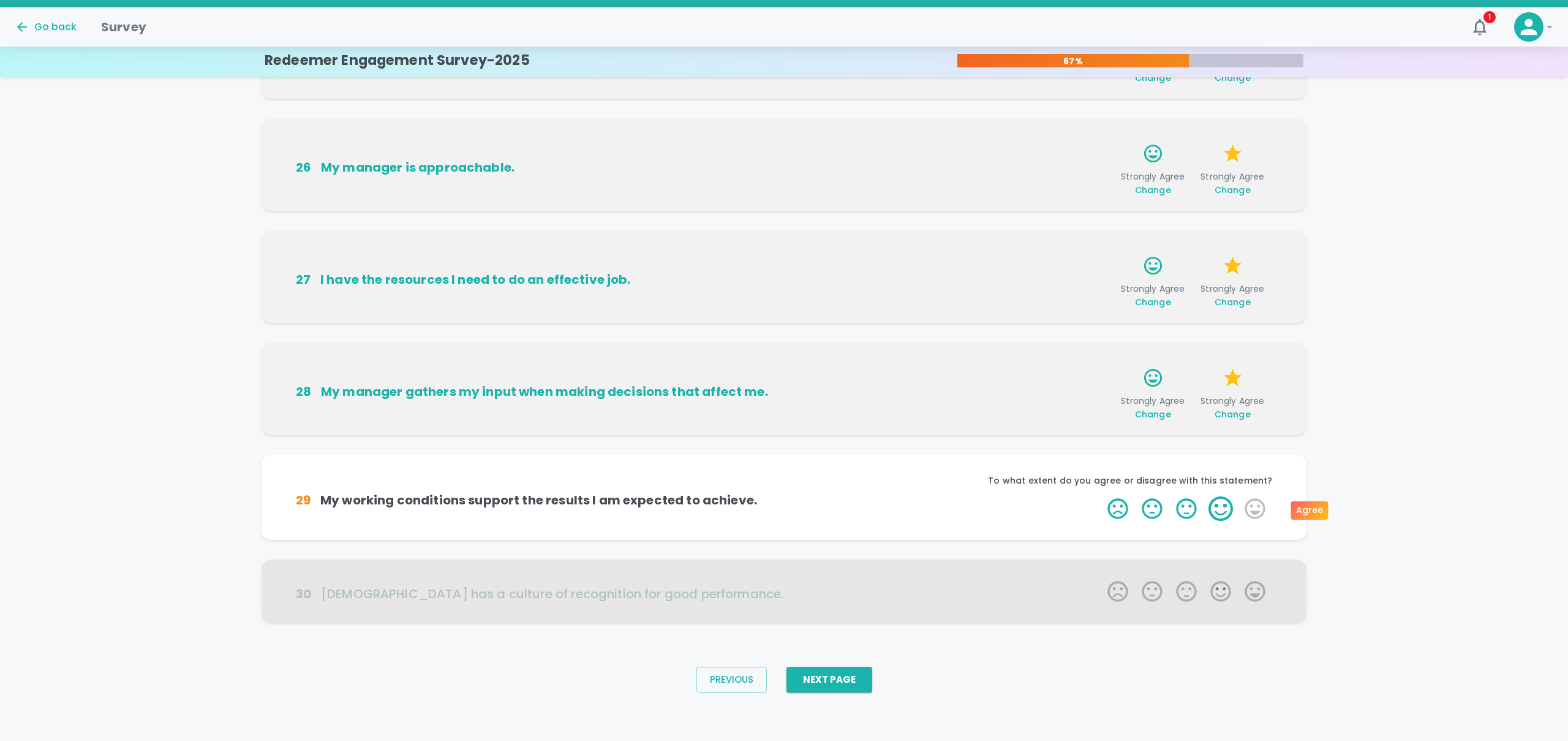
click at [1219, 509] on label "4 Stars" at bounding box center [1220, 508] width 34 height 25
click at [1100, 496] on input "4 Stars" at bounding box center [1100, 495] width 1 height 1
click at [1219, 509] on label "4 Stars" at bounding box center [1220, 508] width 34 height 25
click at [1100, 496] on input "4 Stars" at bounding box center [1100, 495] width 1 height 1
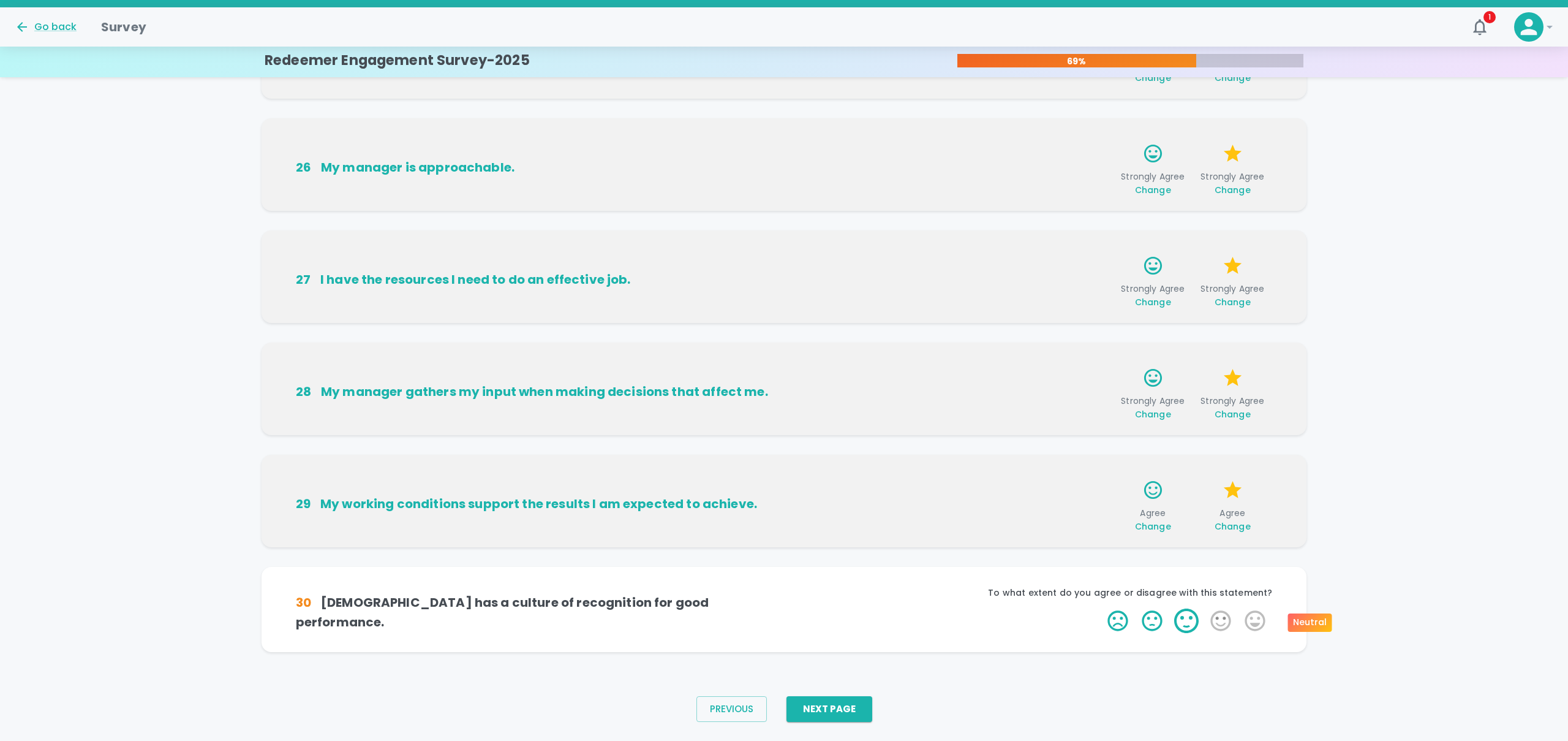
click at [1191, 617] on label "3 Stars" at bounding box center [1186, 620] width 34 height 25
click at [1100, 608] on input "3 Stars" at bounding box center [1100, 607] width 1 height 1
click at [1086, 625] on icon "button" at bounding box center [1086, 623] width 12 height 12
click at [1151, 627] on label "2 Stars" at bounding box center [1151, 620] width 34 height 25
click at [1100, 608] on input "2 Stars" at bounding box center [1100, 607] width 1 height 1
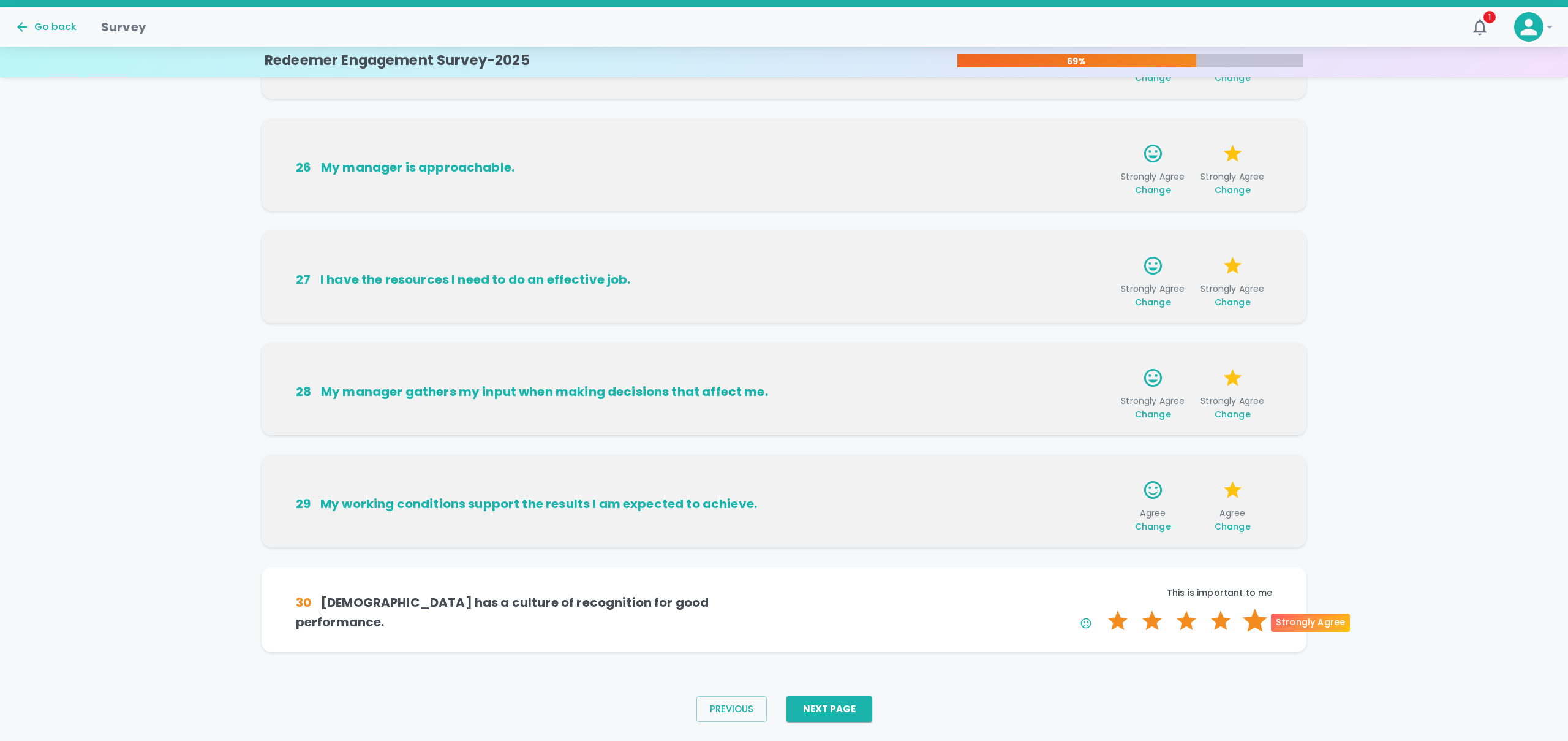
click at [1242, 625] on label "5 Stars" at bounding box center [1255, 620] width 34 height 25
click at [1100, 608] on input "5 Stars" at bounding box center [1100, 607] width 1 height 1
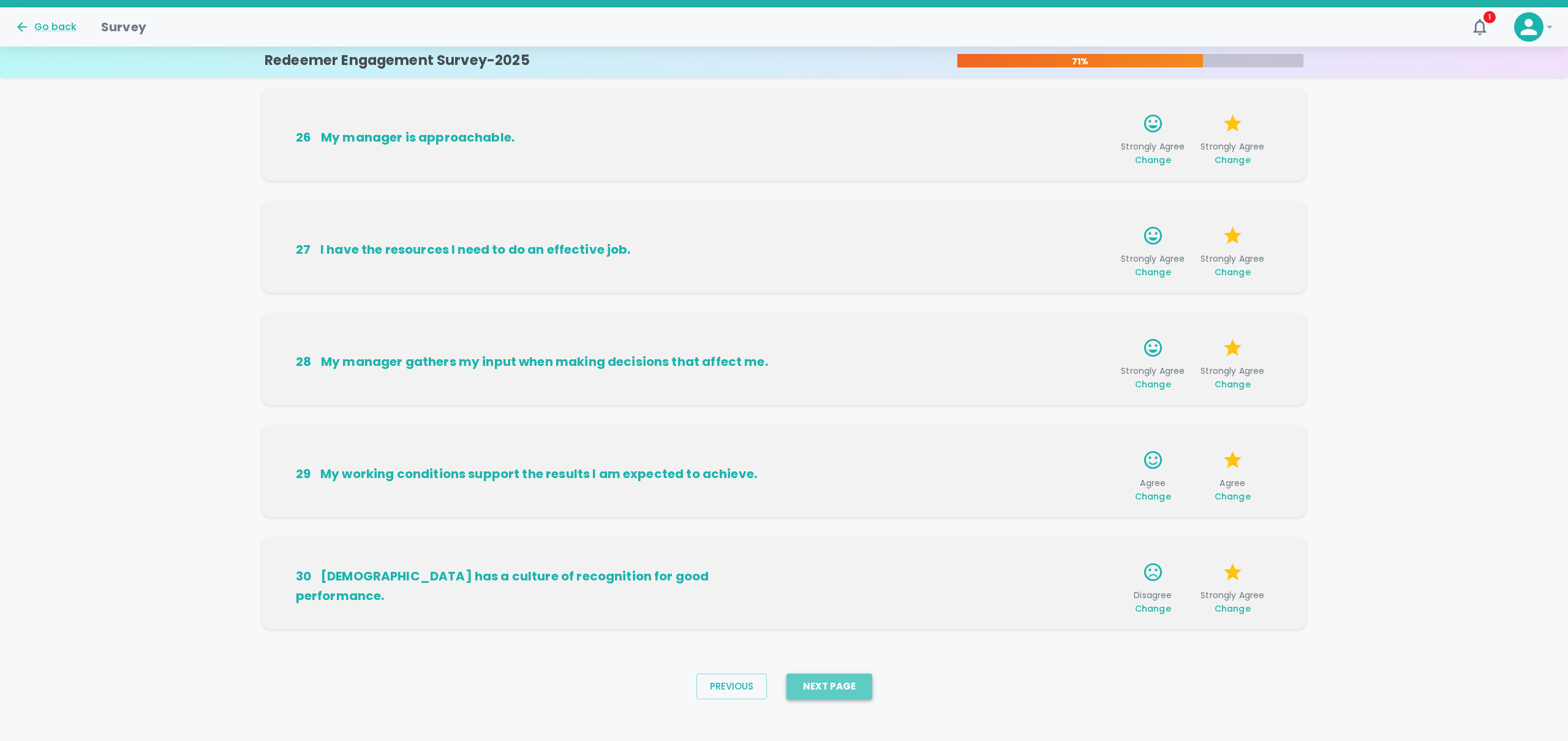
click at [823, 683] on button "Next Page" at bounding box center [828, 686] width 85 height 26
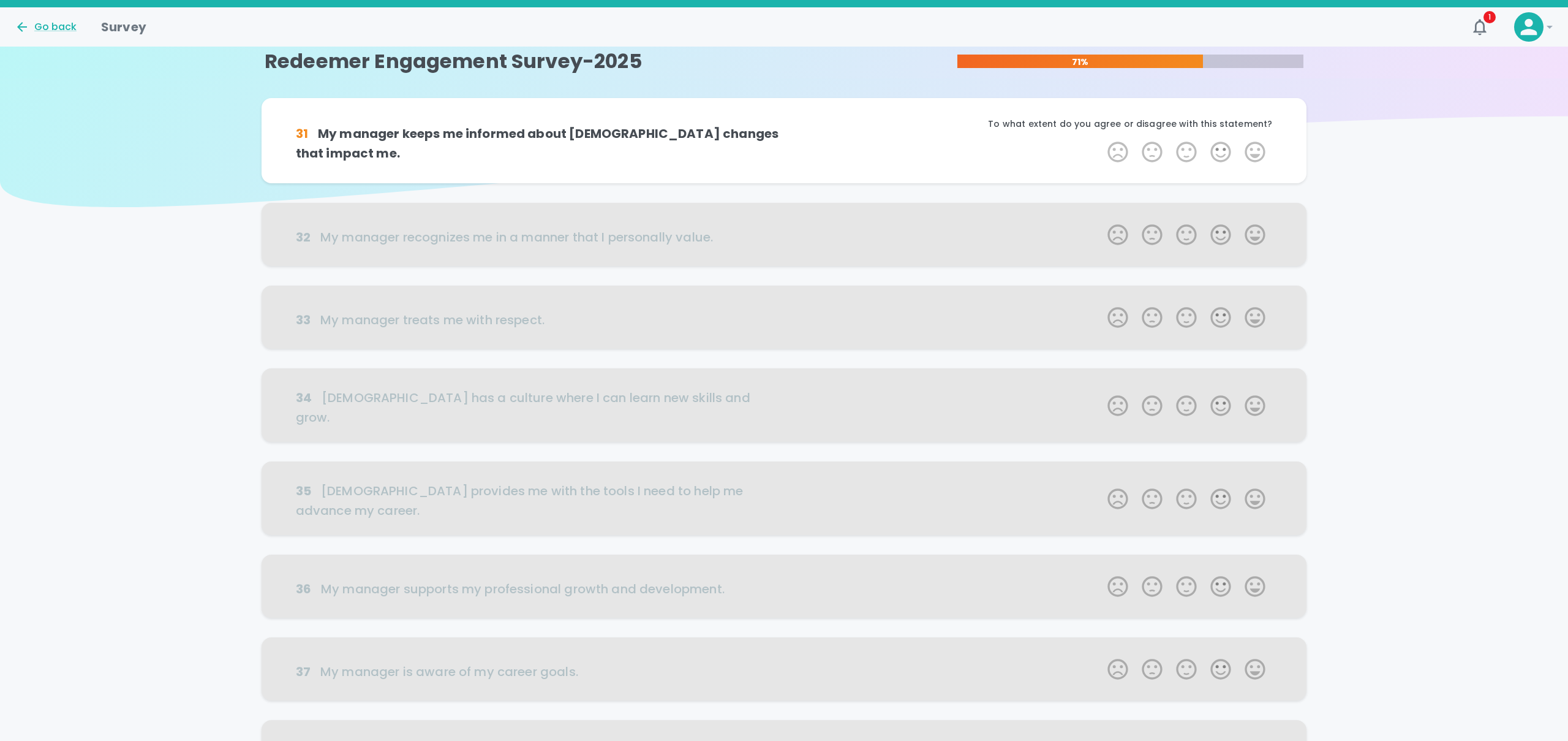
scroll to position [0, 0]
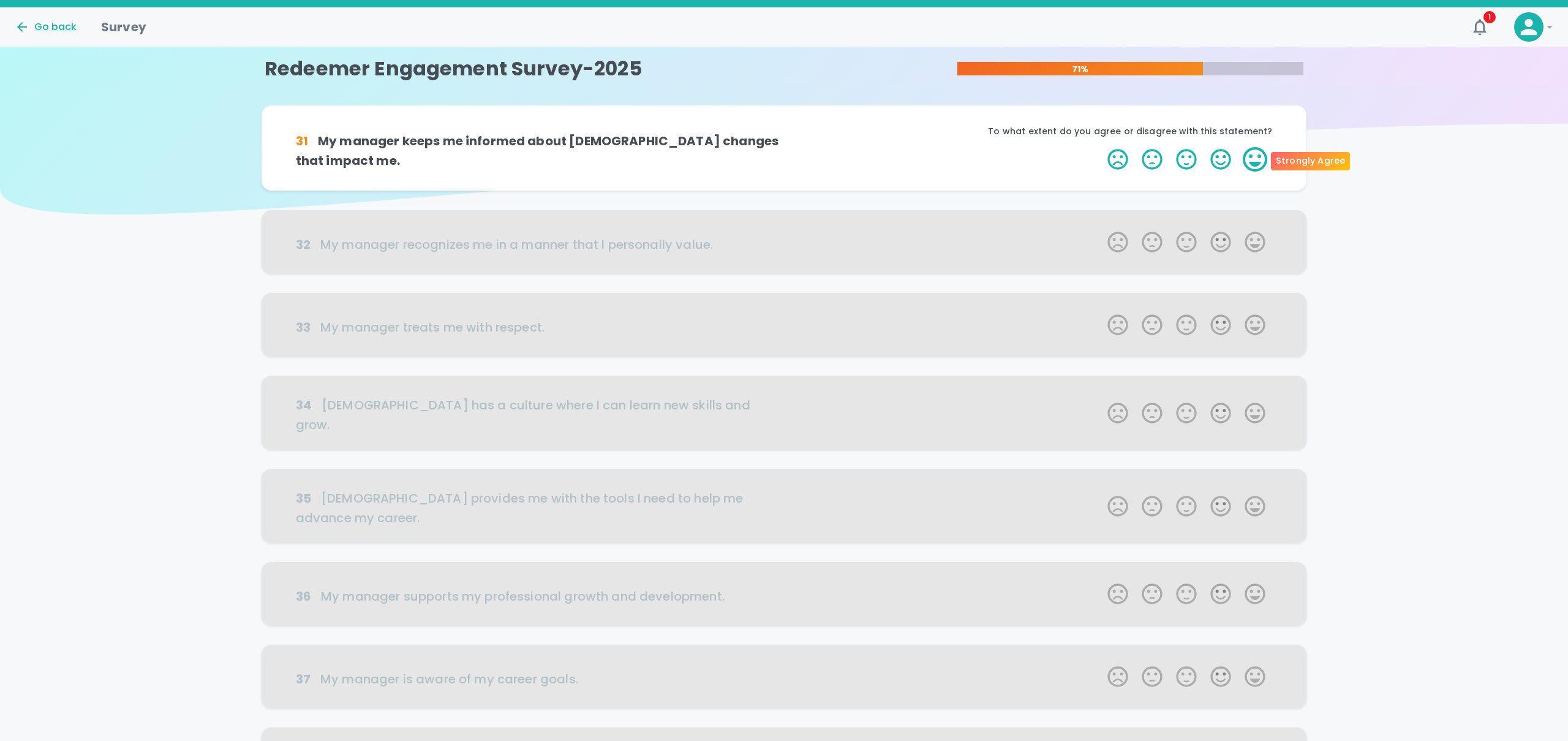
click at [1258, 153] on label "5 Stars" at bounding box center [1255, 159] width 34 height 25
click at [1100, 147] on input "5 Stars" at bounding box center [1100, 146] width 1 height 1
click at [1258, 153] on label "5 Stars" at bounding box center [1255, 159] width 34 height 25
click at [1100, 147] on input "5 Stars" at bounding box center [1100, 146] width 1 height 1
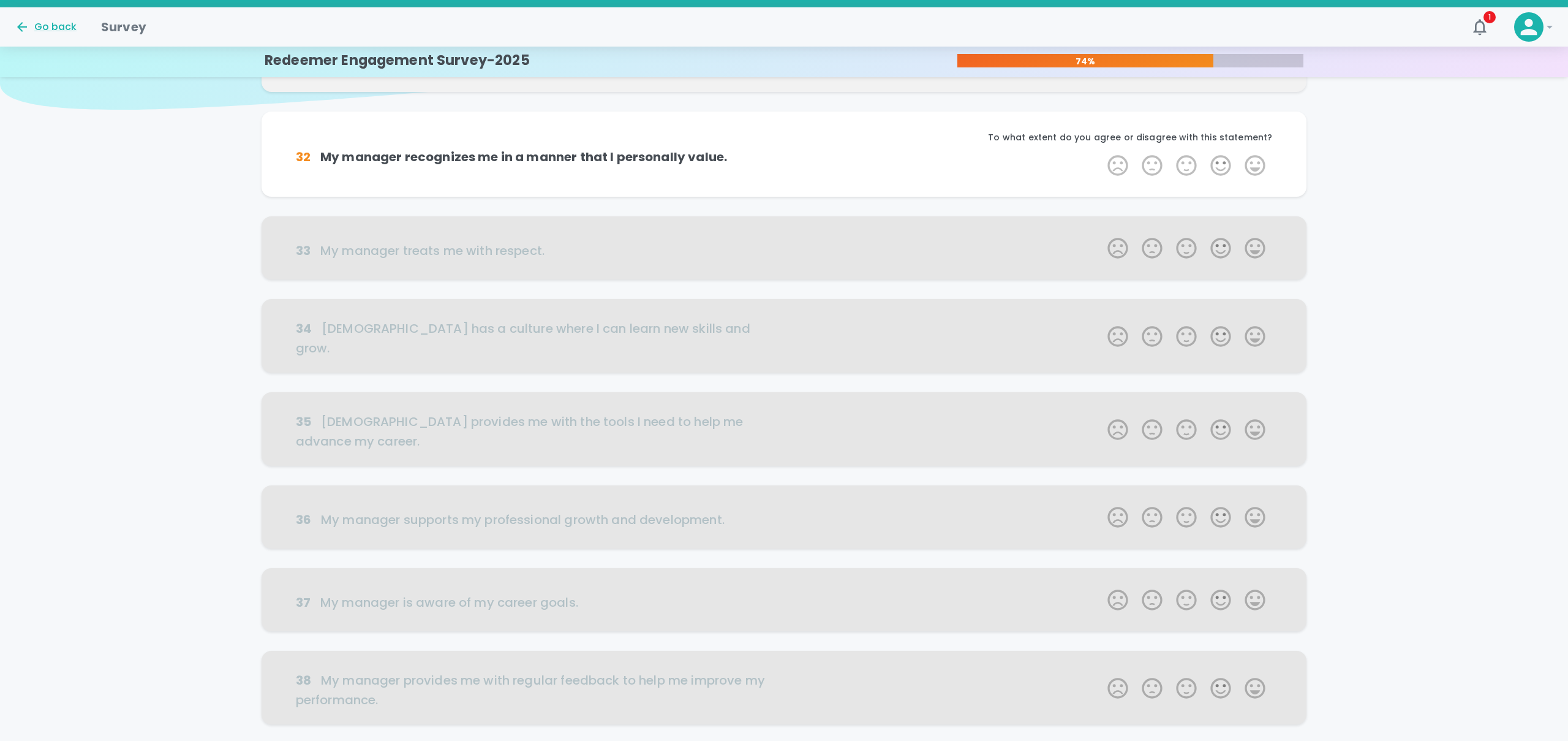
scroll to position [108, 0]
click at [1224, 159] on label "4 Stars" at bounding box center [1220, 162] width 34 height 25
click at [1100, 150] on input "4 Stars" at bounding box center [1100, 149] width 1 height 1
click at [1248, 163] on label "5 Stars" at bounding box center [1255, 162] width 34 height 25
click at [1100, 150] on input "5 Stars" at bounding box center [1100, 149] width 1 height 1
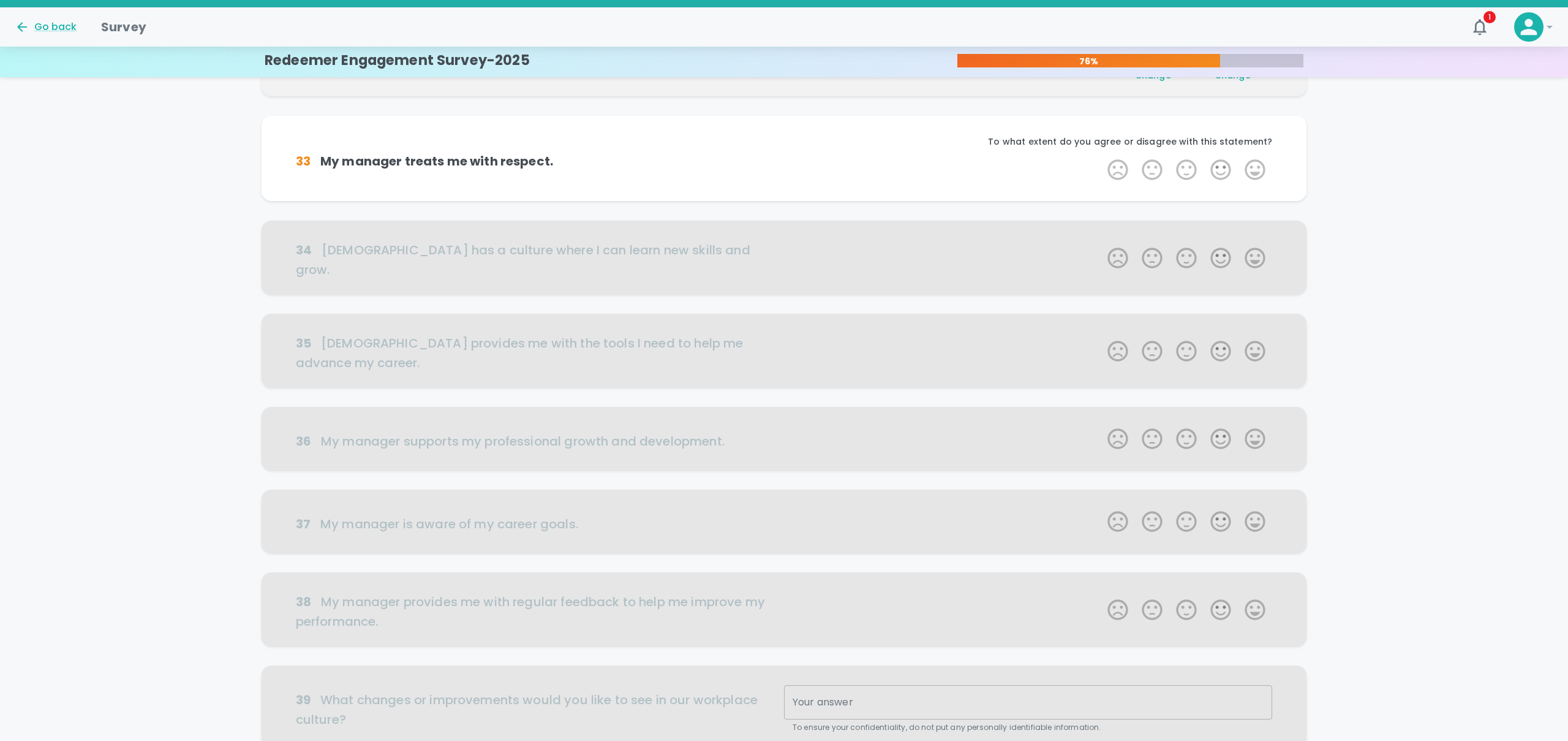
scroll to position [215, 0]
click at [1246, 171] on label "5 Stars" at bounding box center [1255, 166] width 34 height 25
click at [1100, 154] on input "5 Stars" at bounding box center [1100, 153] width 1 height 1
click at [1249, 169] on label "5 Stars" at bounding box center [1255, 166] width 34 height 25
click at [1100, 154] on input "5 Stars" at bounding box center [1100, 153] width 1 height 1
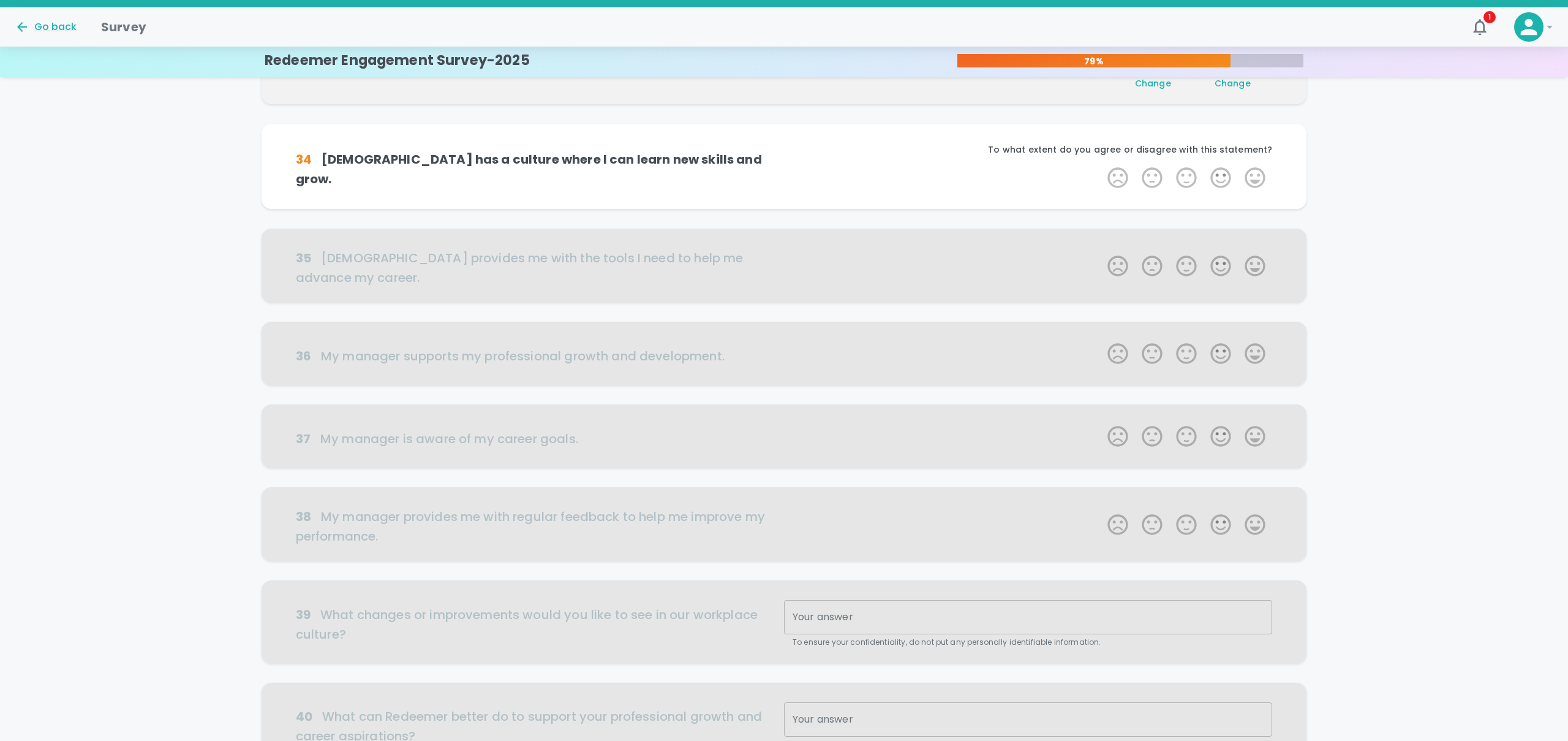
scroll to position [323, 0]
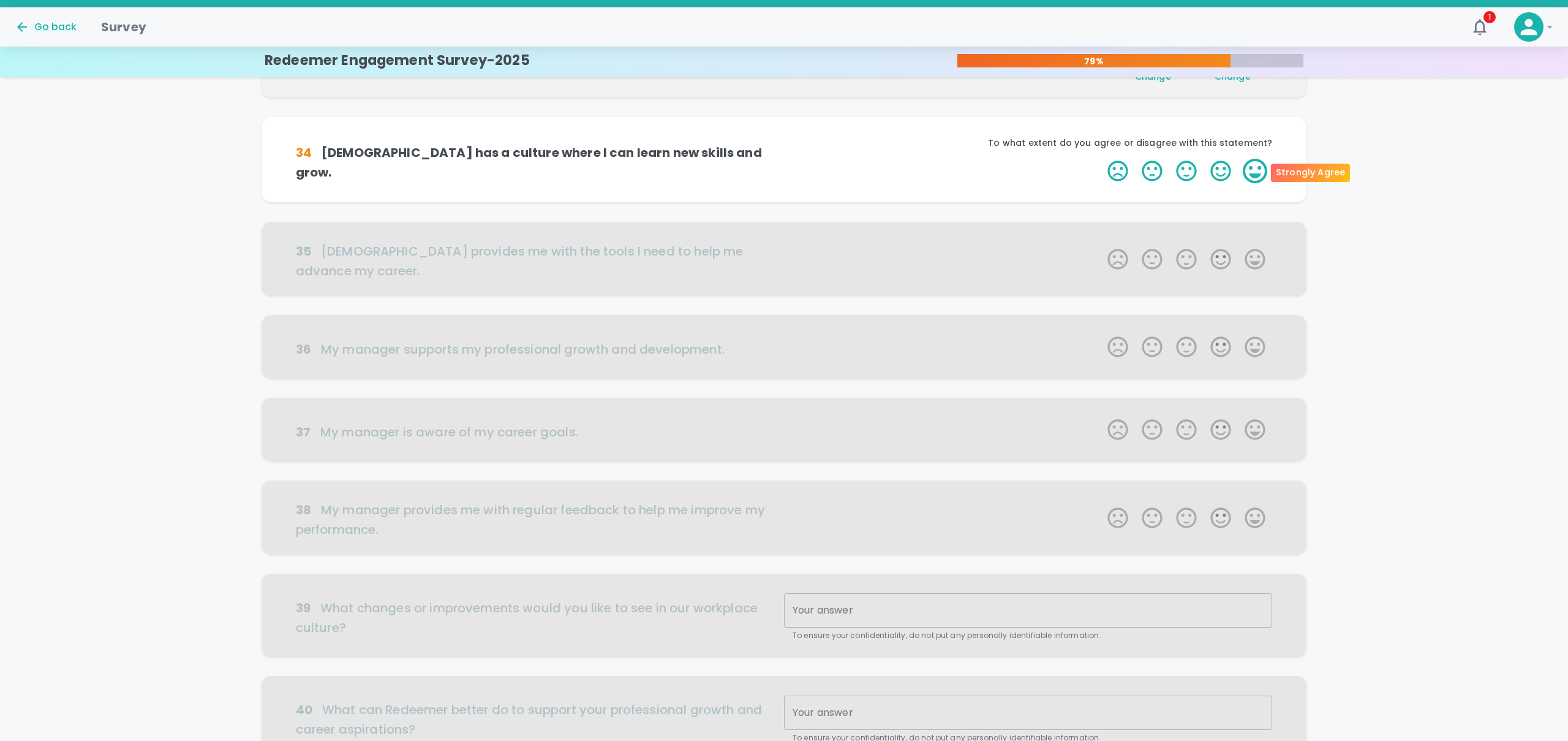
click at [1248, 171] on label "5 Stars" at bounding box center [1255, 170] width 34 height 25
click at [1100, 158] on input "5 Stars" at bounding box center [1100, 158] width 1 height 1
click at [1248, 171] on label "5 Stars" at bounding box center [1255, 170] width 34 height 25
click at [1100, 158] on input "5 Stars" at bounding box center [1100, 158] width 1 height 1
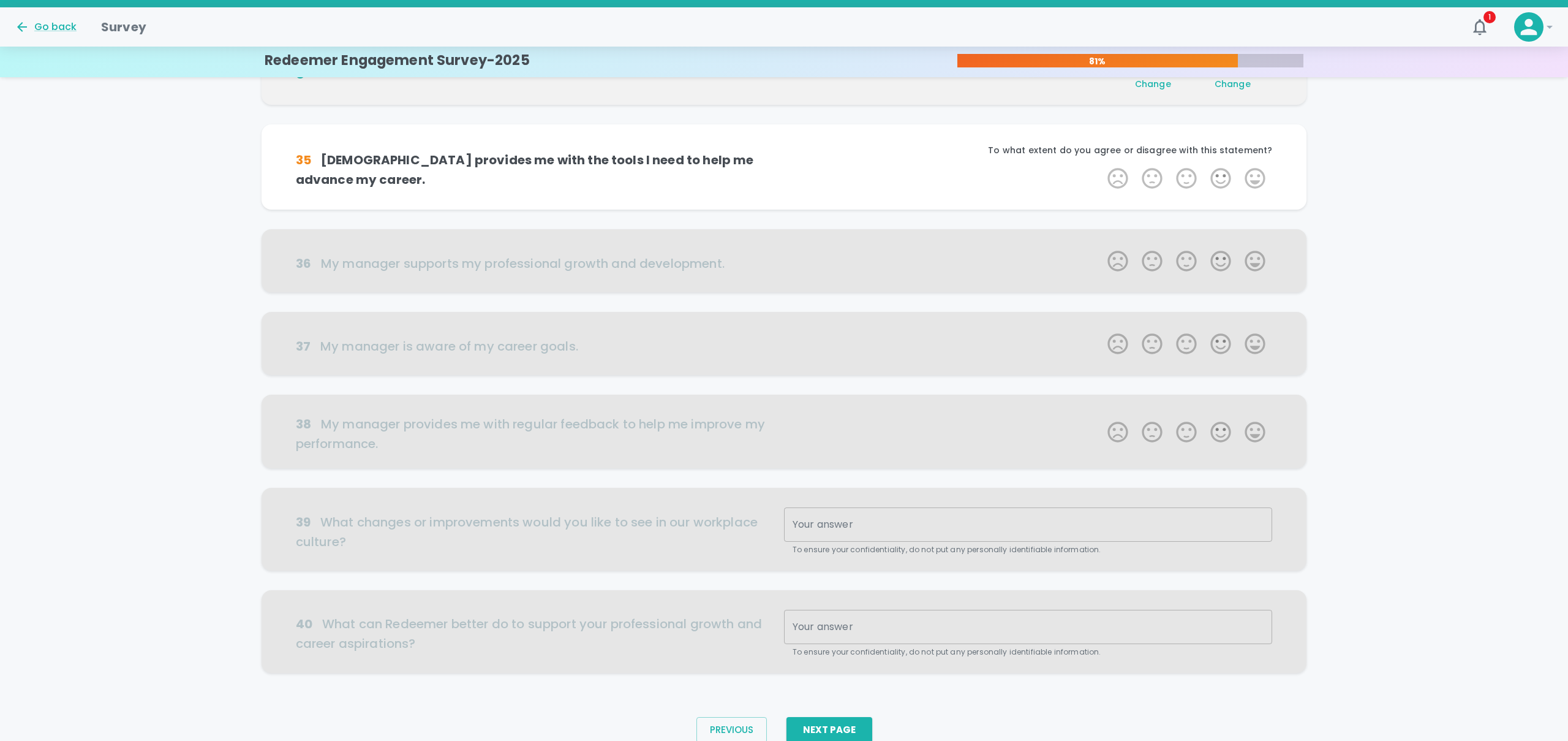
scroll to position [431, 0]
click at [1260, 161] on div "To what extent do you agree or disagree with this statement?" at bounding box center [1028, 151] width 488 height 22
click at [1255, 170] on label "5 Stars" at bounding box center [1255, 175] width 34 height 25
click at [1100, 163] on input "5 Stars" at bounding box center [1100, 162] width 1 height 1
click at [1255, 170] on label "5 Stars" at bounding box center [1255, 175] width 34 height 25
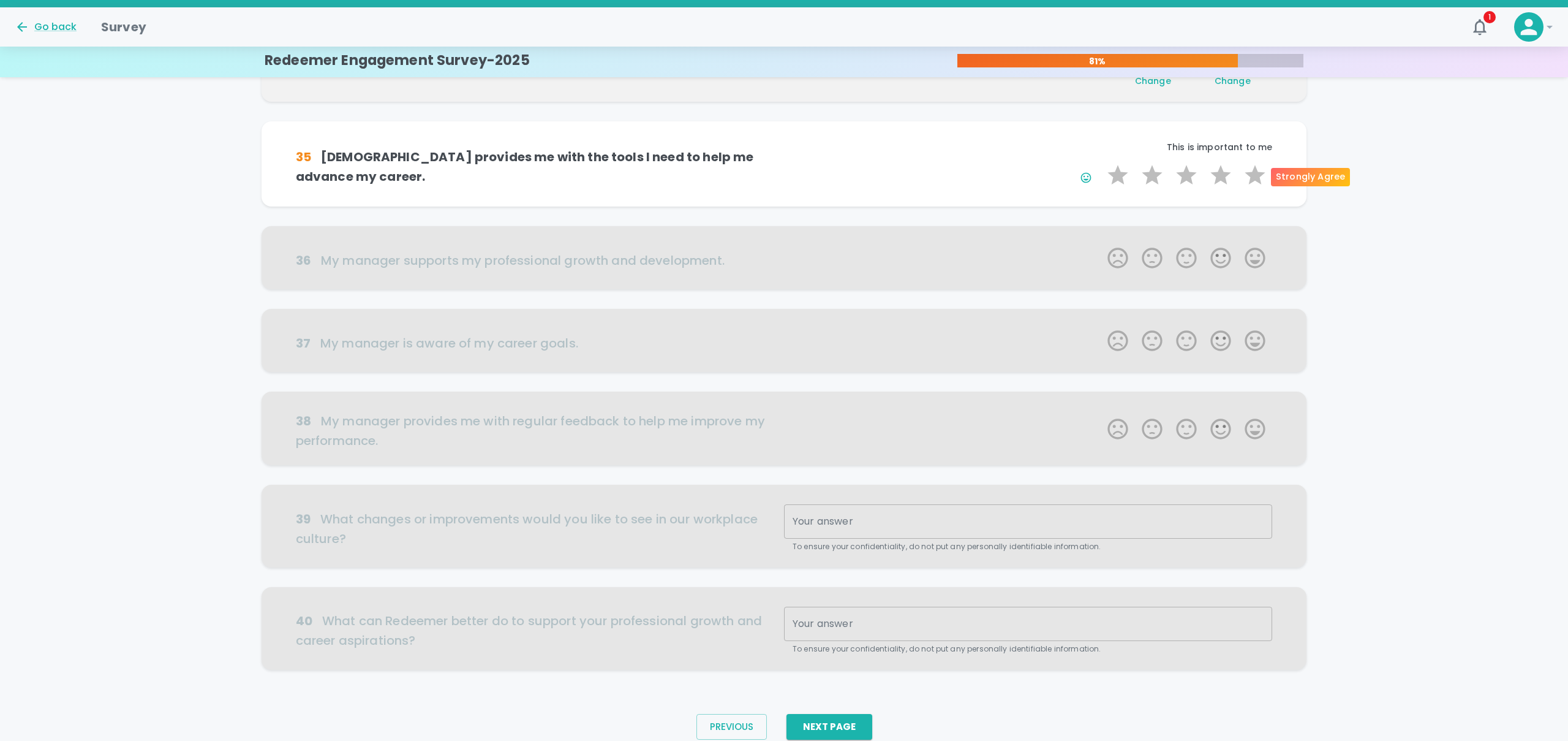
click at [1100, 163] on input "5 Stars" at bounding box center [1100, 162] width 1 height 1
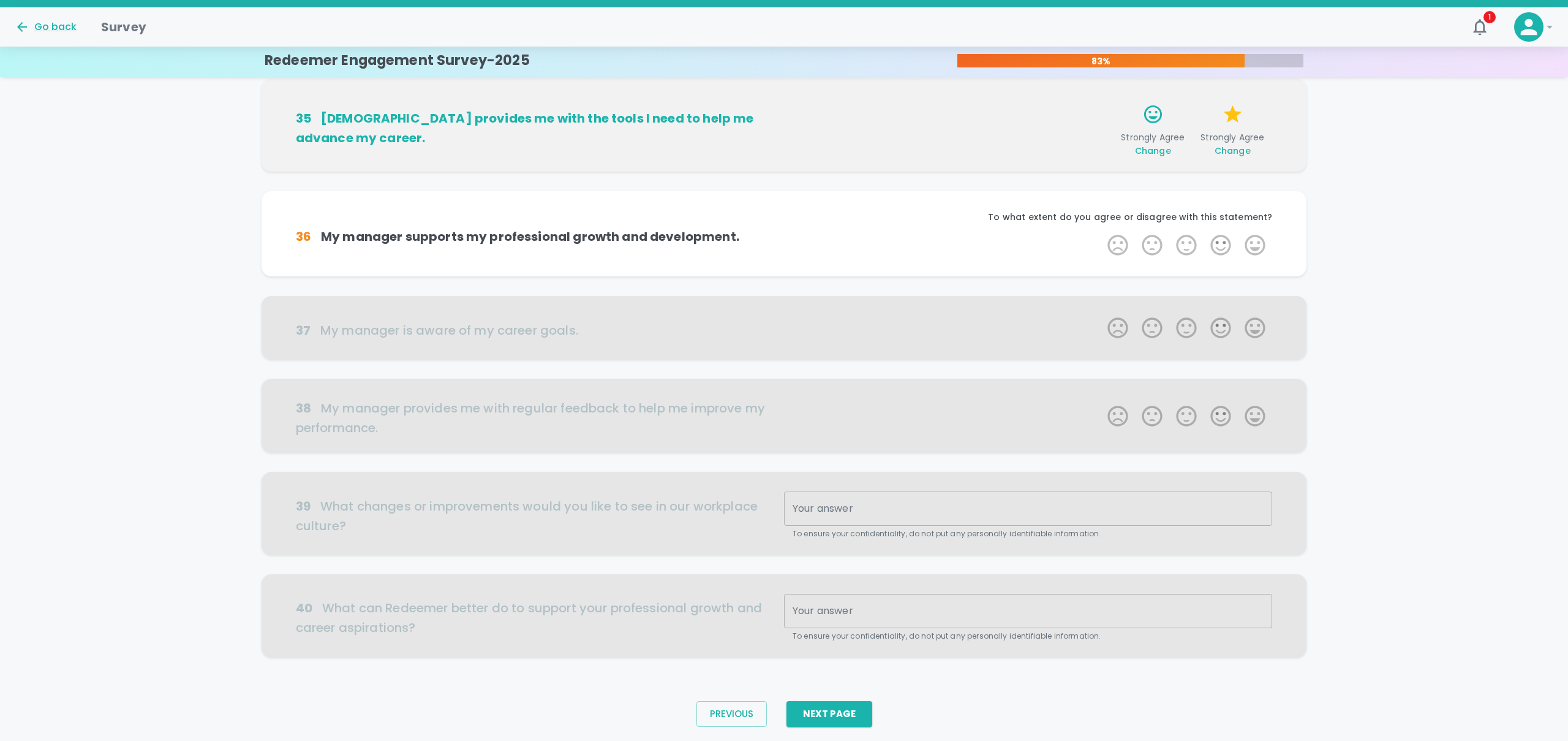
scroll to position [478, 0]
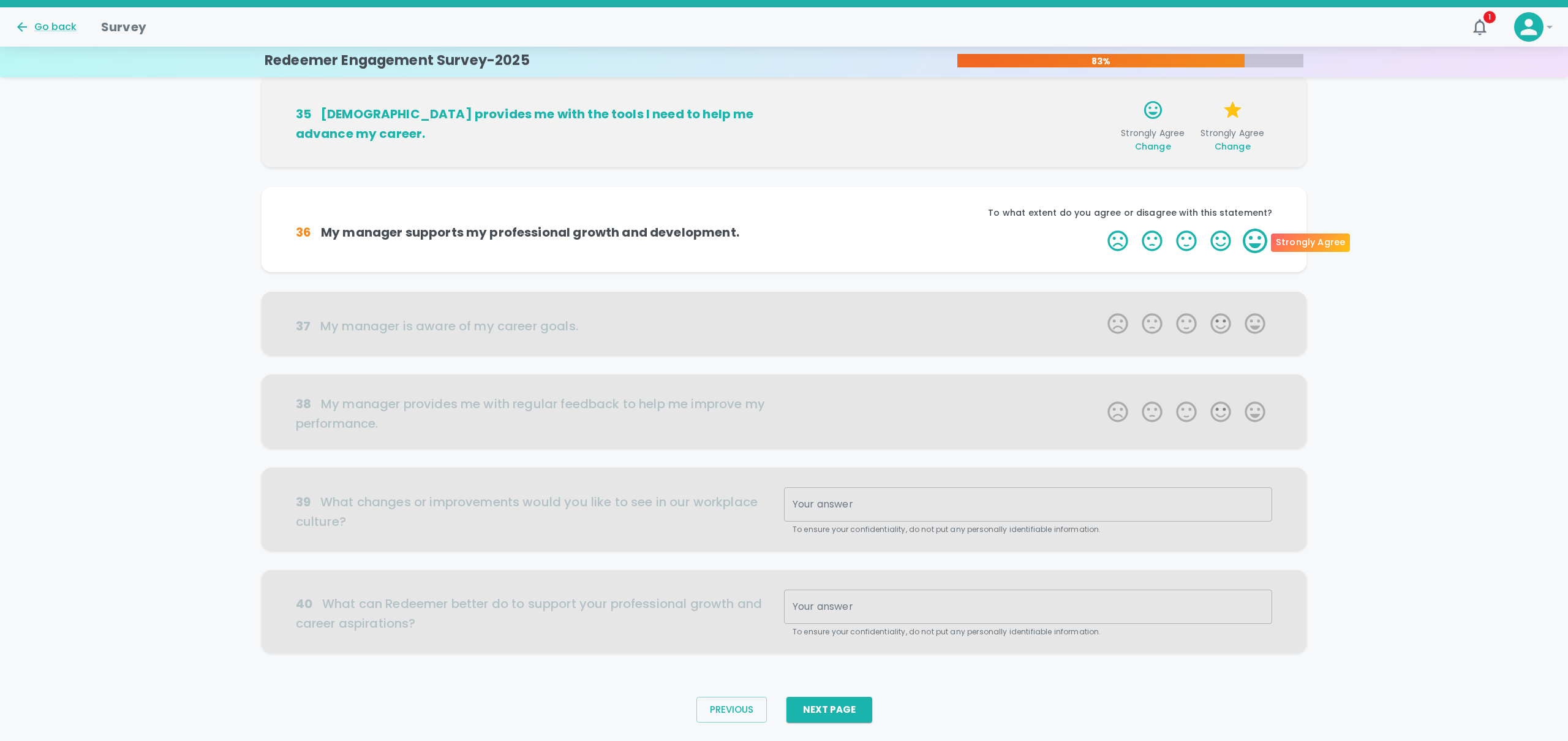
click at [1238, 243] on label "5 Stars" at bounding box center [1255, 241] width 34 height 25
click at [1100, 229] on input "5 Stars" at bounding box center [1100, 228] width 1 height 1
click at [1254, 243] on label "5 Stars" at bounding box center [1255, 241] width 34 height 25
click at [1100, 229] on input "5 Stars" at bounding box center [1100, 228] width 1 height 1
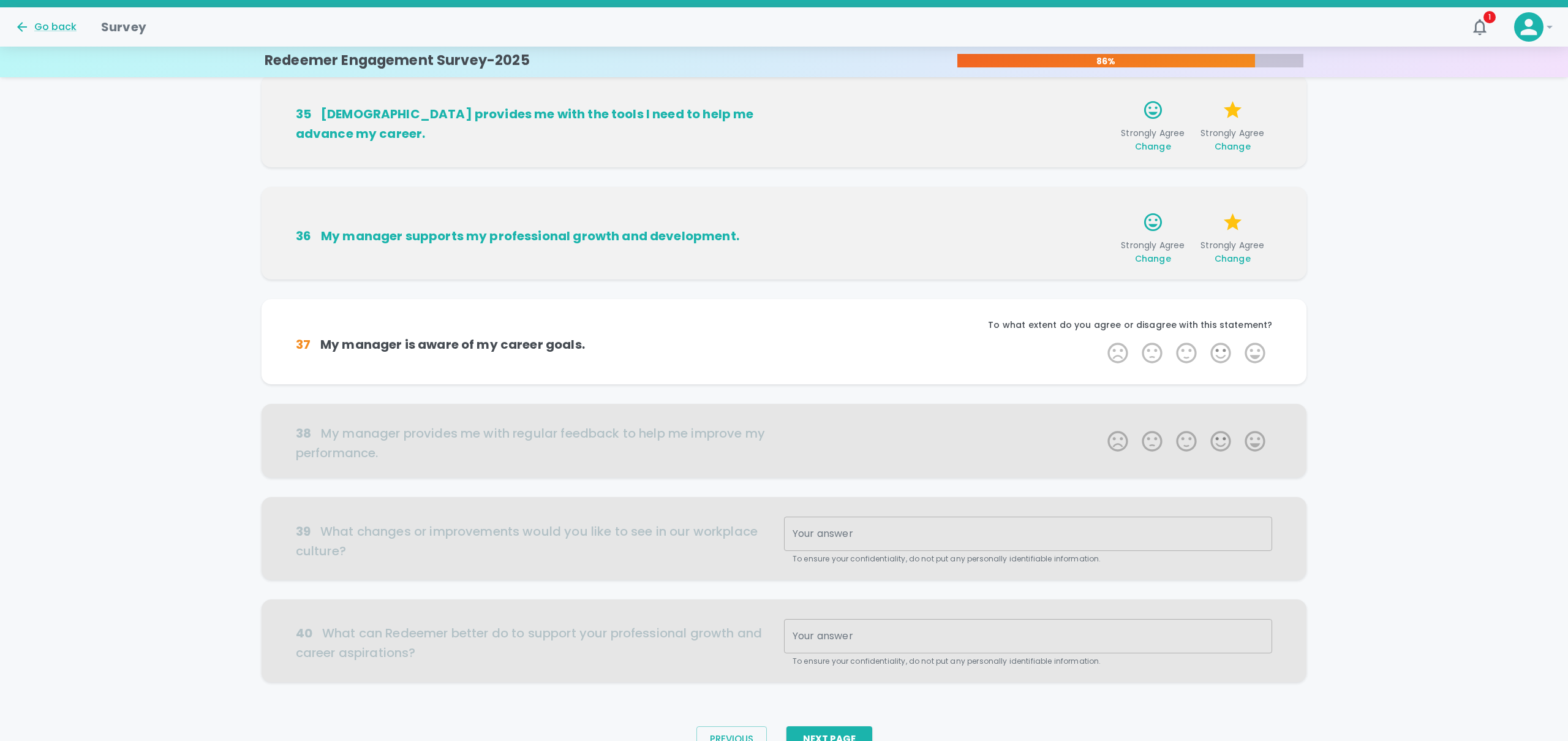
scroll to position [508, 0]
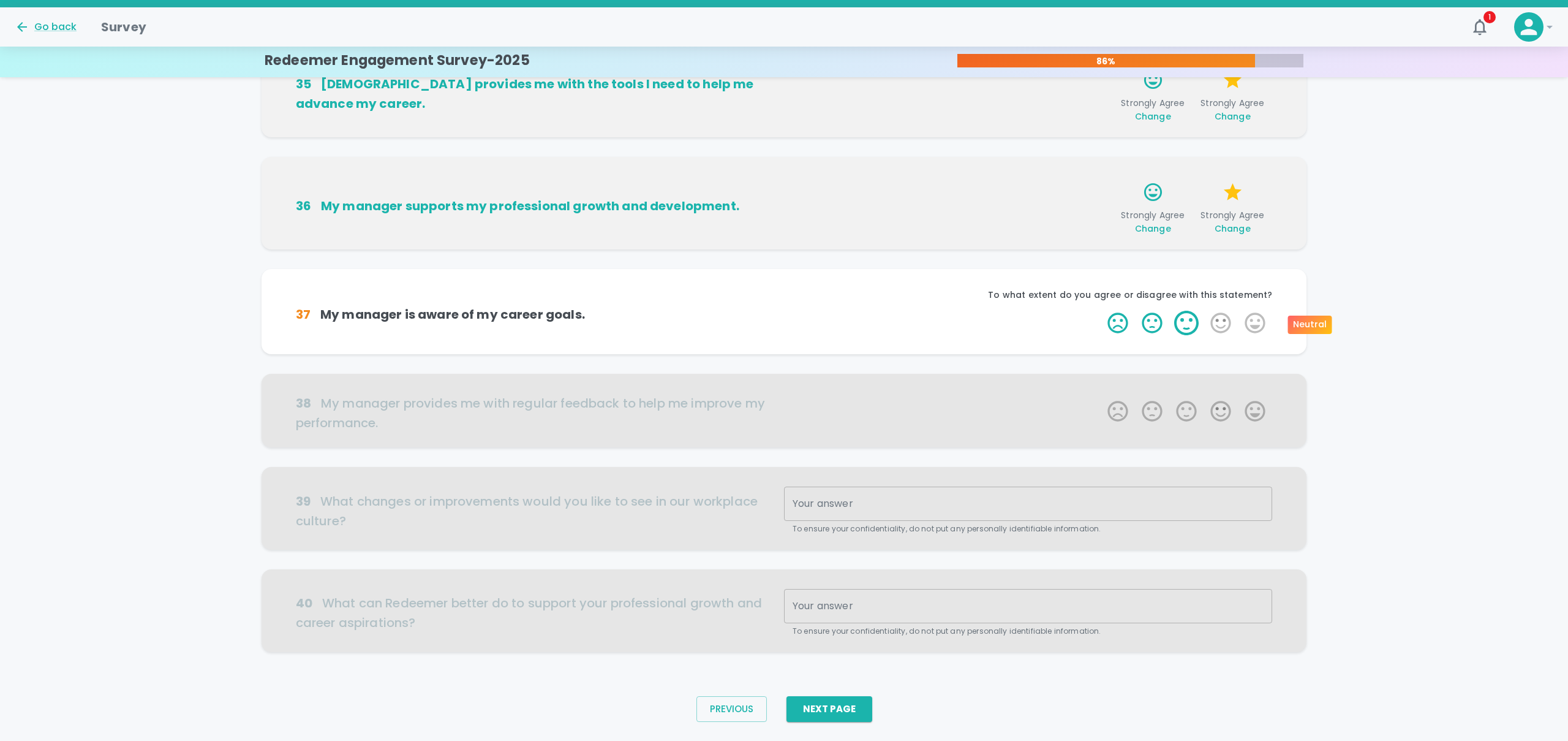
click at [1196, 319] on label "3 Stars" at bounding box center [1186, 322] width 34 height 25
click at [1100, 311] on input "3 Stars" at bounding box center [1100, 310] width 1 height 1
click at [1184, 326] on label "3 Stars" at bounding box center [1186, 322] width 34 height 25
click at [1100, 311] on input "3 Stars" at bounding box center [1100, 310] width 1 height 1
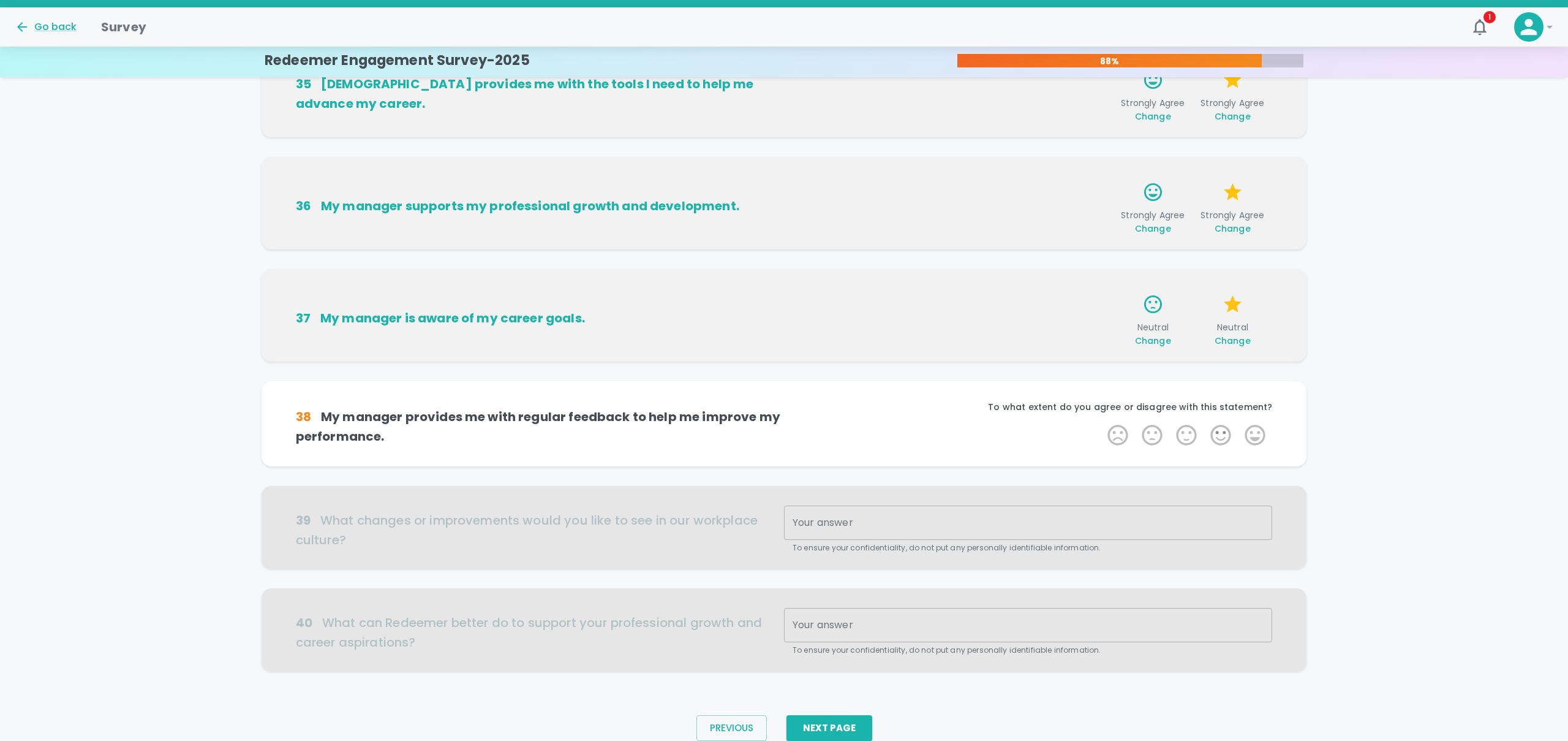
scroll to position [538, 0]
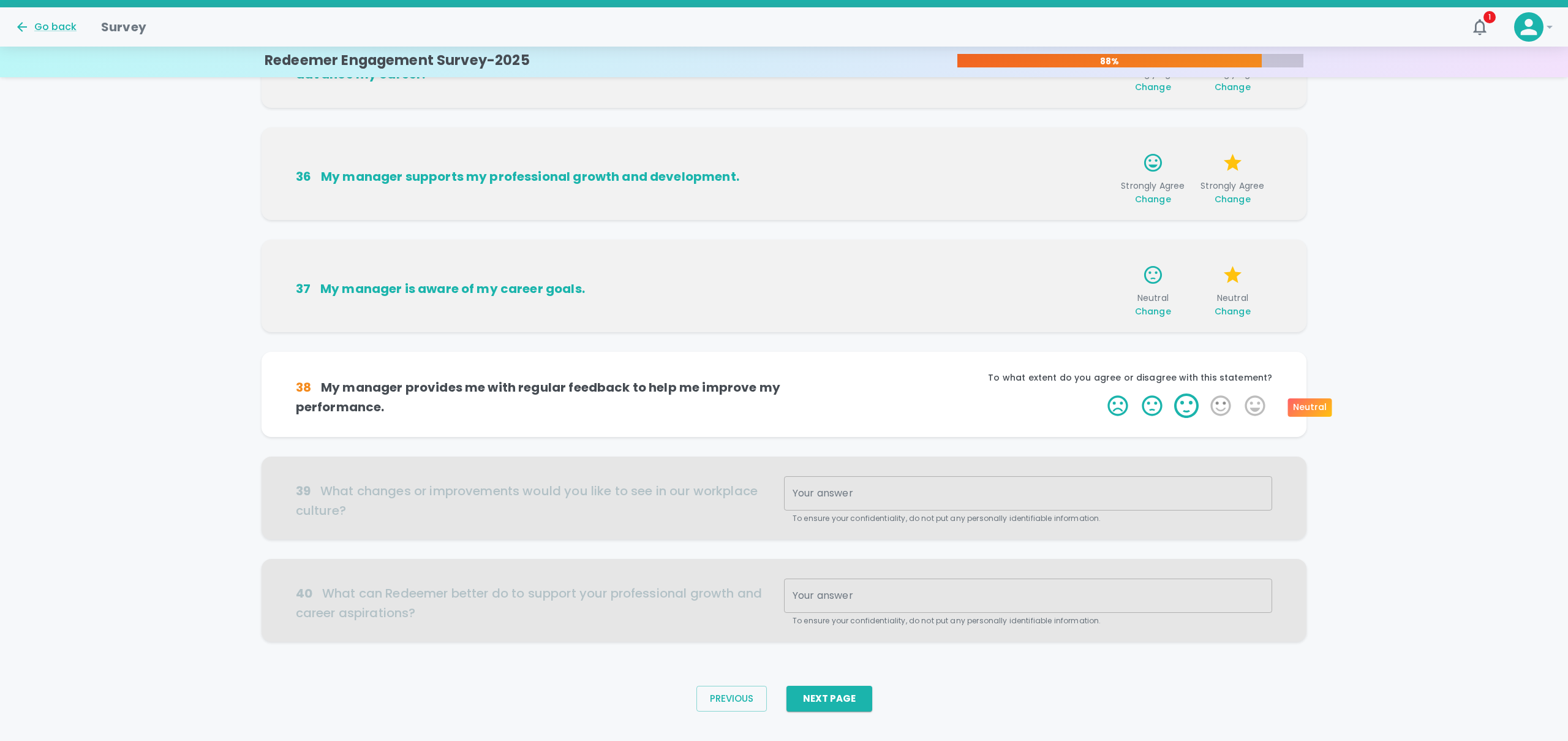
click at [1189, 406] on label "3 Stars" at bounding box center [1186, 405] width 34 height 25
click at [1100, 393] on input "3 Stars" at bounding box center [1100, 393] width 1 height 1
click at [1189, 406] on label "3 Stars" at bounding box center [1186, 405] width 34 height 25
click at [1100, 393] on input "3 Stars" at bounding box center [1100, 393] width 1 height 1
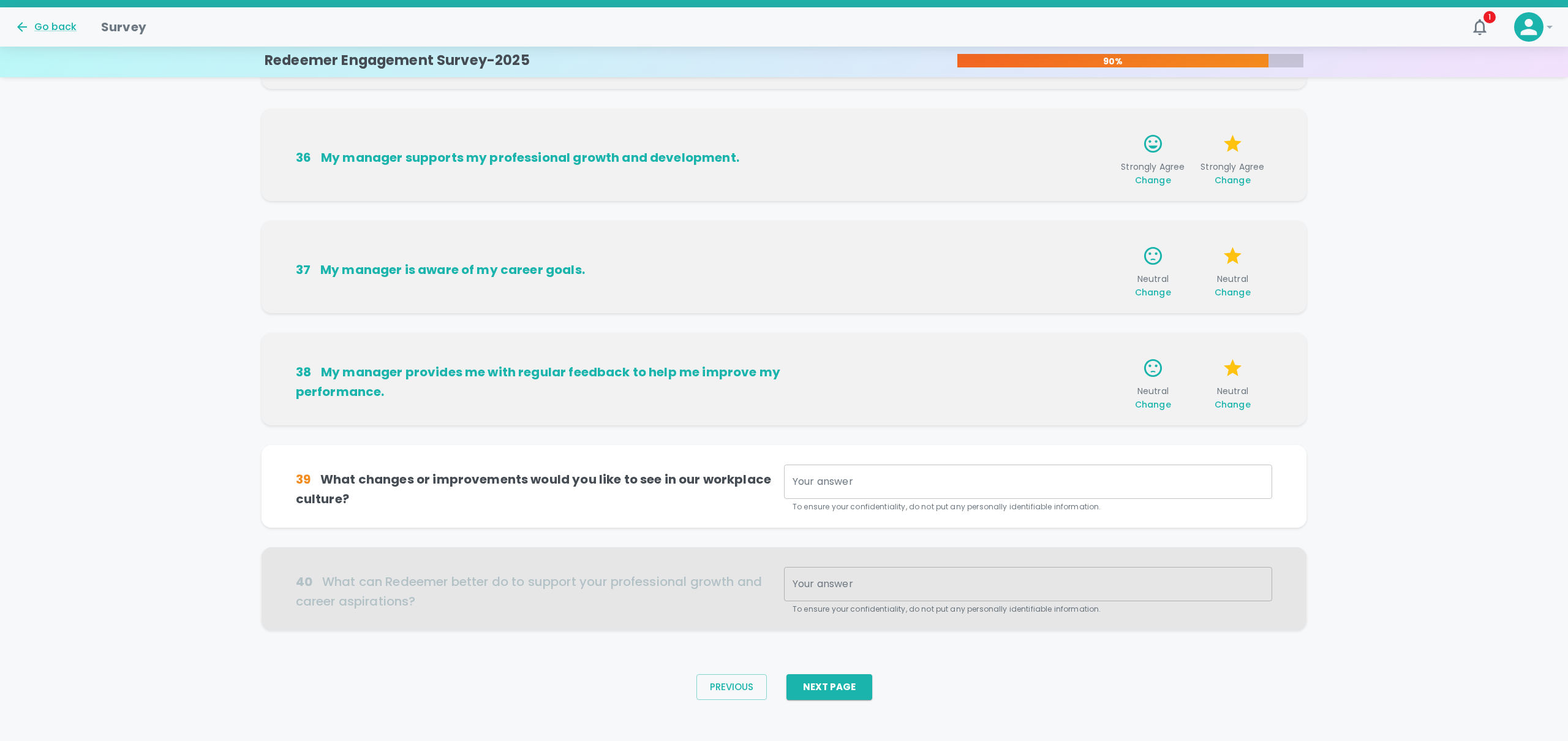
scroll to position [564, 0]
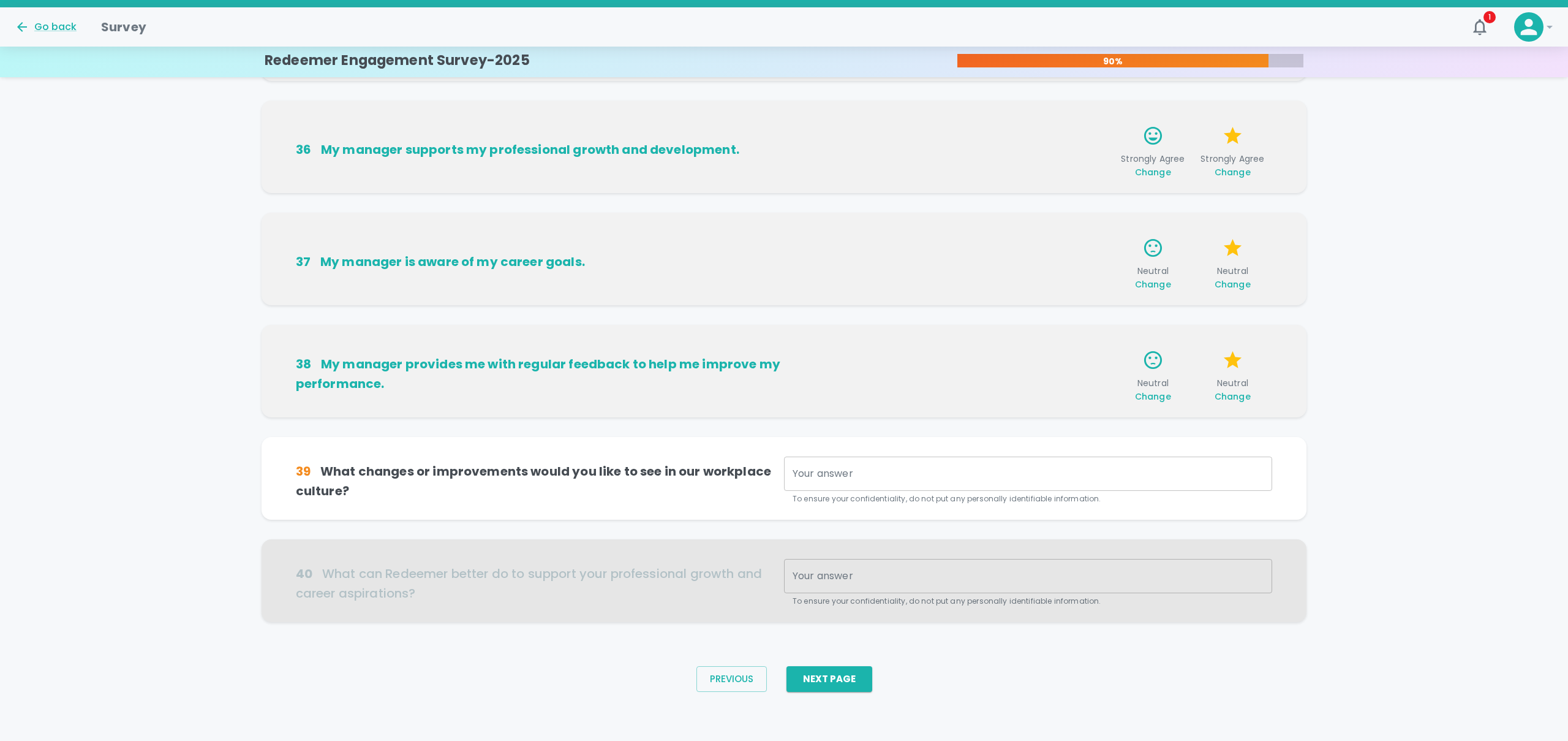
click at [950, 475] on textarea "Your answer" at bounding box center [1028, 474] width 471 height 14
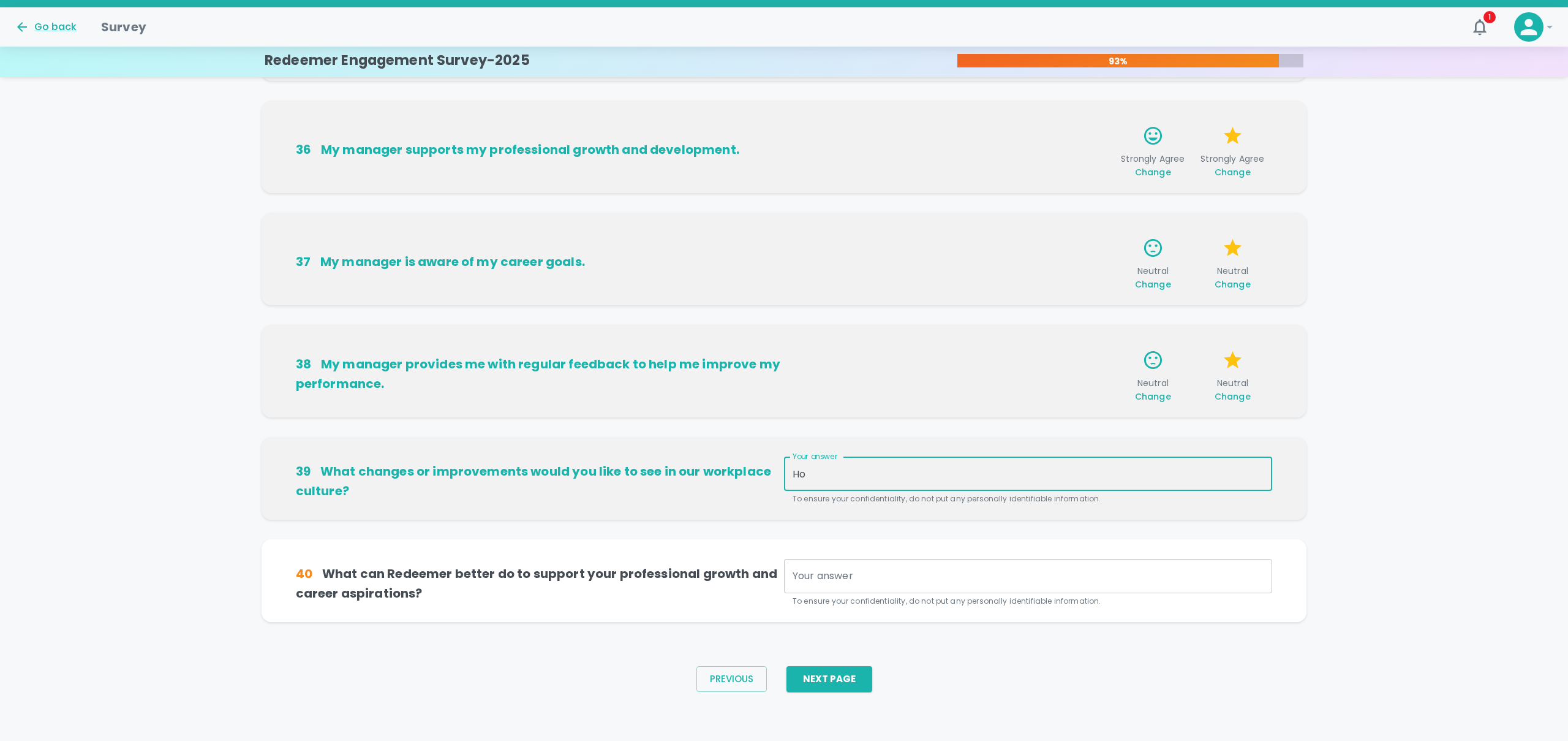
type textarea "H"
type textarea "Nothing comes to mind"
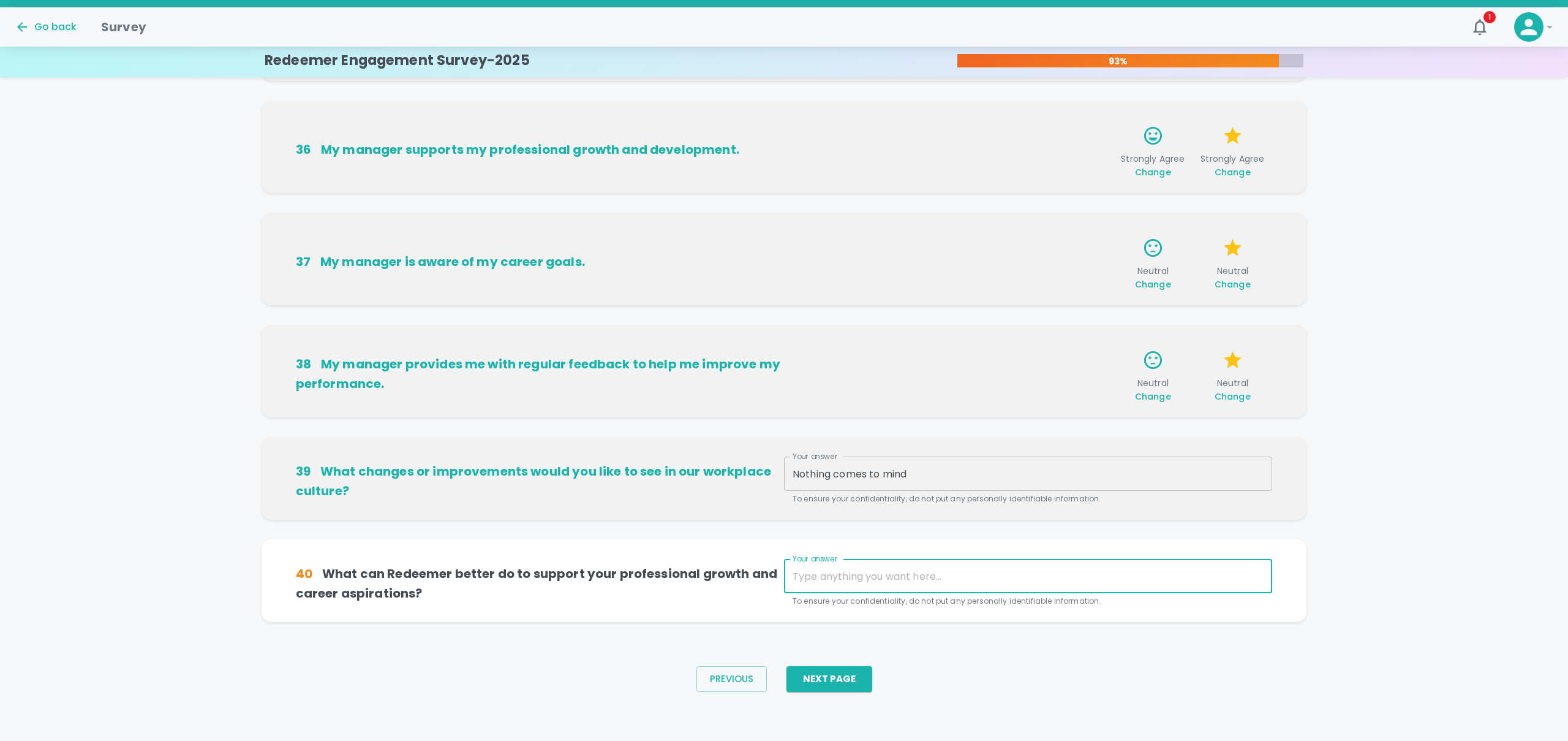
click at [926, 577] on textarea "Your answer" at bounding box center [1028, 576] width 471 height 14
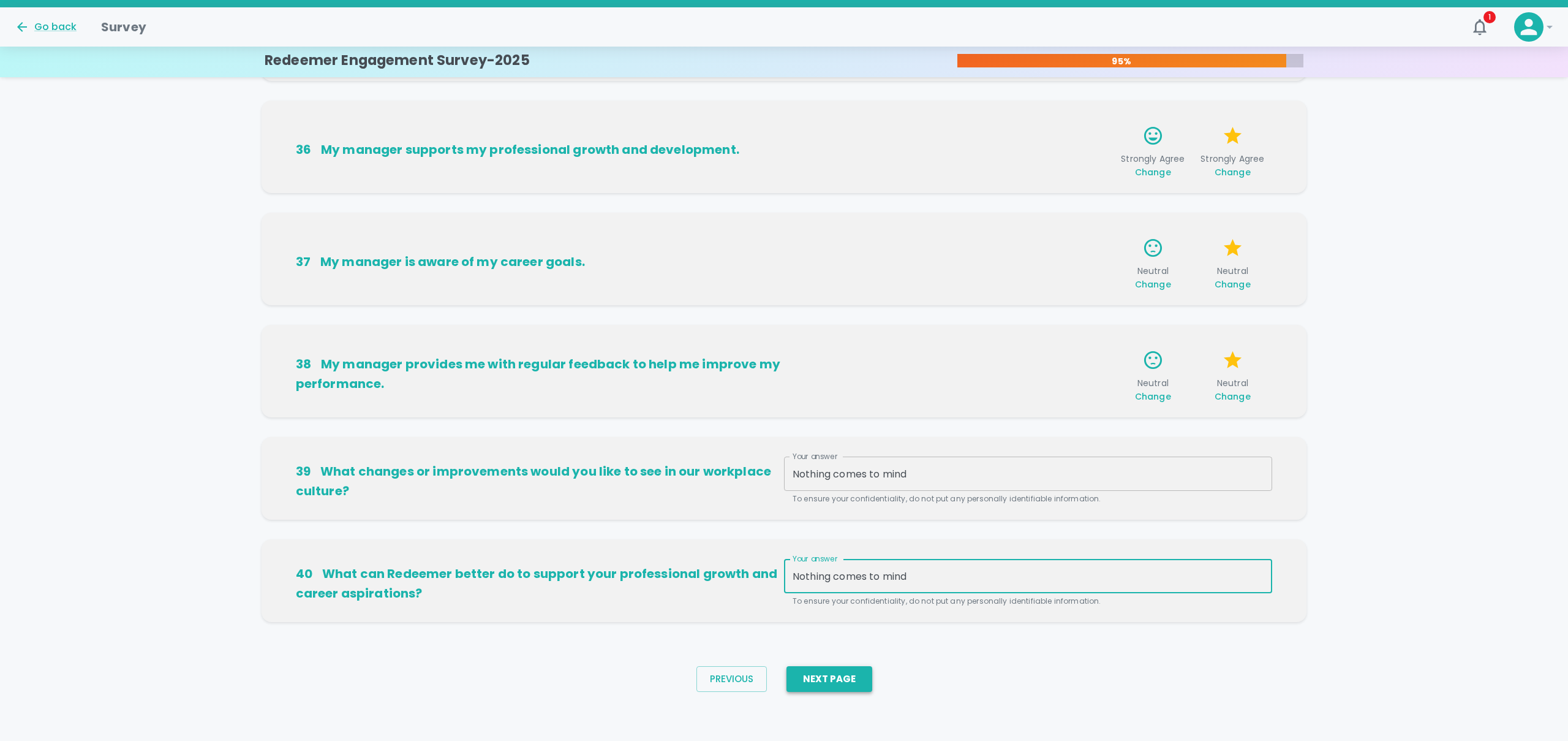
type textarea "Nothing comes to mind"
click at [841, 685] on button "Next Page" at bounding box center [828, 679] width 85 height 26
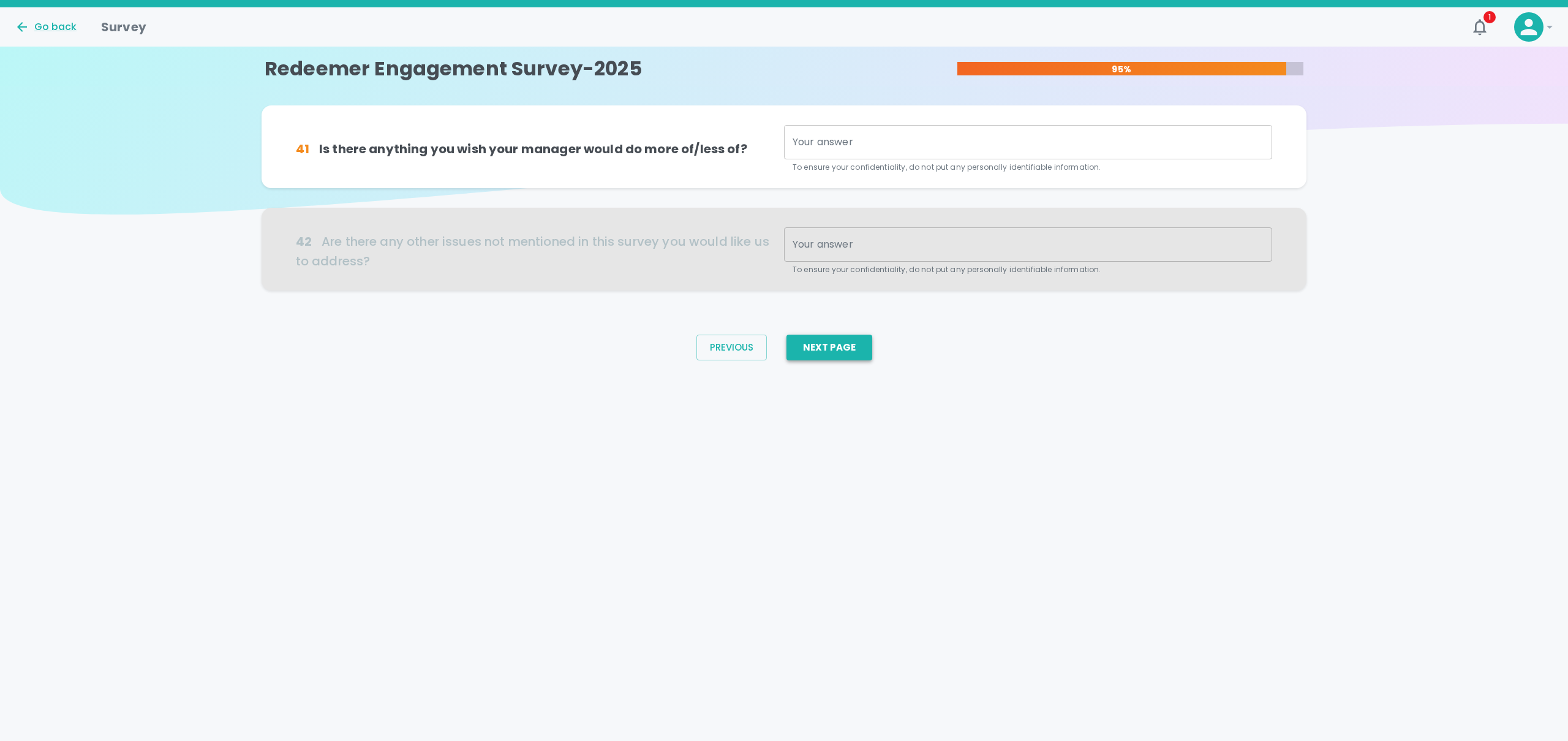
scroll to position [0, 0]
click at [903, 144] on textarea "Your answer" at bounding box center [1028, 142] width 471 height 14
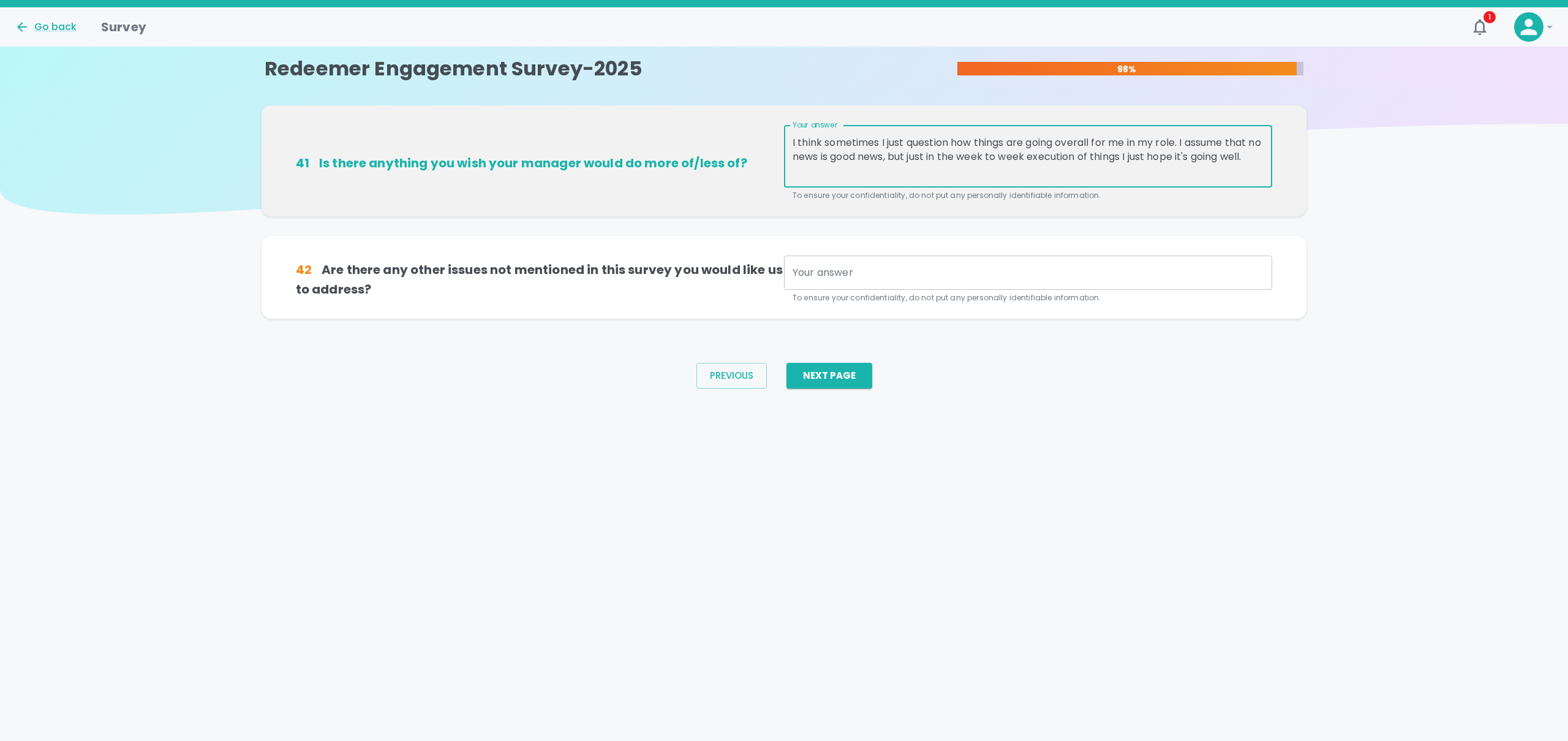
type textarea "I think sometimes I just question how things are going overall for me in my rol…"
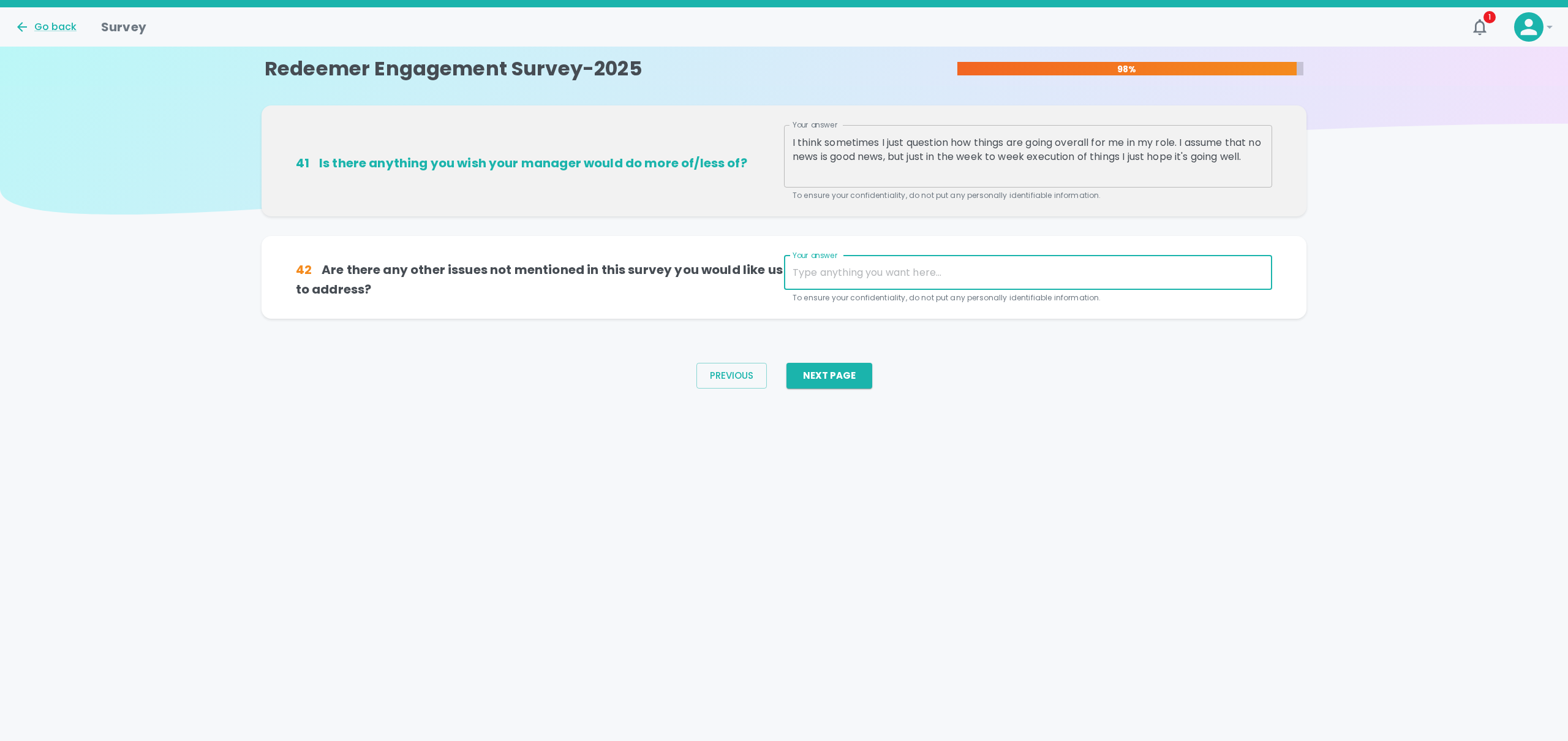
click at [930, 272] on textarea "Your answer" at bounding box center [1028, 272] width 471 height 14
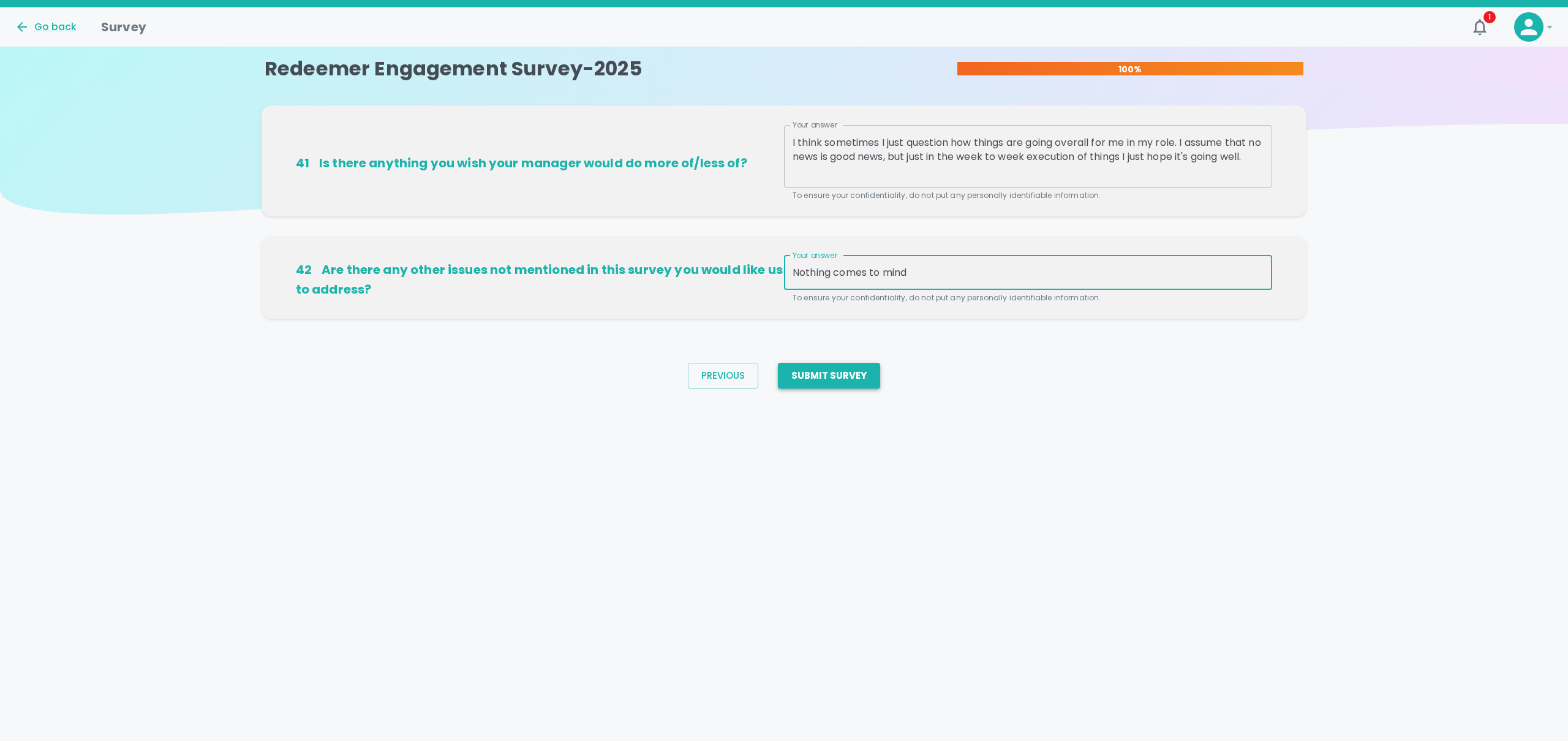
type textarea "Nothing comes to mind"
click at [835, 371] on button "Submit Survey" at bounding box center [829, 375] width 102 height 26
